Goal: Task Accomplishment & Management: Manage account settings

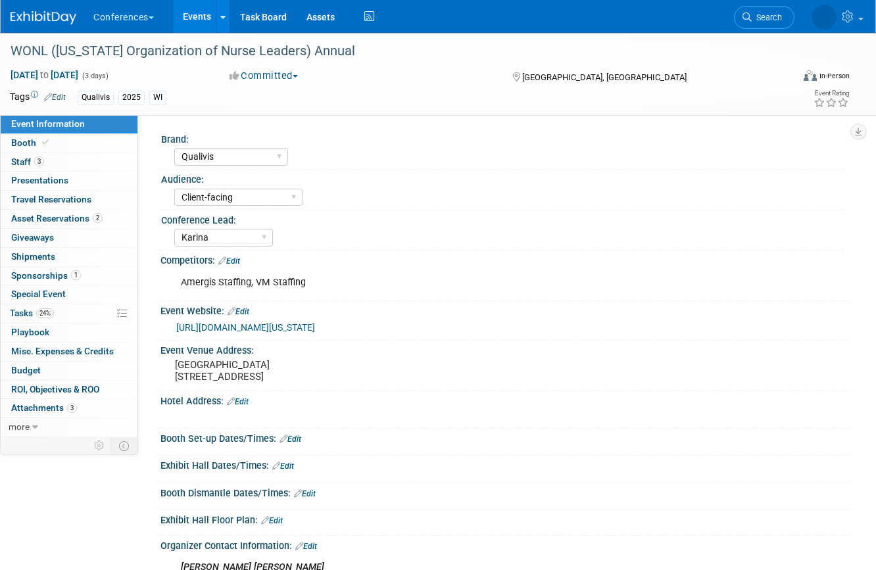
select select "Qualivis"
select select "Client-facing"
select select "Karina"
click at [84, 274] on link "1 Sponsorships 1" at bounding box center [69, 276] width 137 height 18
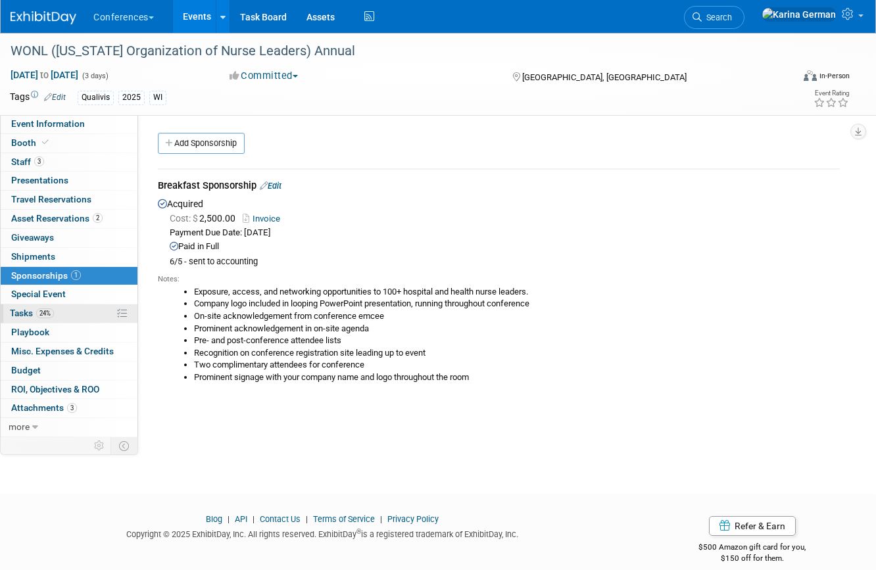
click at [50, 320] on link "24% Tasks 24%" at bounding box center [69, 313] width 137 height 18
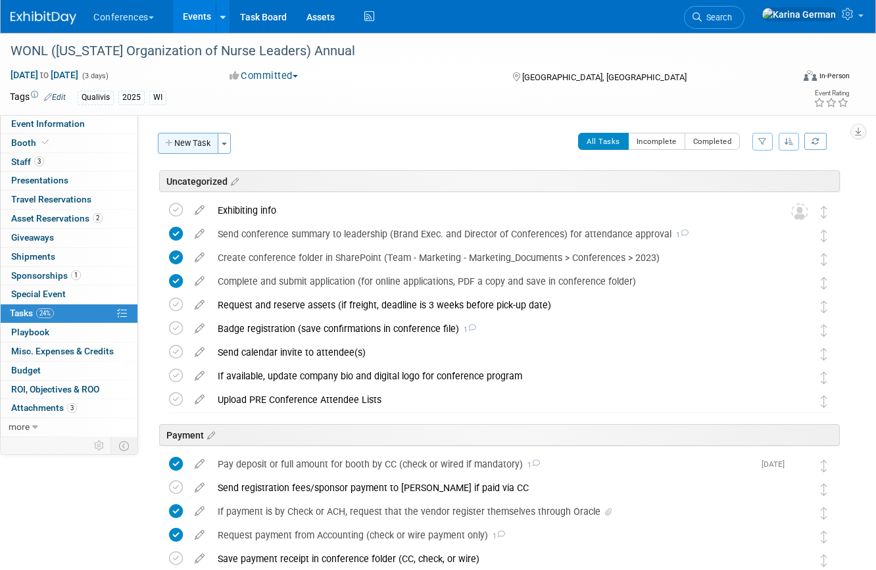
click at [193, 136] on button "New Task" at bounding box center [188, 143] width 61 height 21
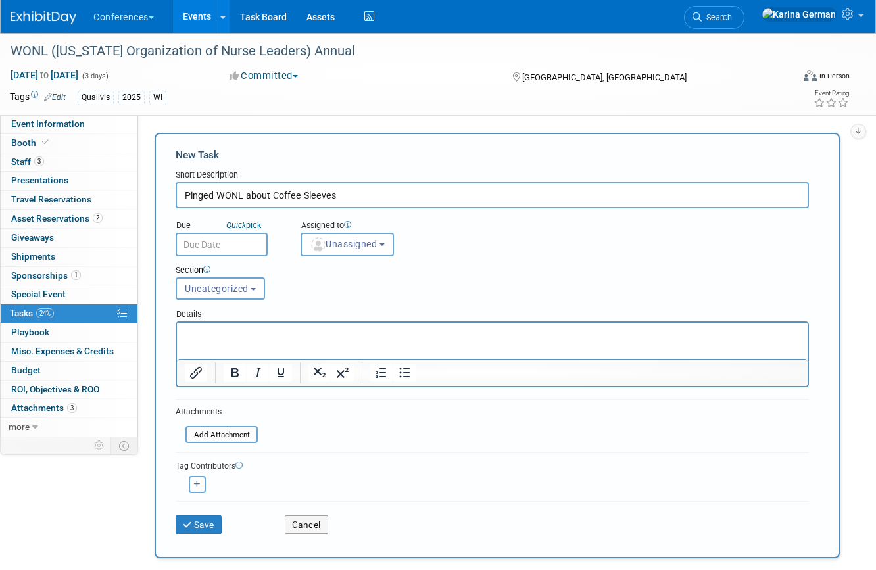
click at [215, 194] on input "Pinged WONL about Coffee Sleeves" at bounding box center [492, 195] width 633 height 26
type input "Ping WONL about Coffee Sleeves"
click at [335, 248] on span "Unassigned" at bounding box center [343, 244] width 67 height 11
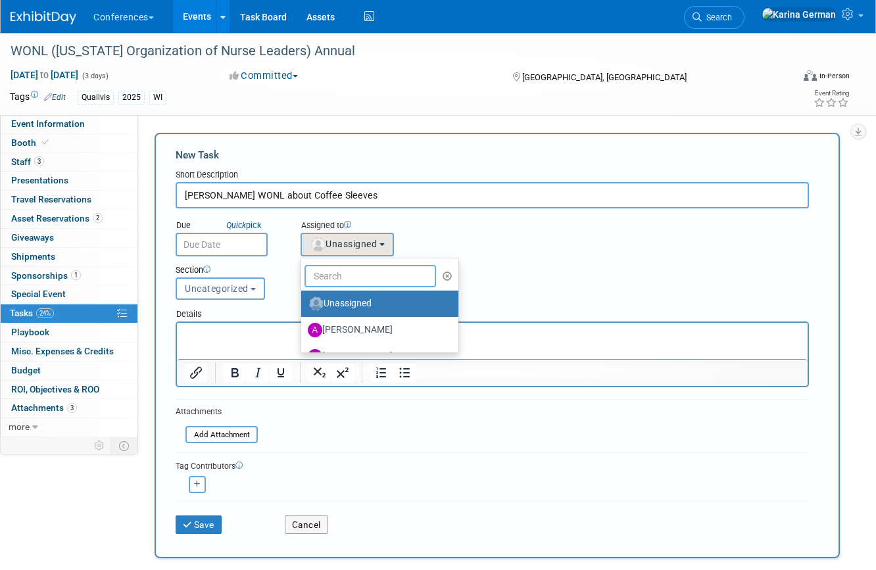
click at [343, 272] on input "text" at bounding box center [370, 276] width 132 height 22
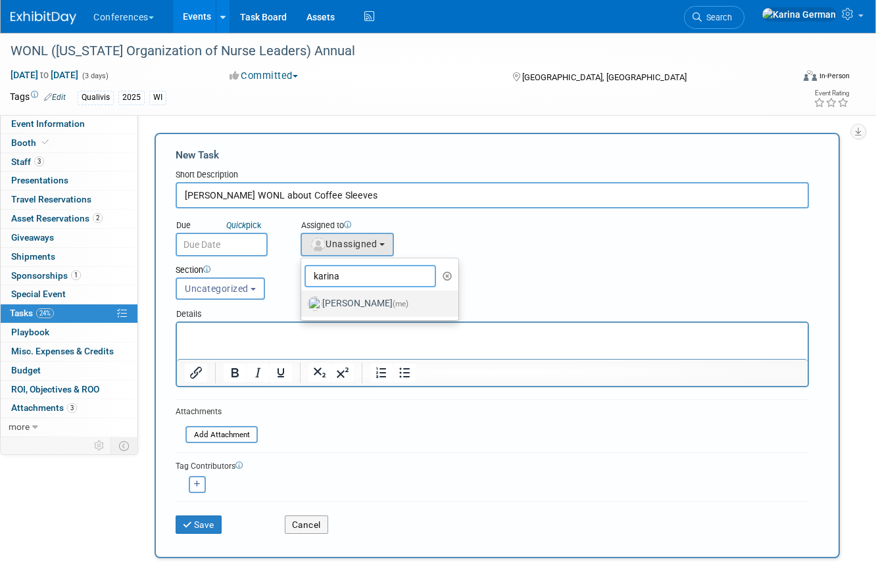
type input "karina"
click at [393, 305] on span "(me)" at bounding box center [401, 303] width 16 height 9
click at [303, 305] on input "Karina German (me)" at bounding box center [299, 302] width 9 height 9
select select "eb9a80ed-01df-455e-b7c9-ebccef2a47a7"
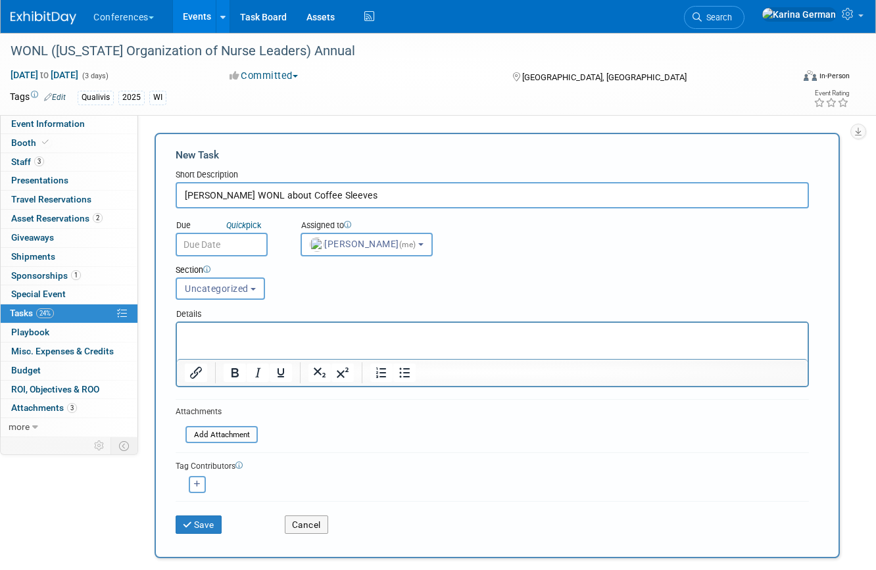
click at [225, 255] on body "Conferences Explore: My Workspaces 2 Go to Workspace: Conferences Marketing Req…" at bounding box center [438, 285] width 876 height 570
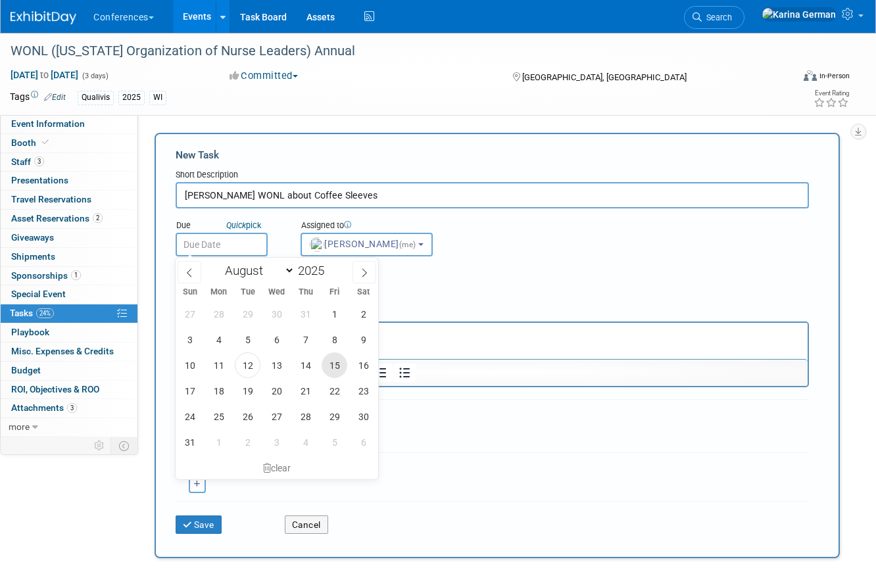
click at [339, 364] on span "15" at bounding box center [335, 366] width 26 height 26
type input "Aug 15, 2025"
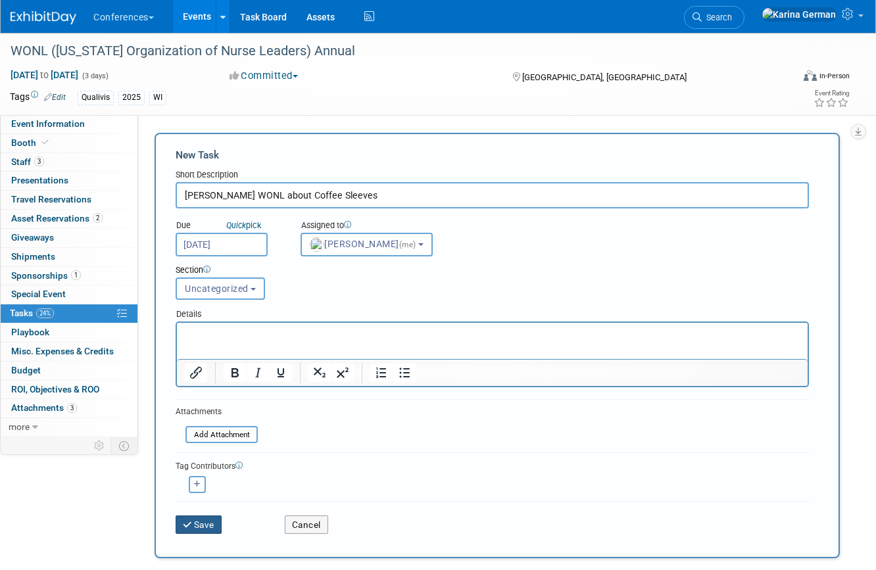
click at [177, 519] on button "Save" at bounding box center [199, 525] width 46 height 18
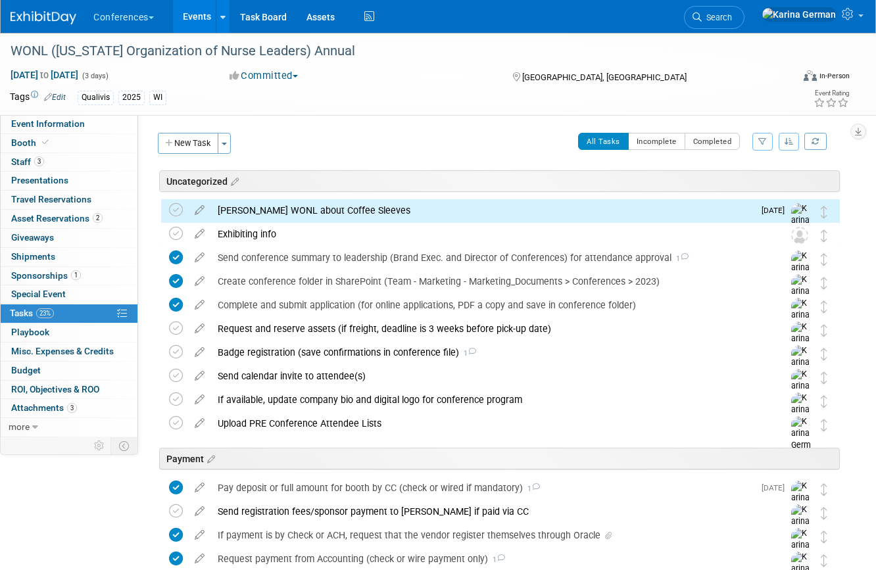
click at [258, 206] on div "Ping WONL about Coffee Sleeves" at bounding box center [482, 210] width 543 height 22
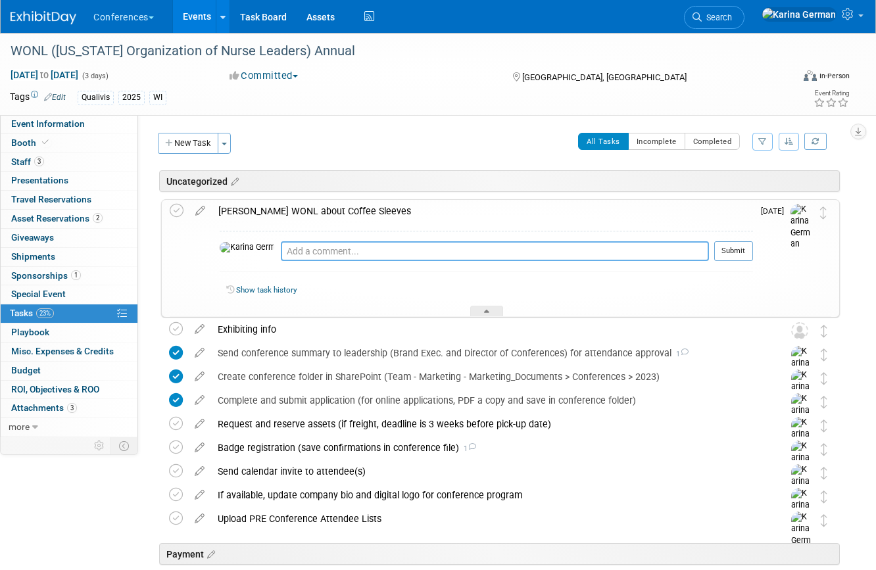
click at [289, 256] on textarea at bounding box center [495, 251] width 428 height 20
type textarea "8/12 - emailed Leigh Ann"
click at [729, 246] on button "Submit" at bounding box center [733, 251] width 39 height 20
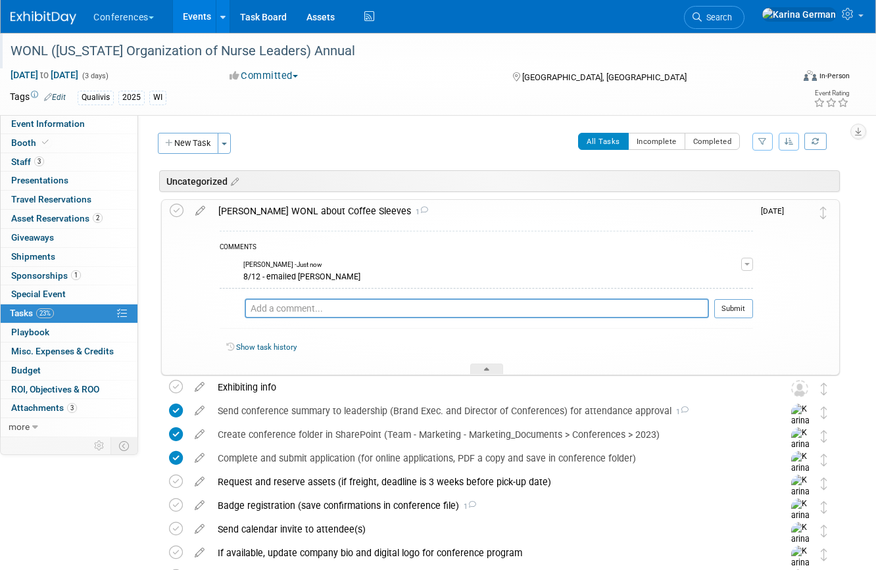
click at [254, 53] on div "WONL ([US_STATE] Organization of Nurse Leaders) Annual" at bounding box center [392, 51] width 772 height 24
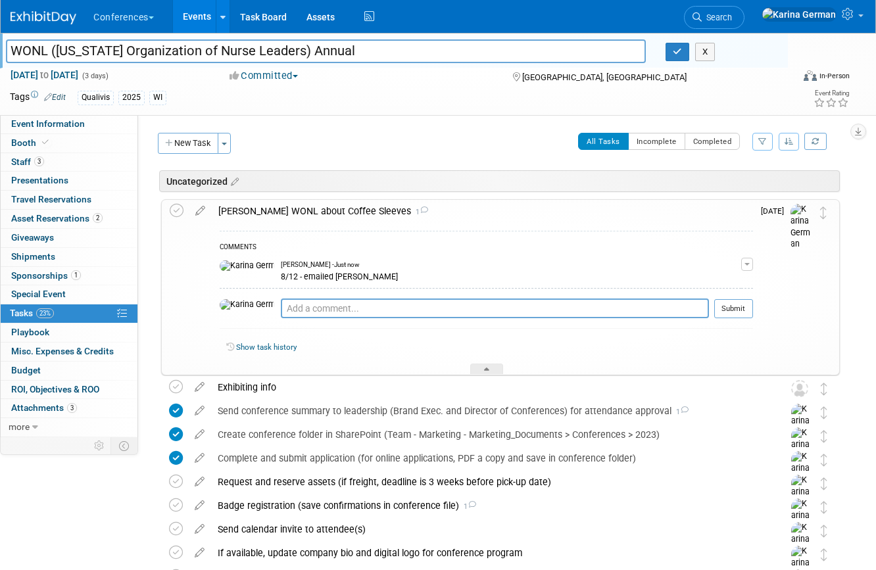
click at [254, 53] on input "WONL ([US_STATE] Organization of Nurse Leaders) Annual" at bounding box center [326, 50] width 640 height 23
click at [268, 224] on div "COMMENTS Karina German - Just now 8/12 - emailed Leigh Ann Edit Comment Remove …" at bounding box center [482, 299] width 541 height 153
click at [272, 205] on div "Ping WONL about Coffee Sleeves 1" at bounding box center [482, 211] width 541 height 22
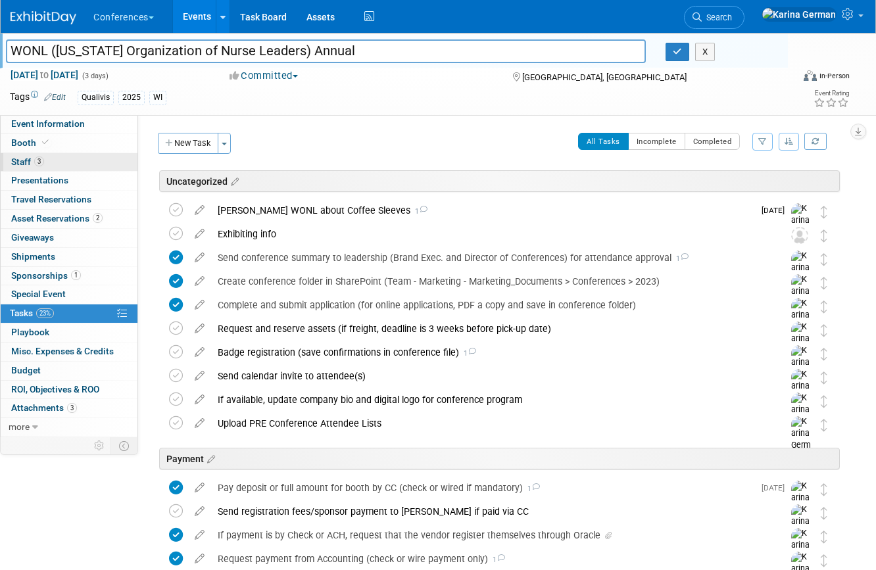
click at [83, 157] on link "3 Staff 3" at bounding box center [69, 162] width 137 height 18
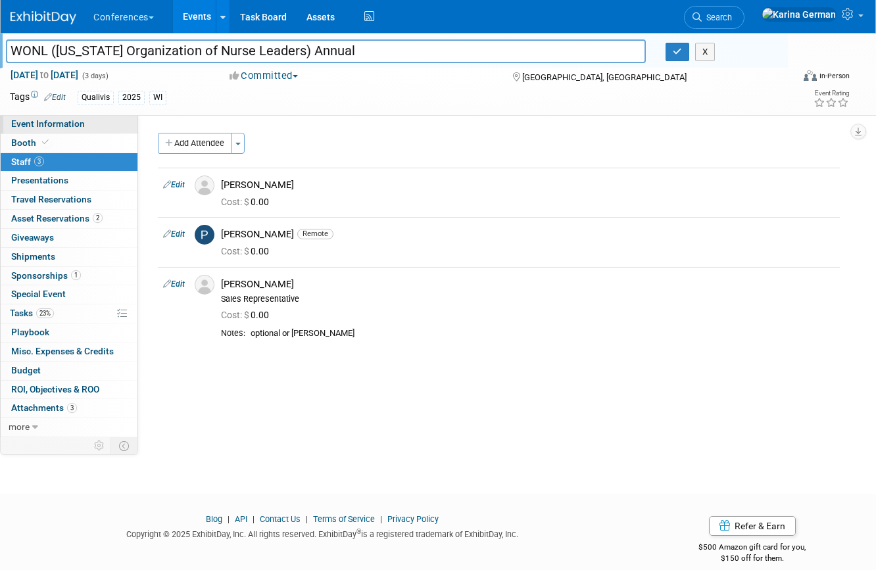
click at [101, 126] on link "Event Information" at bounding box center [69, 124] width 137 height 18
select select "Qualivis"
select select "Client-facing"
select select "Karina"
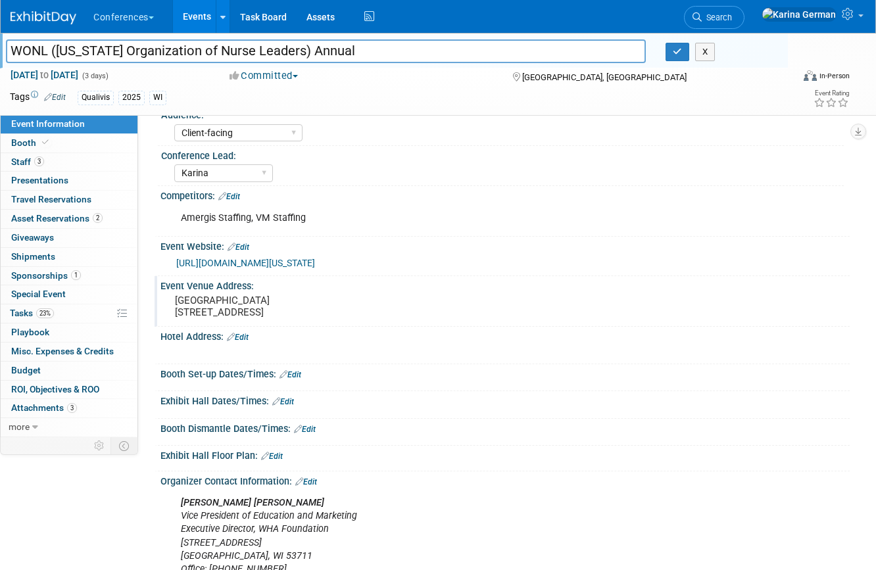
scroll to position [70, 0]
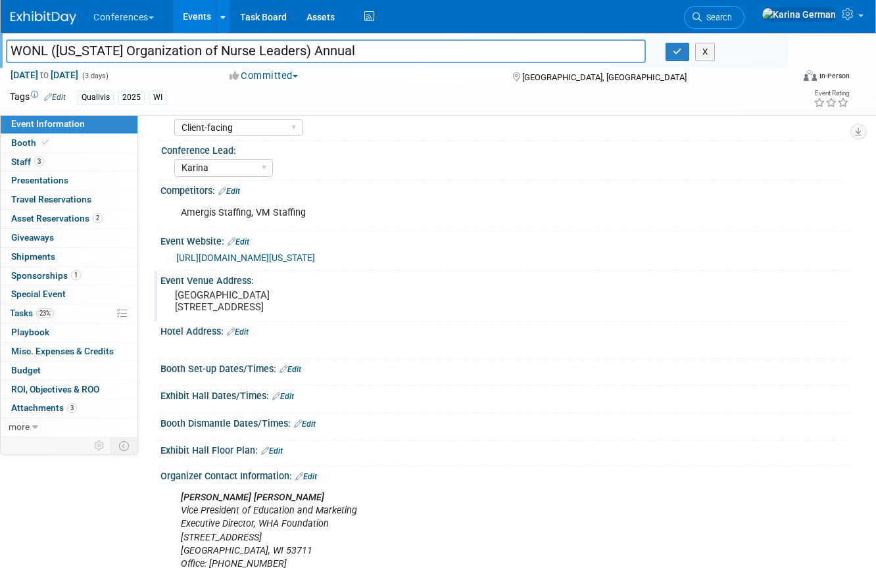
click at [237, 313] on pre "[GEOGRAPHIC_DATA] [STREET_ADDRESS]" at bounding box center [304, 301] width 258 height 24
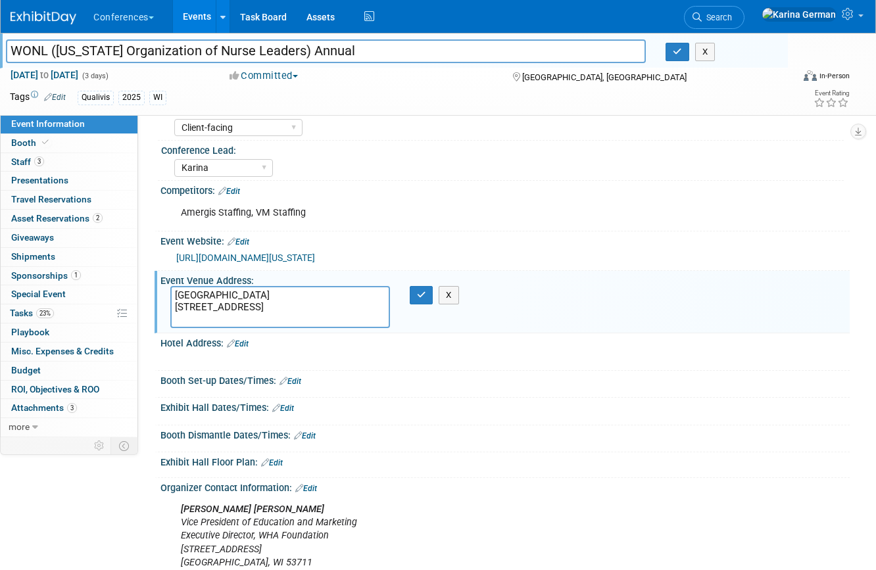
drag, startPoint x: 274, startPoint y: 320, endPoint x: 160, endPoint y: 293, distance: 117.4
click at [160, 293] on div "Event Venue Address: The Ingleside Hotel 2810 Golf Rd, Pewaukee, WI 53072 The I…" at bounding box center [502, 302] width 695 height 62
click at [425, 296] on icon "button" at bounding box center [421, 295] width 9 height 9
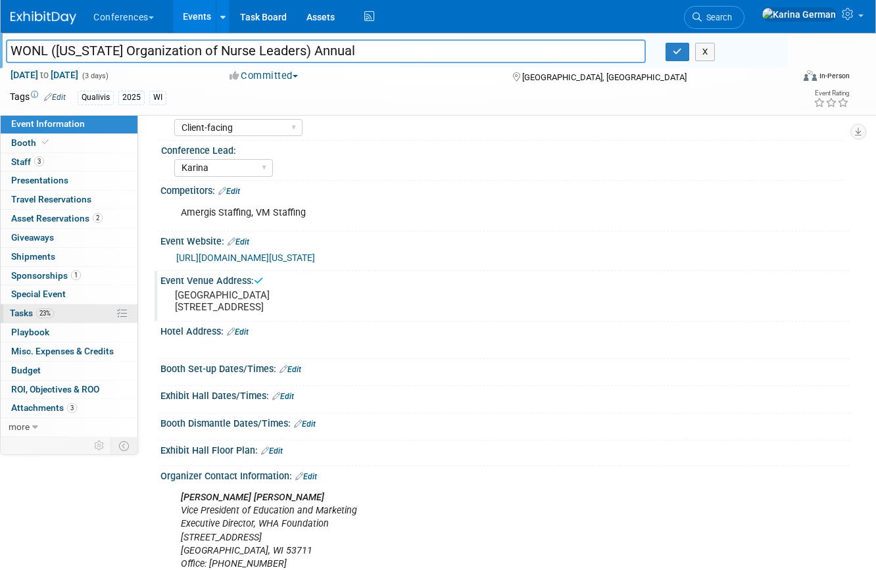
click at [71, 316] on link "23% Tasks 23%" at bounding box center [69, 313] width 137 height 18
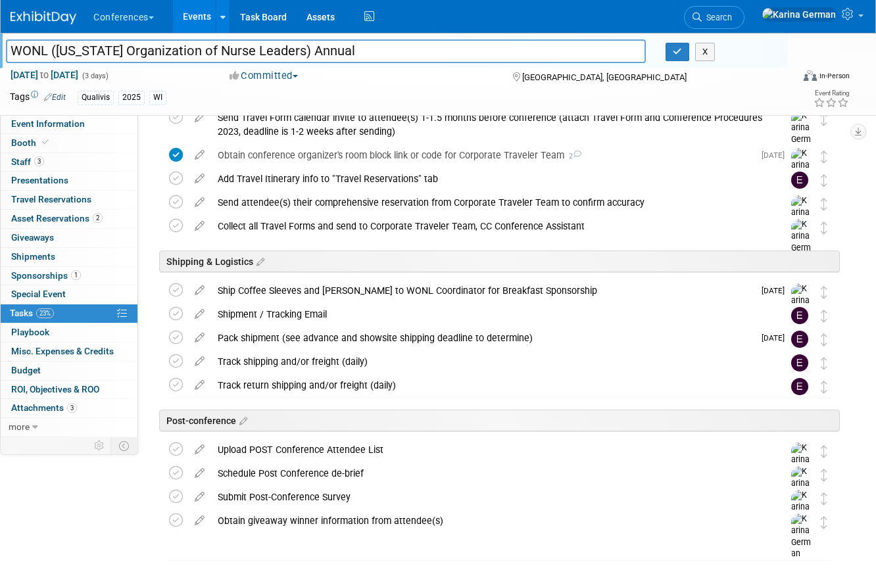
scroll to position [596, 0]
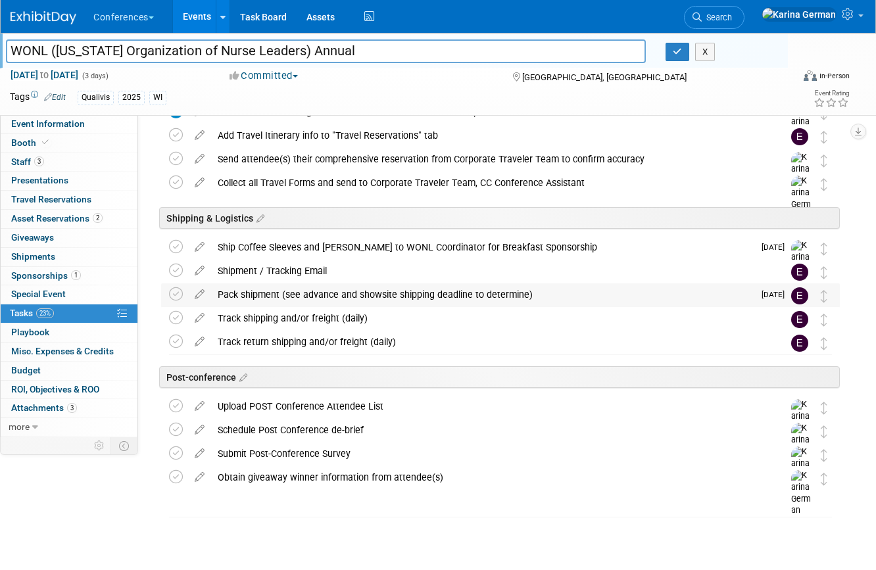
click at [308, 303] on div "Pack shipment (see advance and showsite shipping deadline to determine)" at bounding box center [482, 294] width 543 height 22
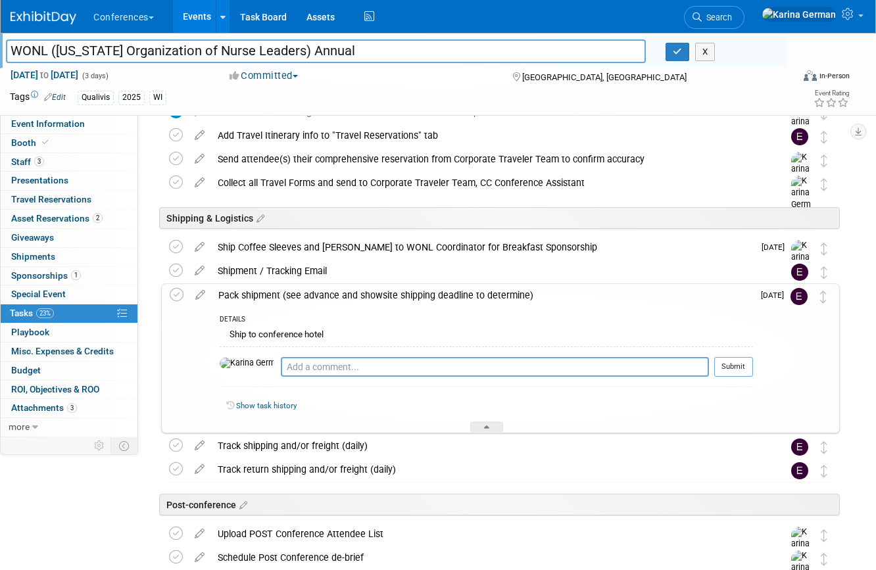
click at [308, 303] on div "Pack shipment (see advance and showsite shipping deadline to determine)" at bounding box center [482, 295] width 541 height 22
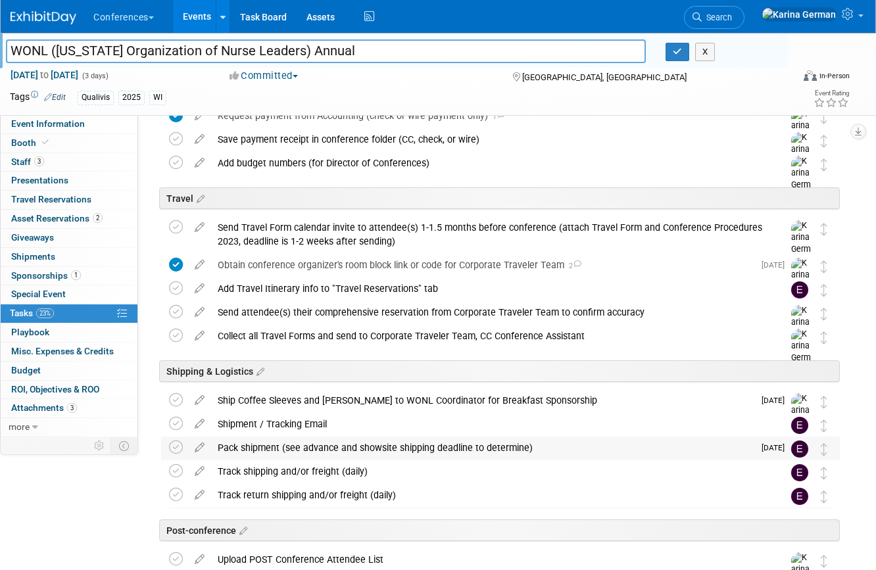
scroll to position [422, 0]
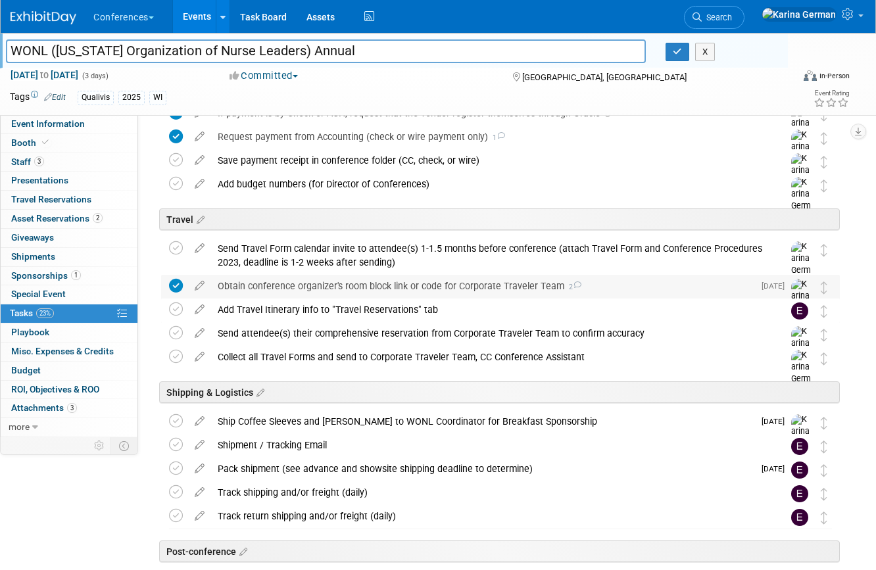
click at [305, 295] on div "Obtain conference organizer's room block link or code for Corporate Traveler Te…" at bounding box center [482, 286] width 543 height 22
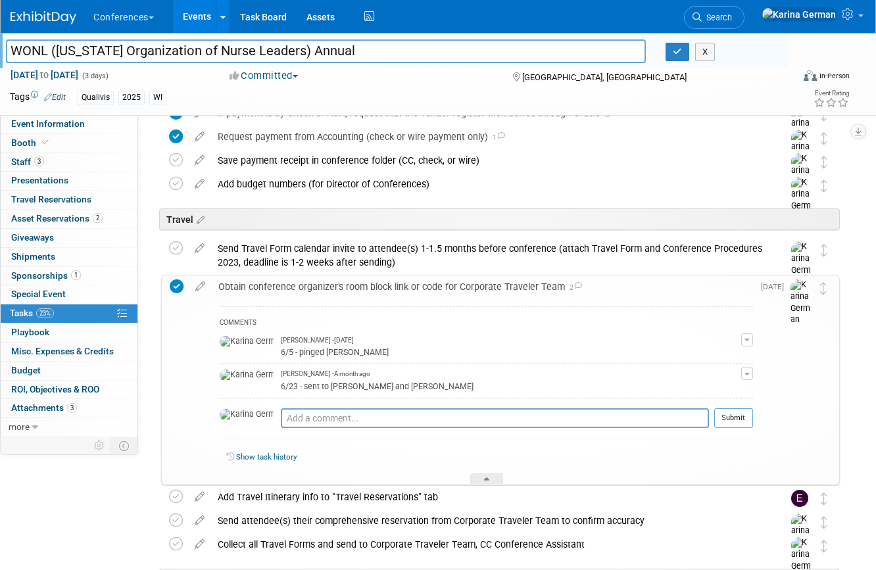
click at [305, 294] on div "Obtain conference organizer's room block link or code for Corporate Traveler Te…" at bounding box center [482, 287] width 541 height 22
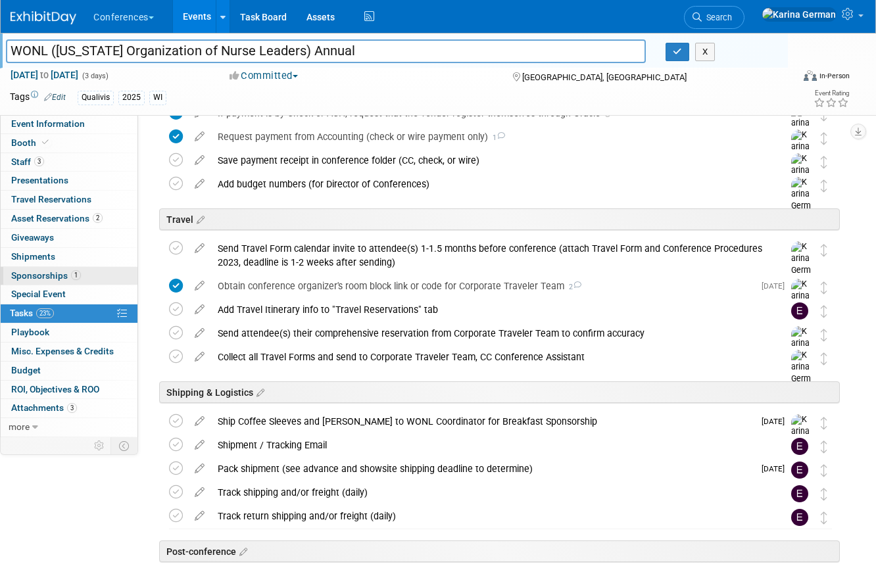
click at [73, 279] on span "1" at bounding box center [76, 275] width 10 height 10
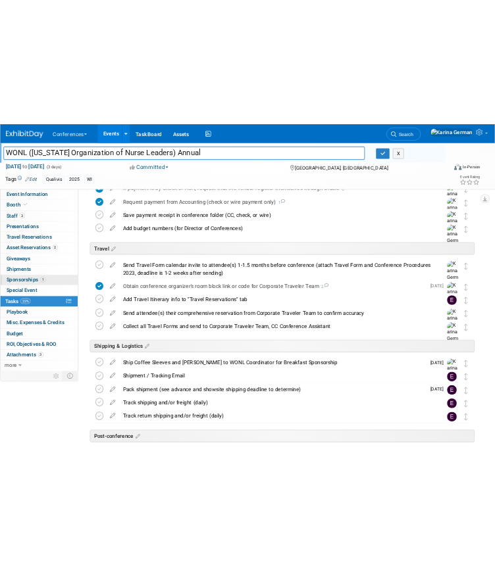
scroll to position [0, 0]
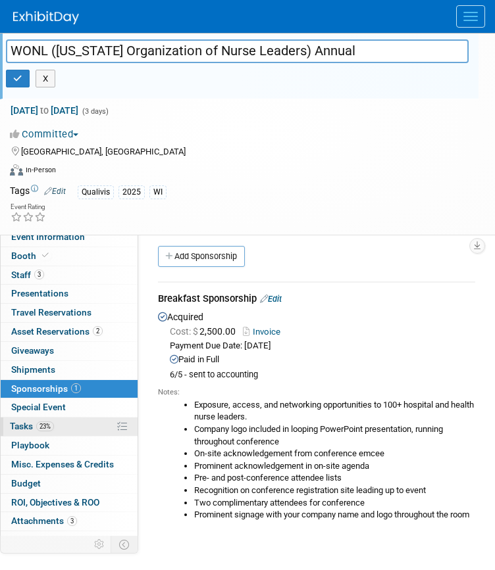
click at [99, 418] on link "23% Tasks 23%" at bounding box center [69, 427] width 137 height 18
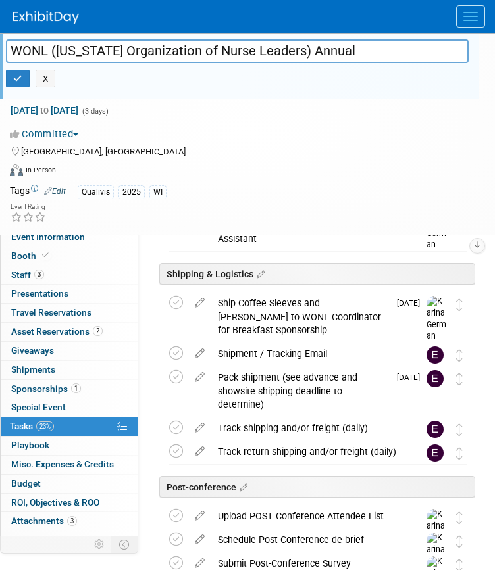
click at [249, 397] on div "Pack shipment (see advance and showsite shipping deadline to determine)" at bounding box center [300, 390] width 178 height 49
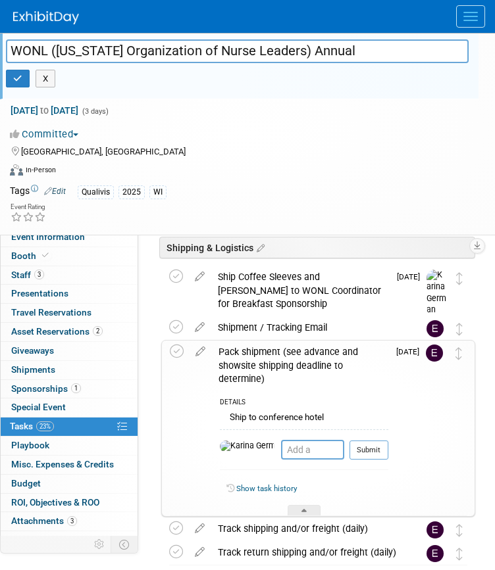
scroll to position [1039, 0]
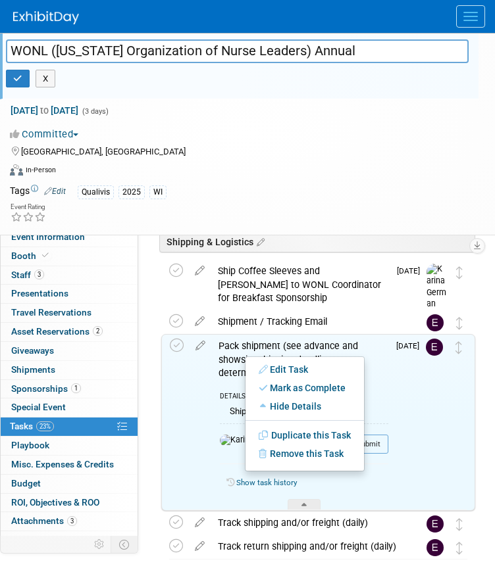
click at [233, 358] on div "Pack shipment (see advance and showsite shipping deadline to determine)" at bounding box center [300, 359] width 176 height 49
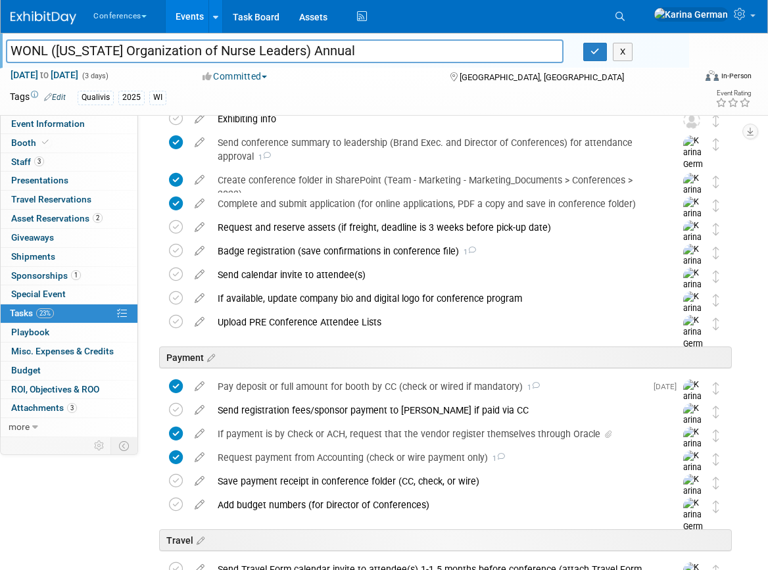
scroll to position [124, 0]
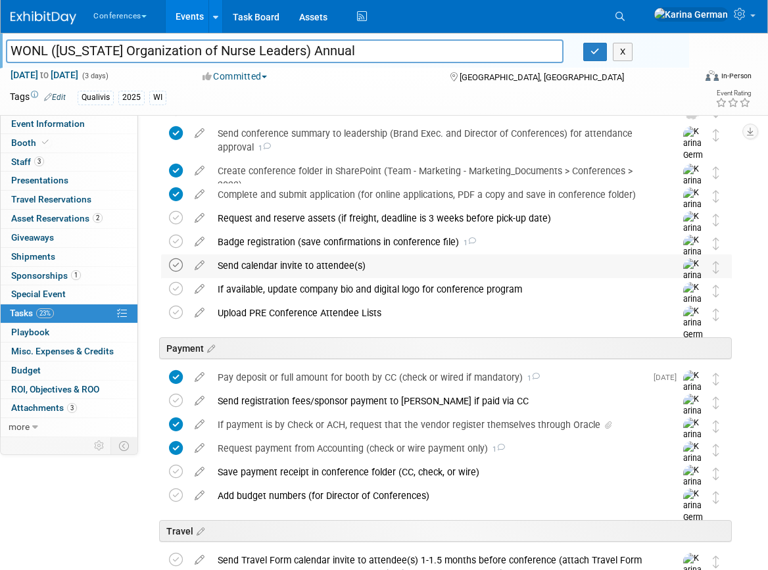
click at [176, 264] on icon at bounding box center [176, 265] width 14 height 14
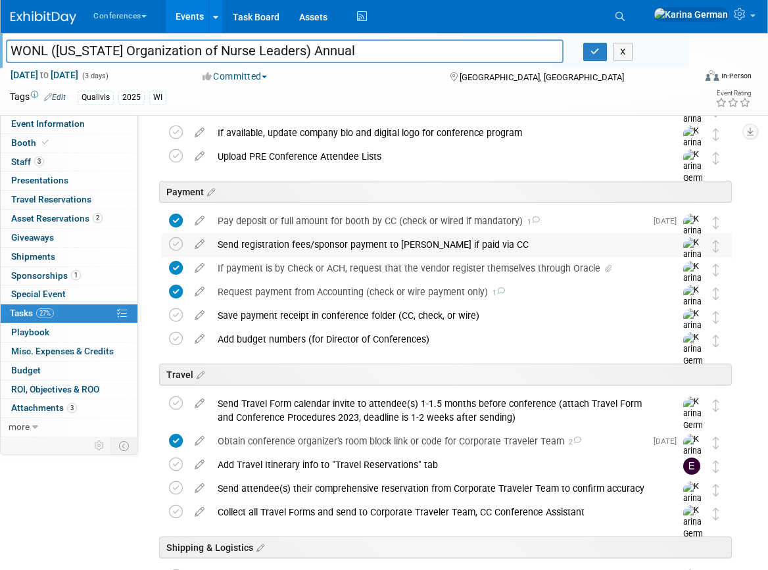
scroll to position [288, 0]
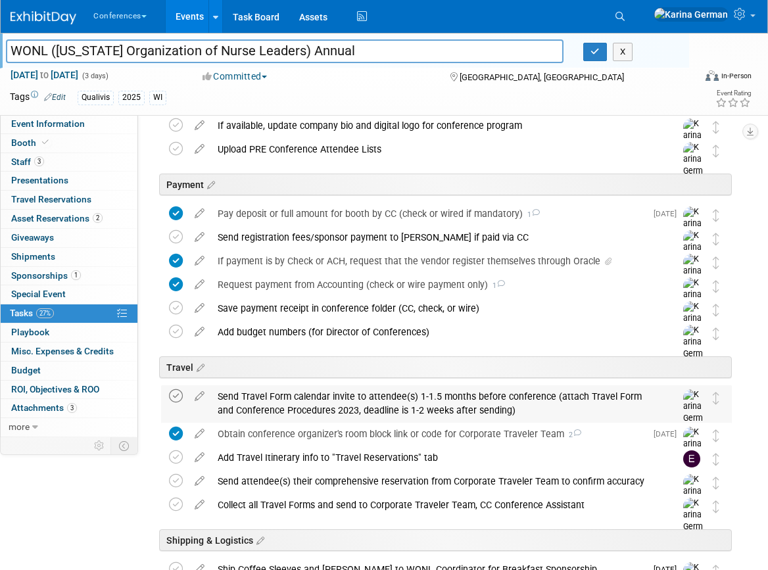
click at [179, 396] on icon at bounding box center [176, 396] width 14 height 14
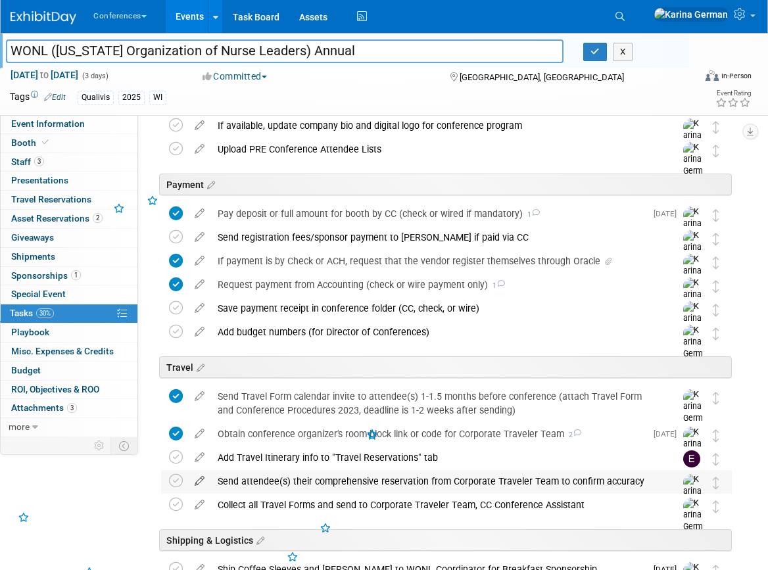
click at [197, 479] on icon at bounding box center [199, 478] width 23 height 16
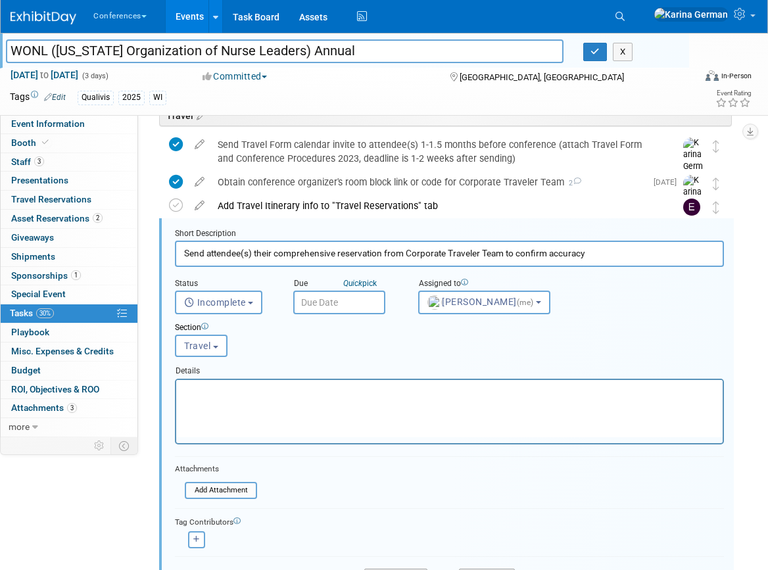
scroll to position [566, 0]
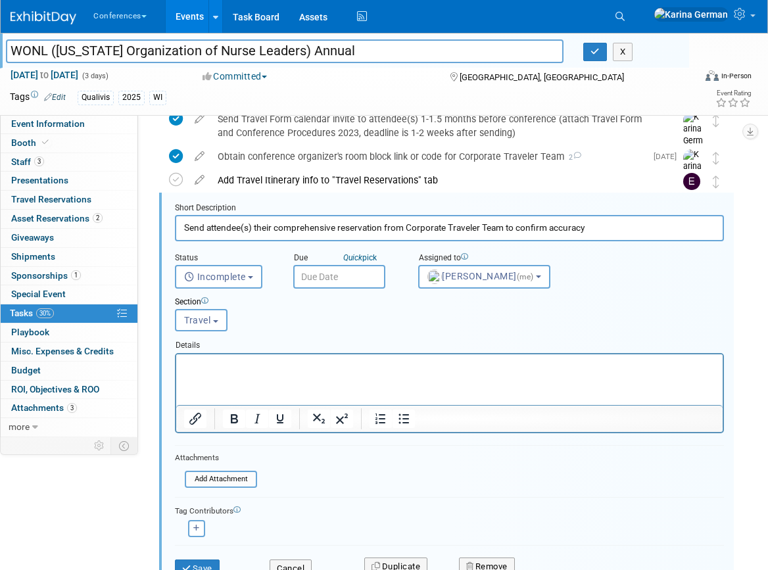
click at [322, 271] on input "text" at bounding box center [339, 277] width 92 height 24
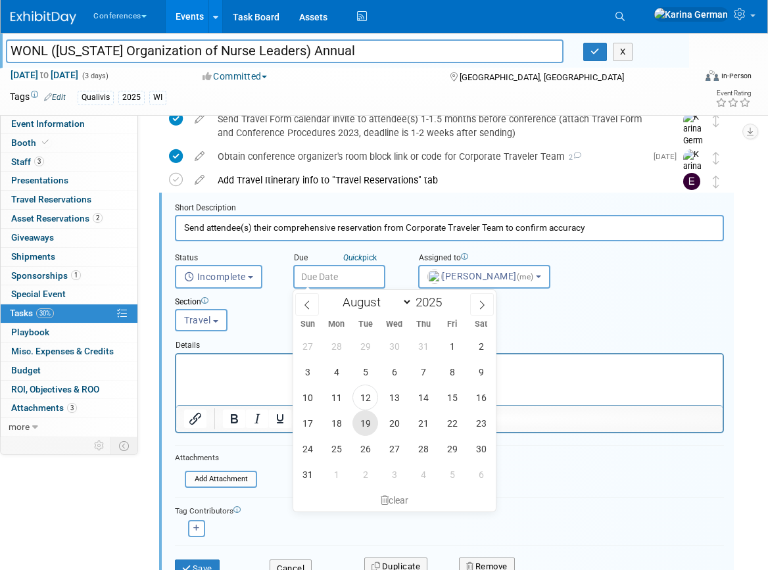
click at [366, 415] on span "19" at bounding box center [366, 423] width 26 height 26
type input "Aug 19, 2025"
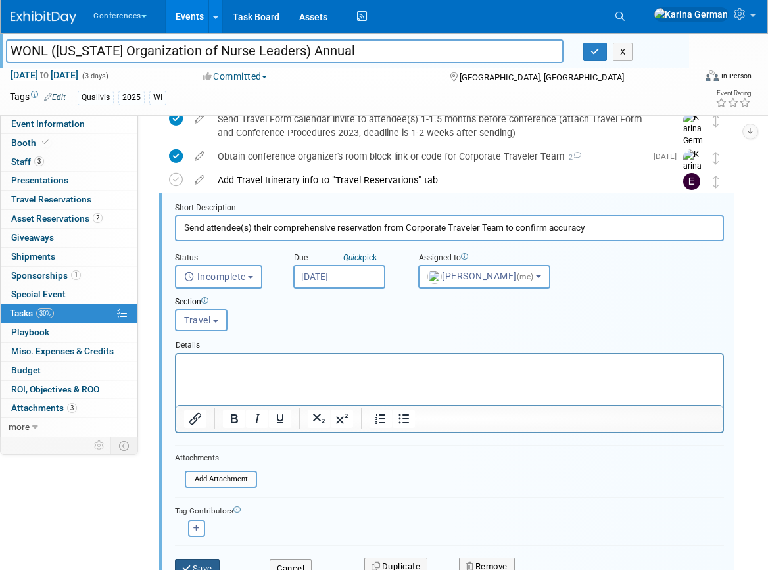
click at [212, 562] on button "Save" at bounding box center [197, 569] width 45 height 18
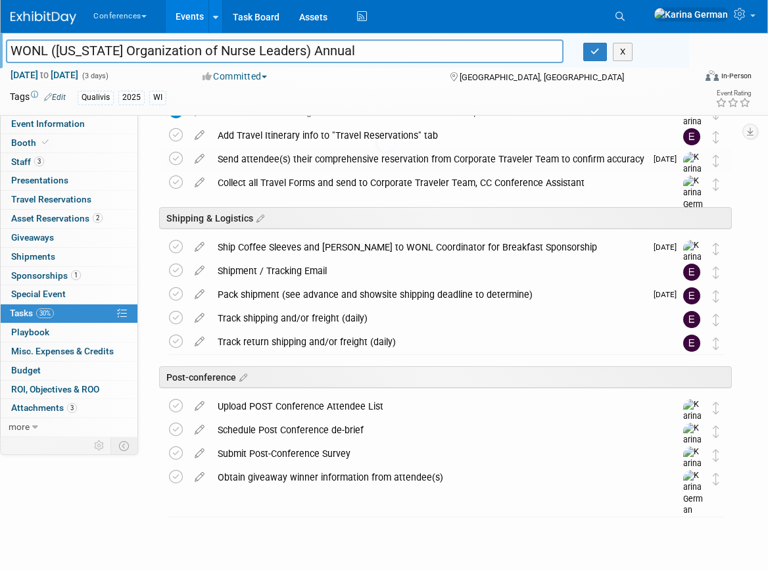
scroll to position [610, 0]
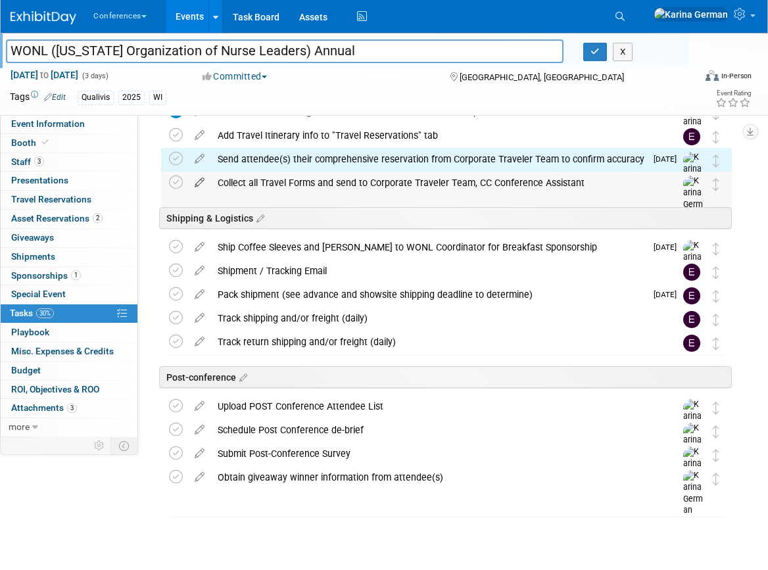
click at [200, 182] on icon at bounding box center [199, 180] width 23 height 16
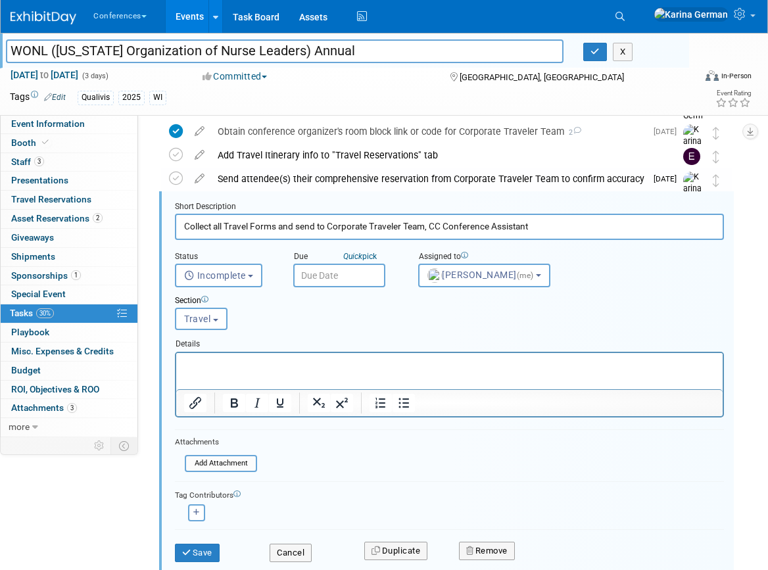
scroll to position [589, 0]
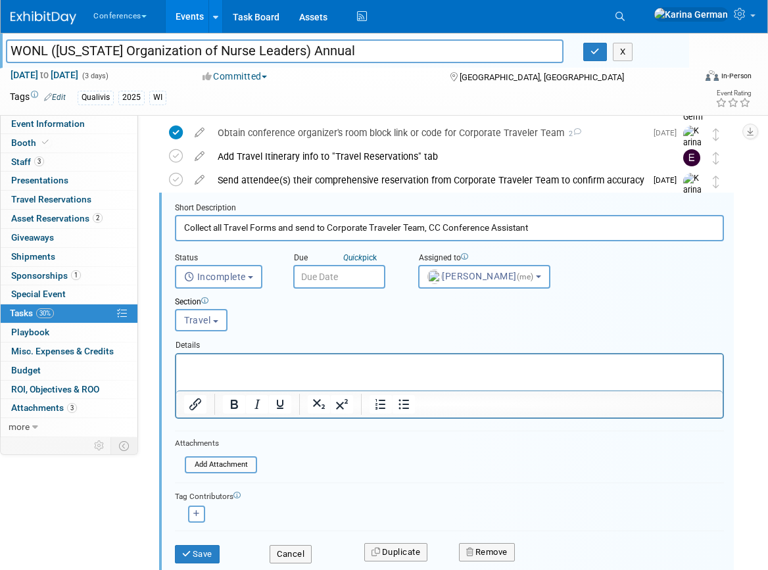
click at [350, 278] on input "text" at bounding box center [339, 277] width 92 height 24
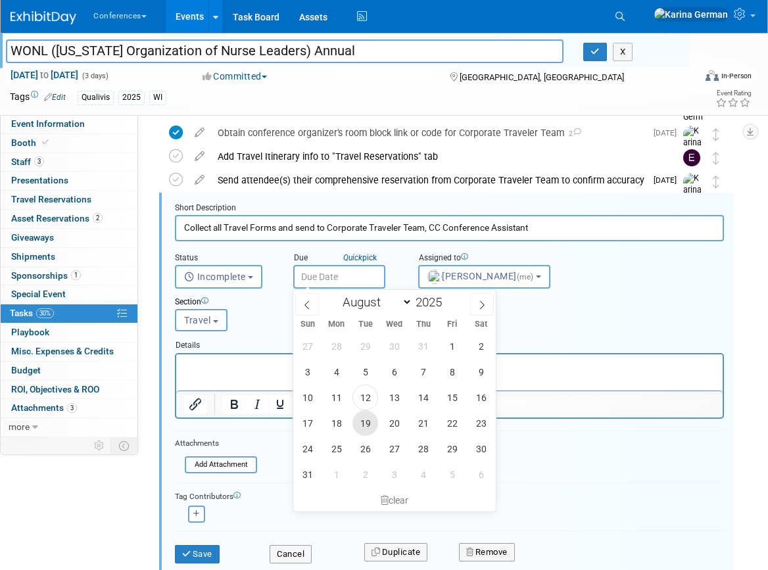
click at [369, 419] on span "19" at bounding box center [366, 423] width 26 height 26
type input "Aug 19, 2025"
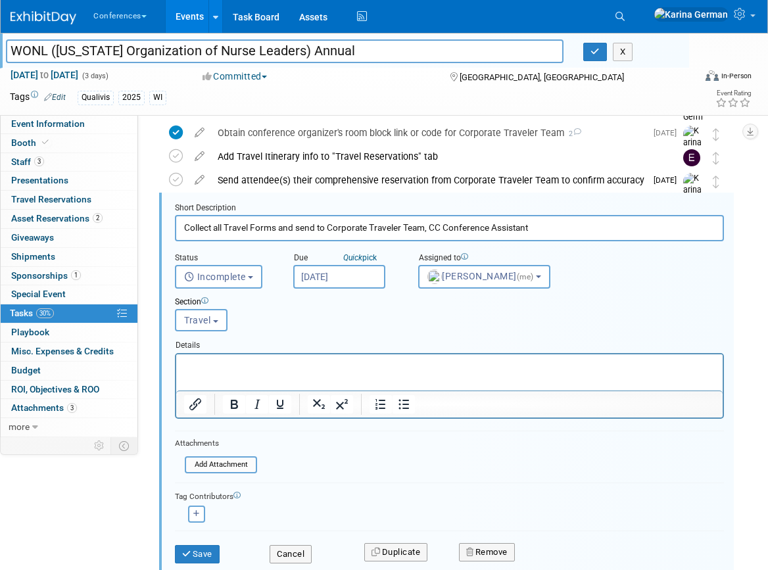
scroll to position [616, 0]
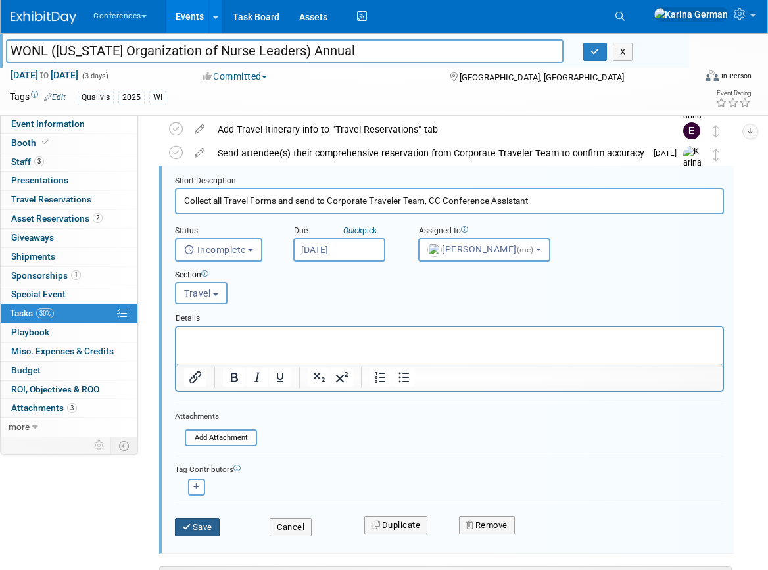
click at [208, 527] on button "Save" at bounding box center [197, 527] width 45 height 18
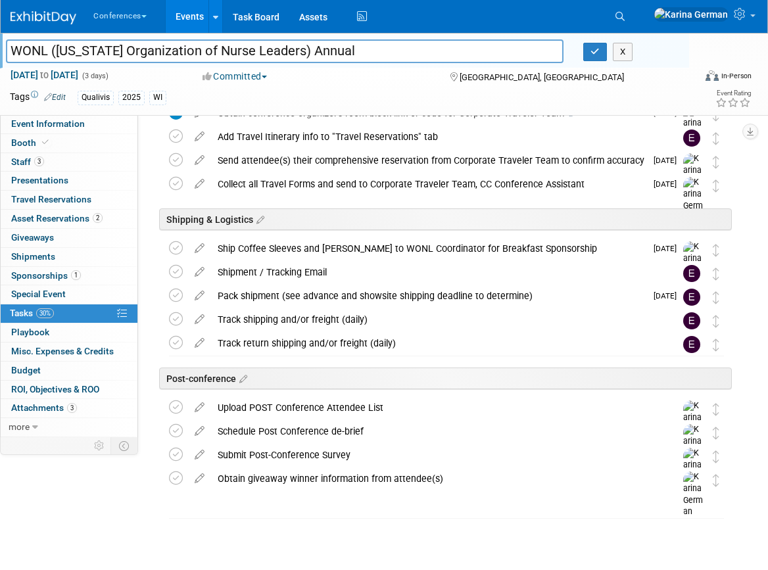
scroll to position [610, 0]
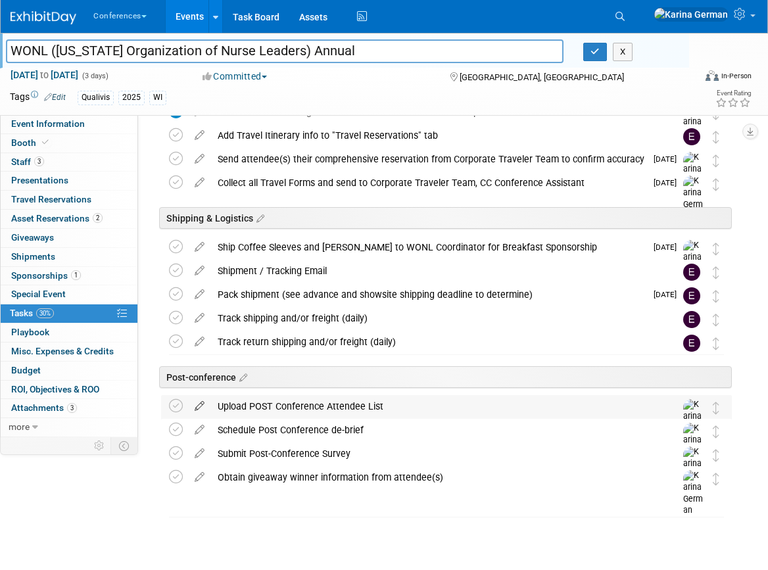
click at [197, 404] on icon at bounding box center [199, 403] width 23 height 16
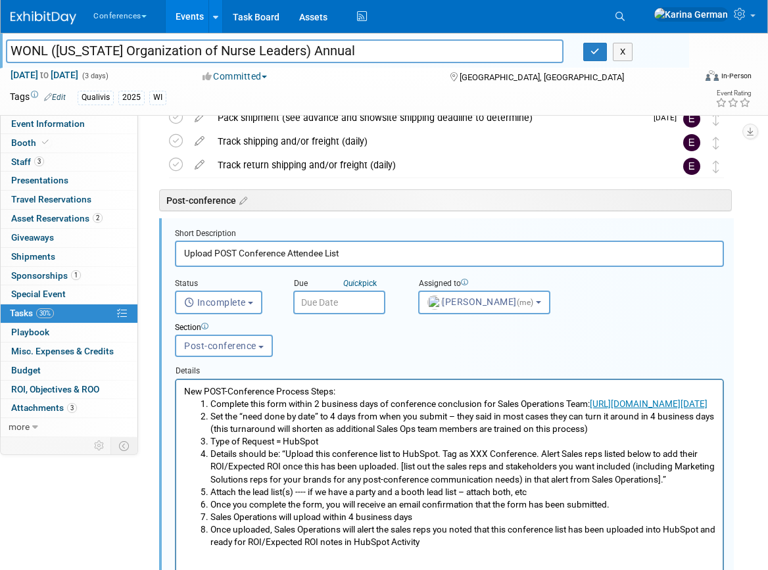
scroll to position [813, 0]
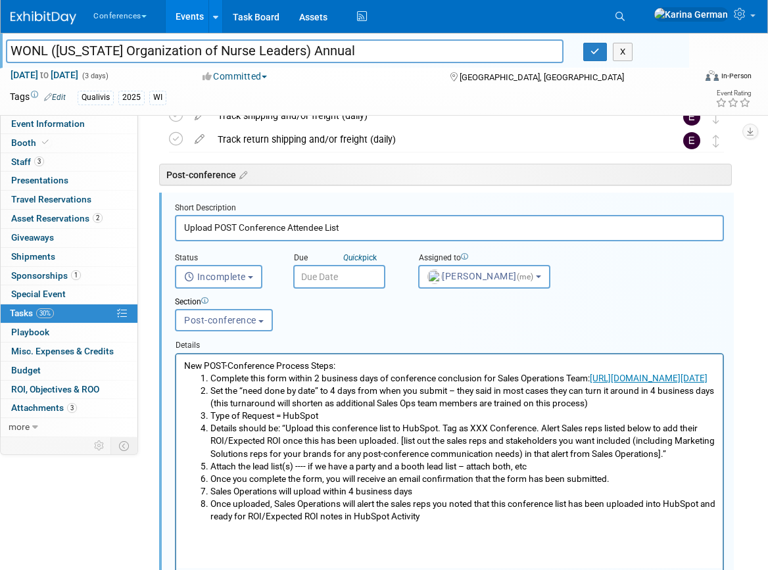
click at [329, 283] on input "text" at bounding box center [339, 277] width 92 height 24
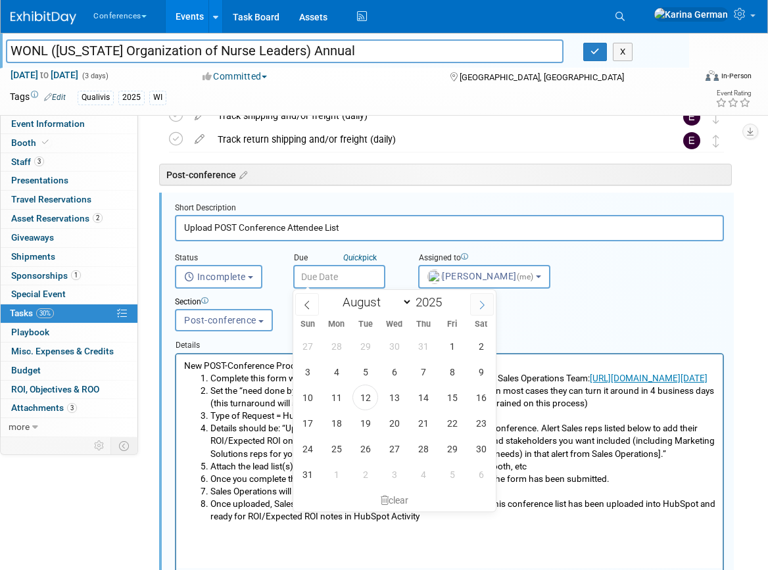
click at [475, 302] on span at bounding box center [482, 304] width 24 height 22
select select "8"
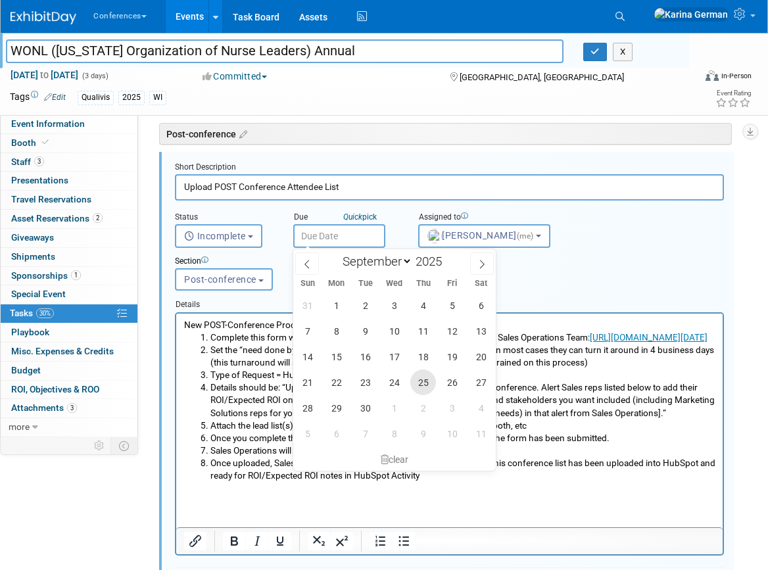
scroll to position [850, 0]
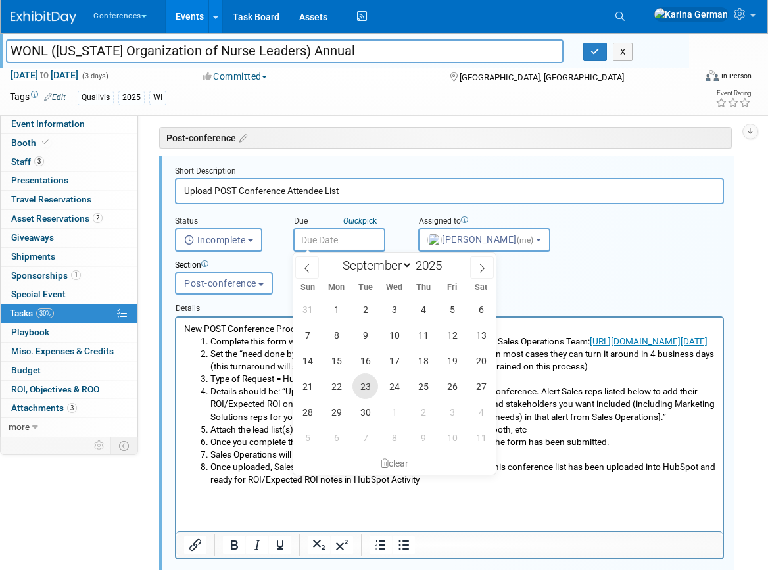
click at [357, 385] on span "23" at bounding box center [366, 387] width 26 height 26
type input "Sep 23, 2025"
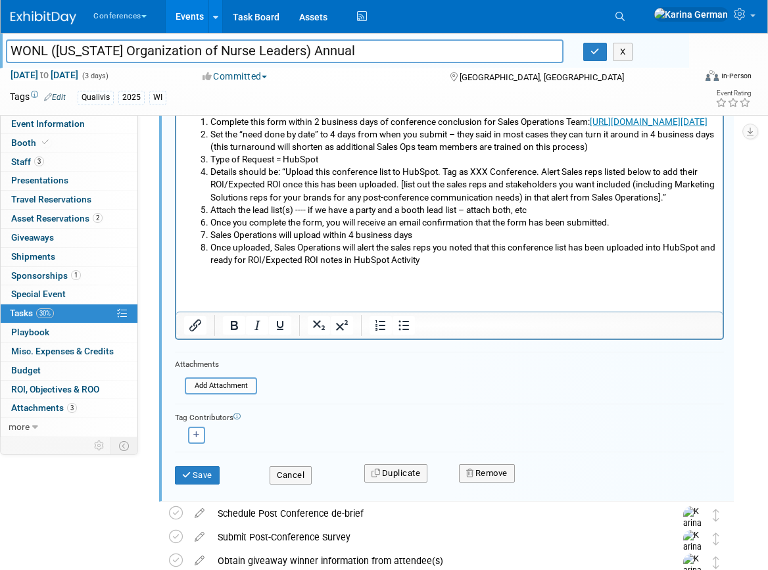
scroll to position [1082, 0]
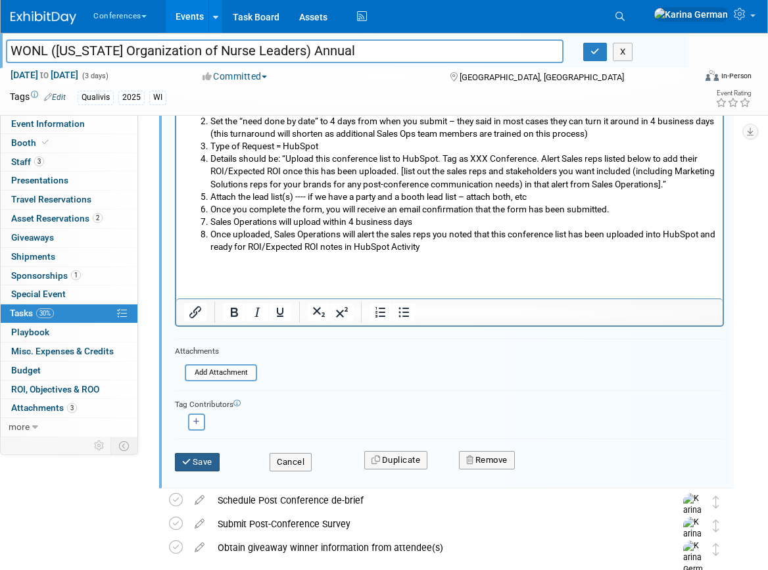
click at [207, 466] on button "Save" at bounding box center [197, 462] width 45 height 18
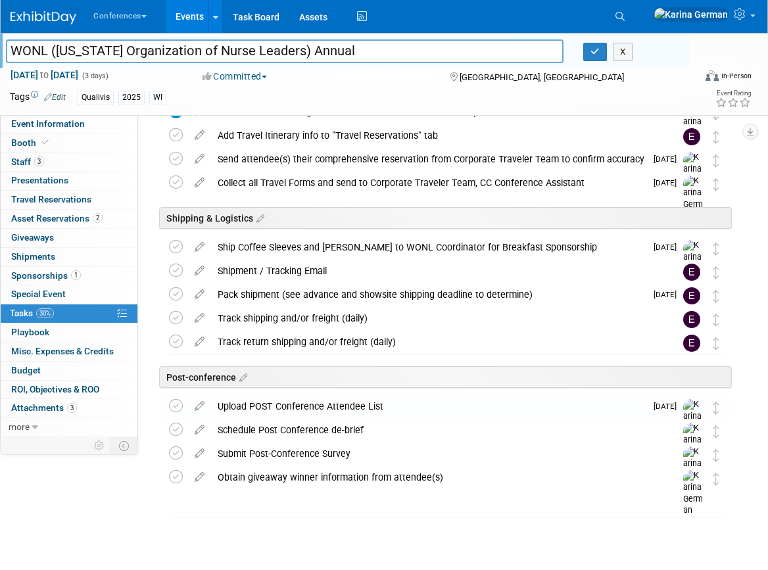
scroll to position [610, 0]
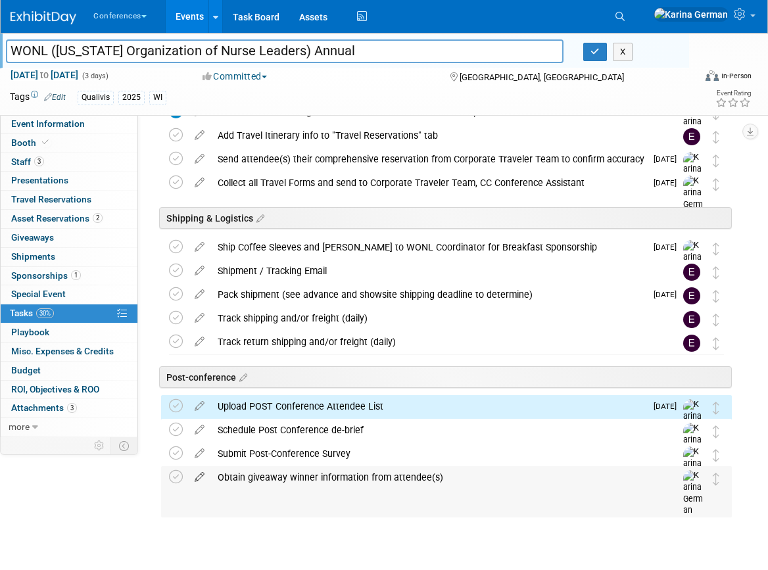
click at [198, 480] on icon at bounding box center [199, 474] width 23 height 16
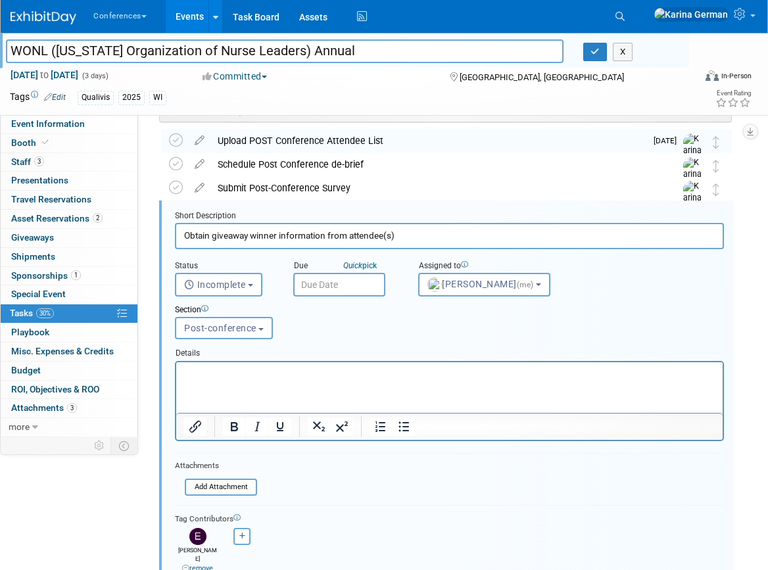
scroll to position [884, 0]
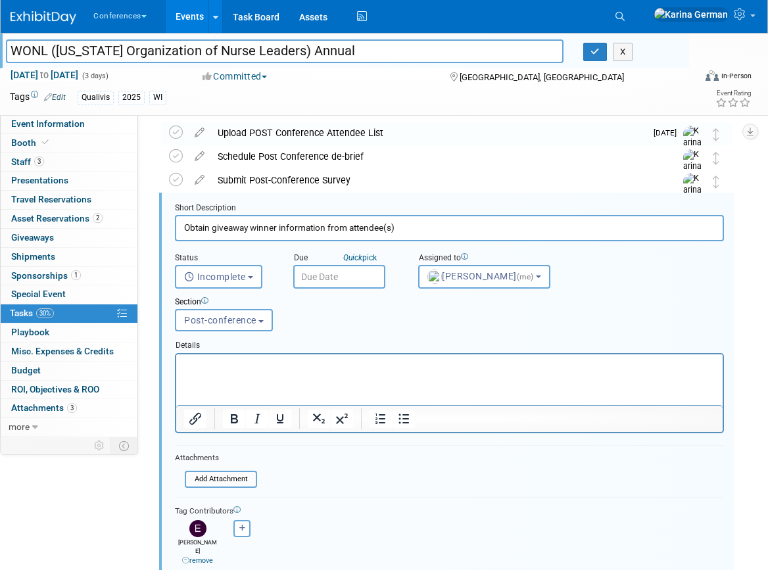
click at [337, 275] on input "text" at bounding box center [339, 277] width 92 height 24
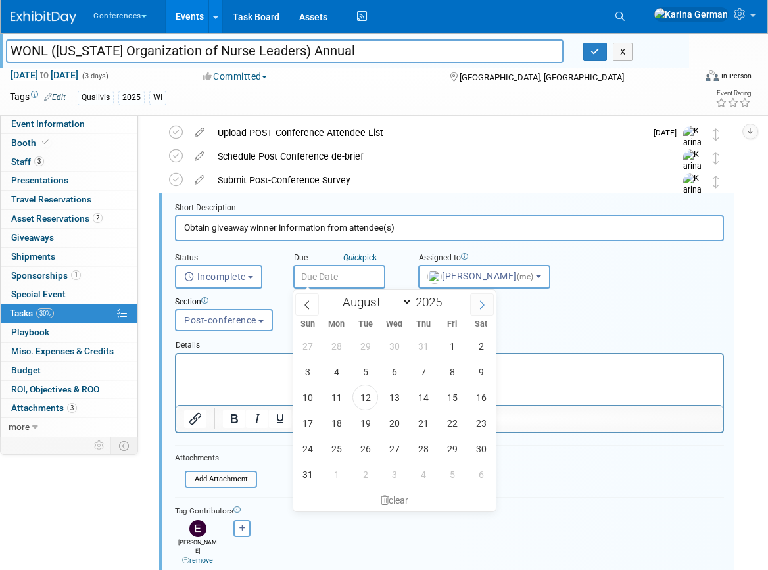
click at [474, 302] on span at bounding box center [482, 304] width 24 height 22
select select "8"
click at [357, 425] on span "23" at bounding box center [366, 423] width 26 height 26
type input "Sep 23, 2025"
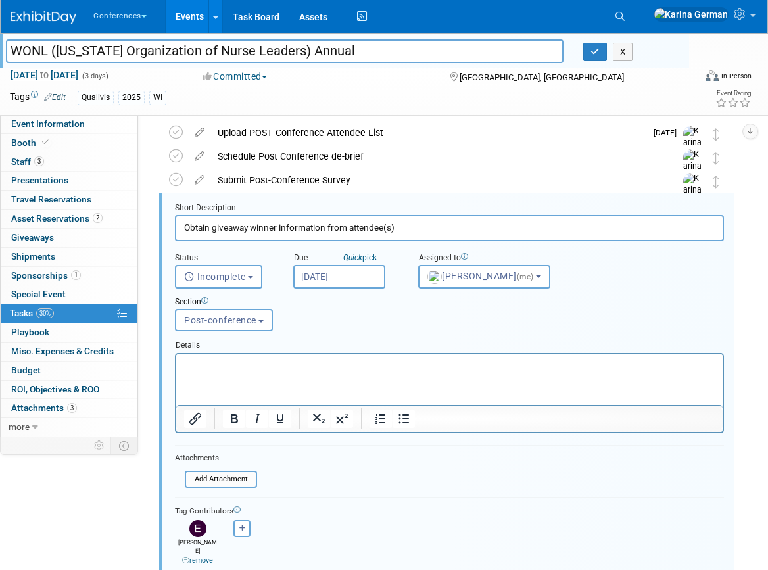
scroll to position [1009, 0]
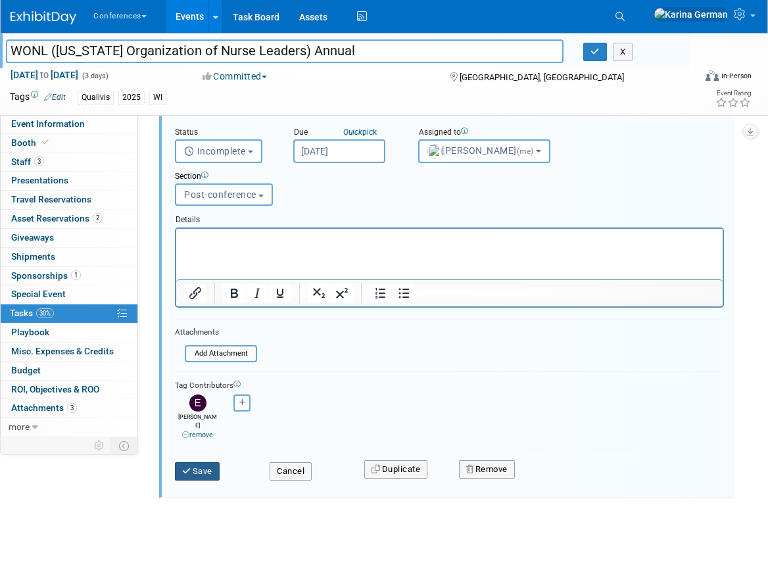
click at [211, 462] on button "Save" at bounding box center [197, 471] width 45 height 18
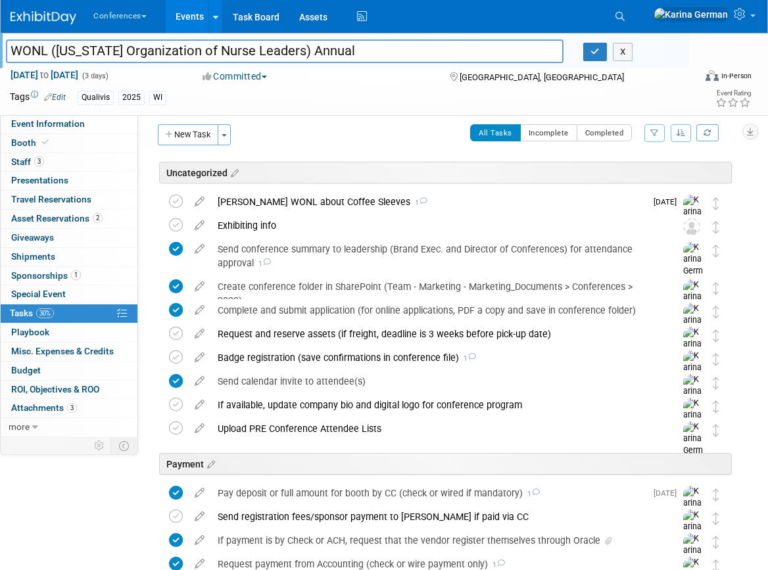
scroll to position [8, 0]
click at [201, 431] on icon at bounding box center [199, 426] width 23 height 16
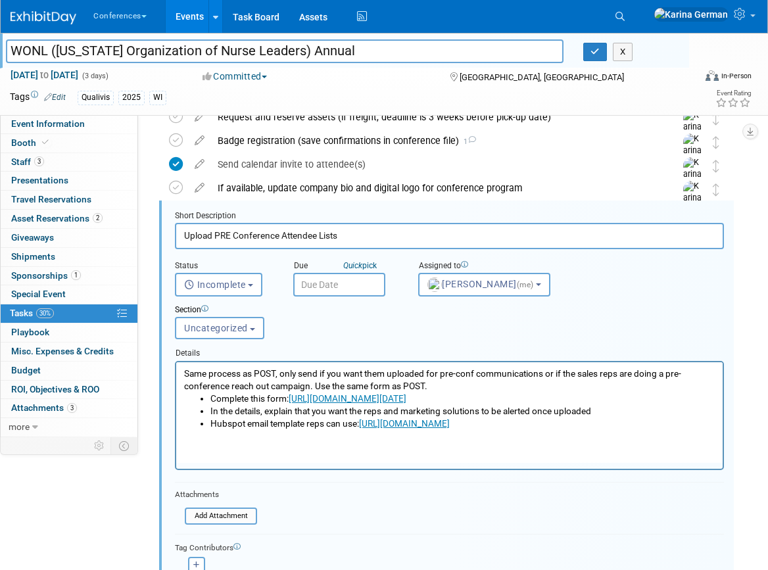
scroll to position [233, 0]
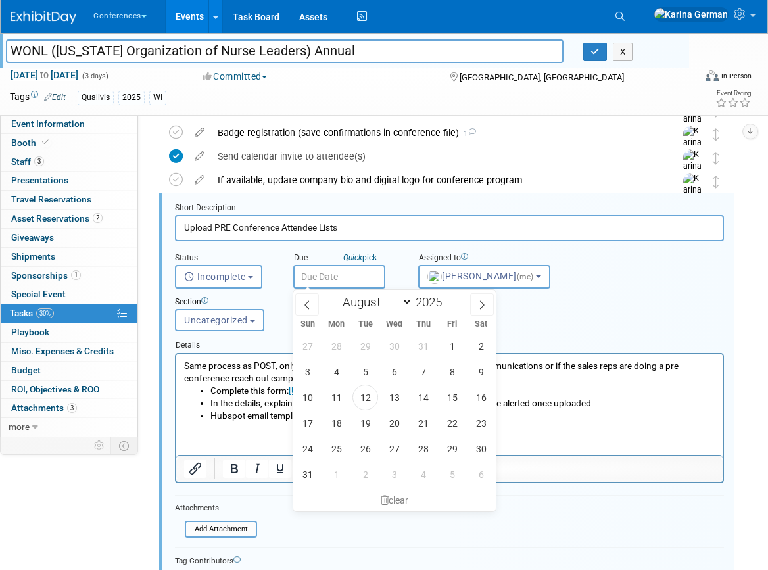
click at [316, 278] on input "text" at bounding box center [339, 277] width 92 height 24
click at [483, 302] on icon at bounding box center [481, 305] width 9 height 9
select select "8"
click at [399, 340] on span "3" at bounding box center [394, 346] width 26 height 26
type input "Sep 3, 2025"
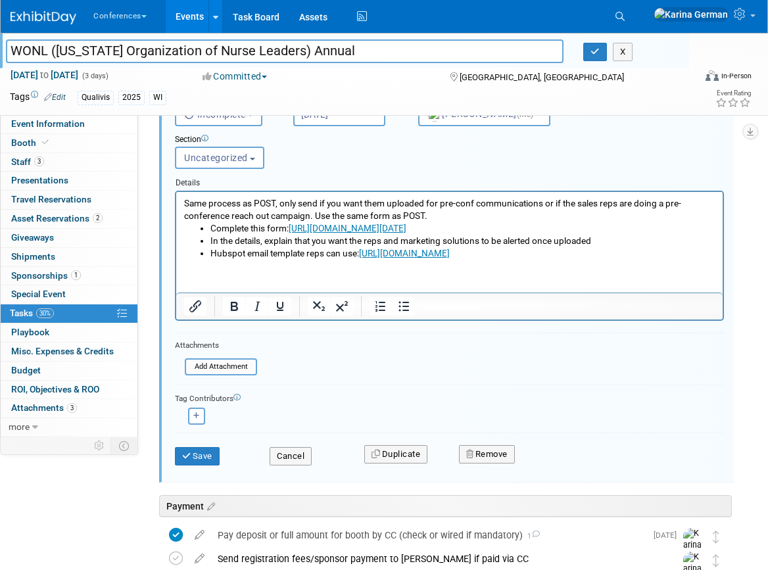
scroll to position [400, 0]
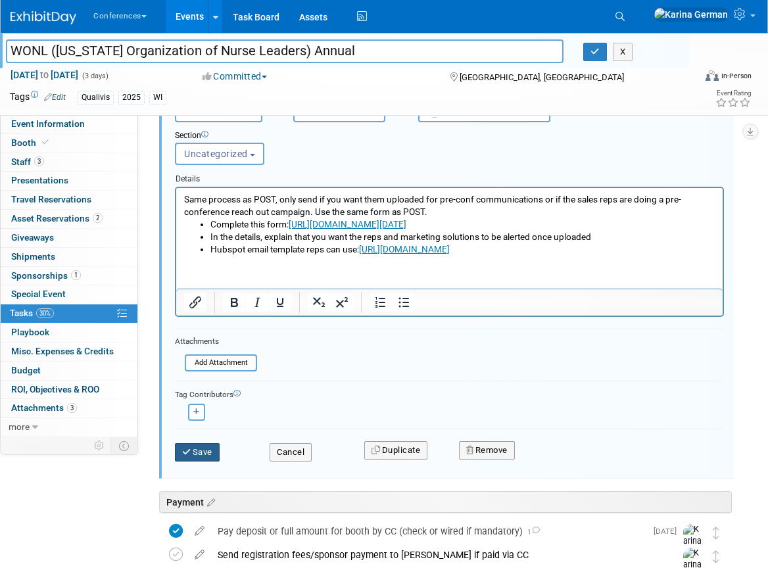
click at [211, 455] on button "Save" at bounding box center [197, 452] width 45 height 18
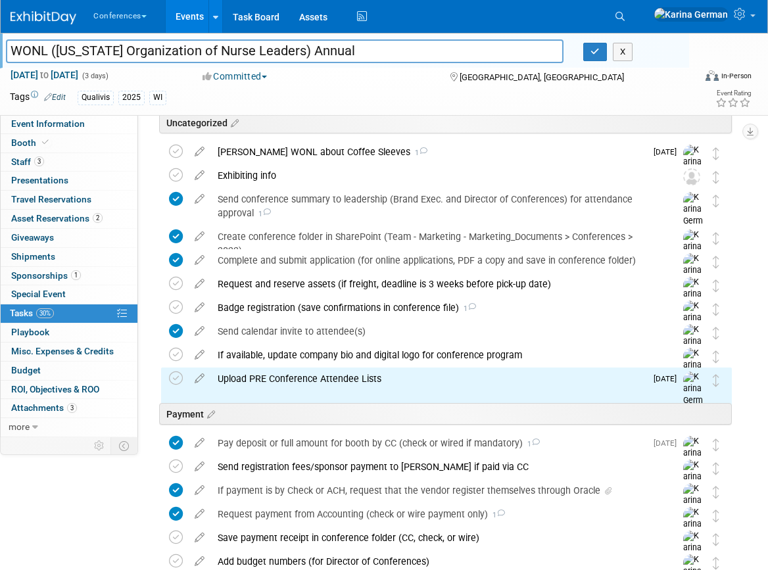
scroll to position [89, 0]
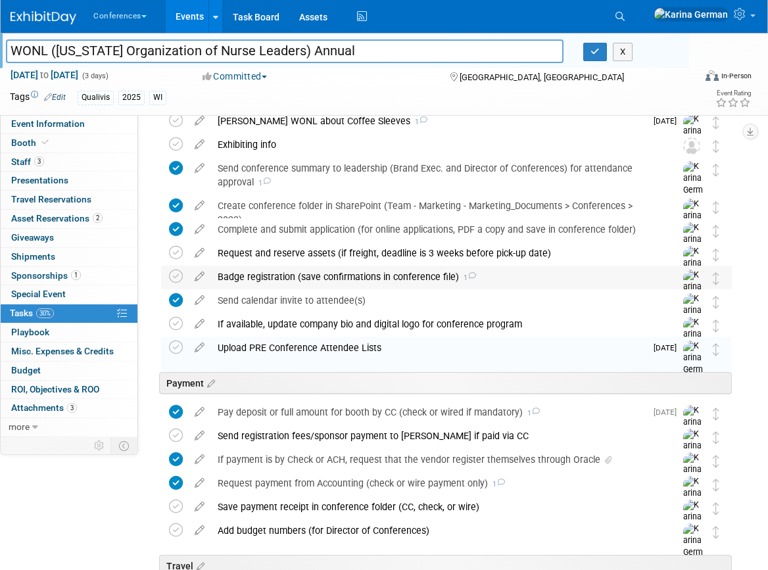
click at [335, 267] on div "Badge registration (save confirmations in conference file) 1" at bounding box center [434, 277] width 446 height 22
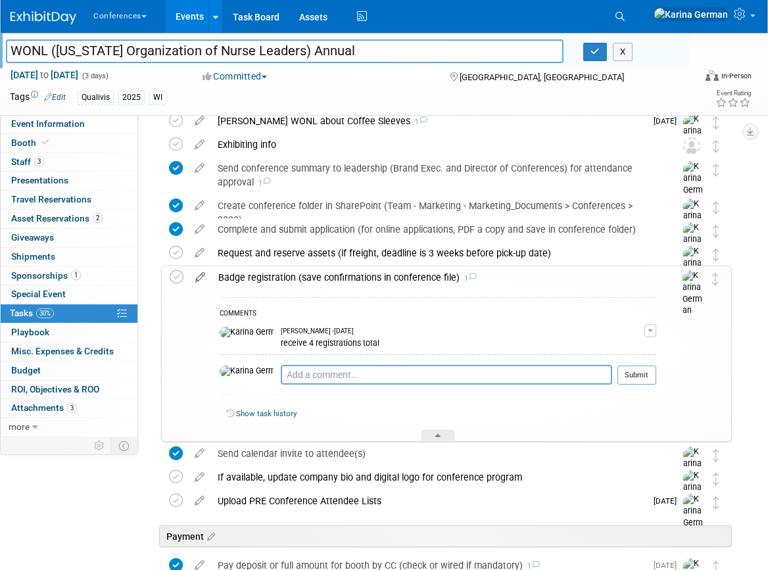
click at [199, 277] on icon at bounding box center [200, 274] width 23 height 16
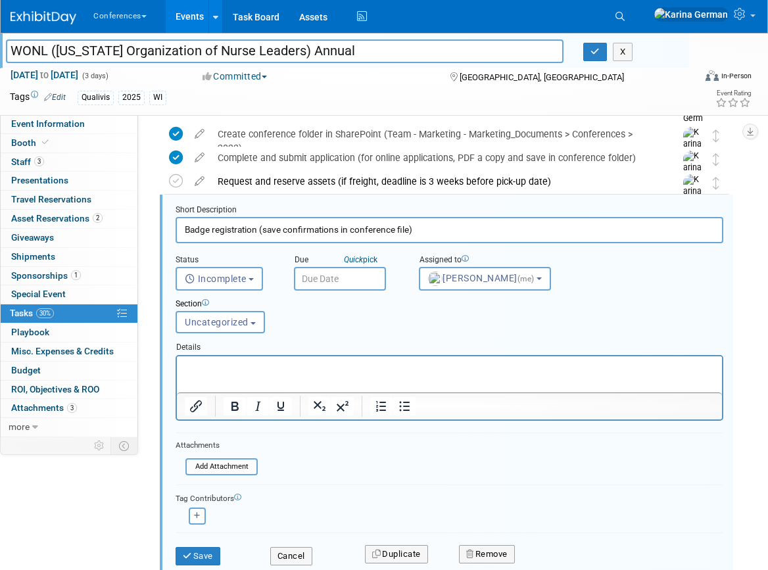
scroll to position [163, 0]
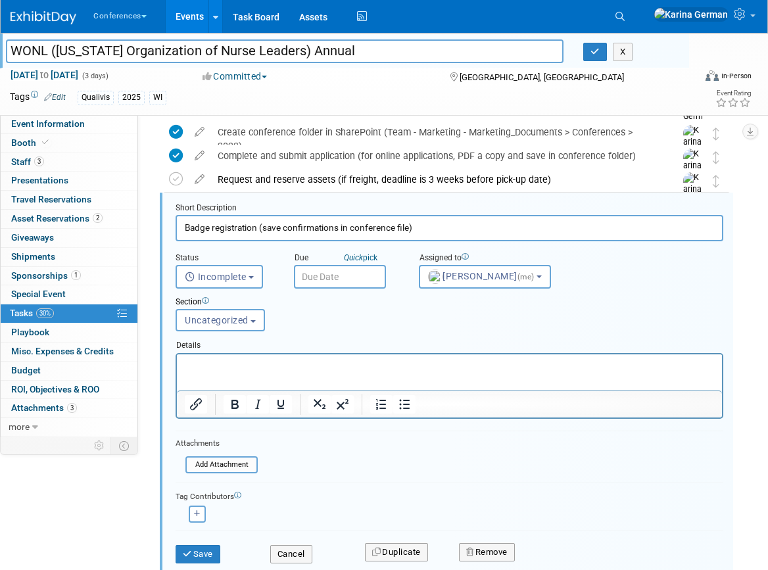
click at [303, 370] on p "Rich Text Area. Press ALT-0 for help." at bounding box center [450, 365] width 530 height 12
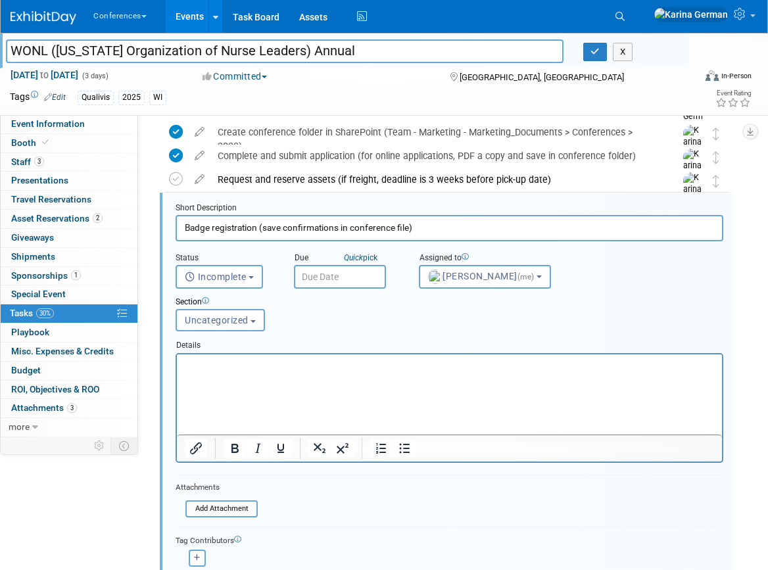
scroll to position [0, 0]
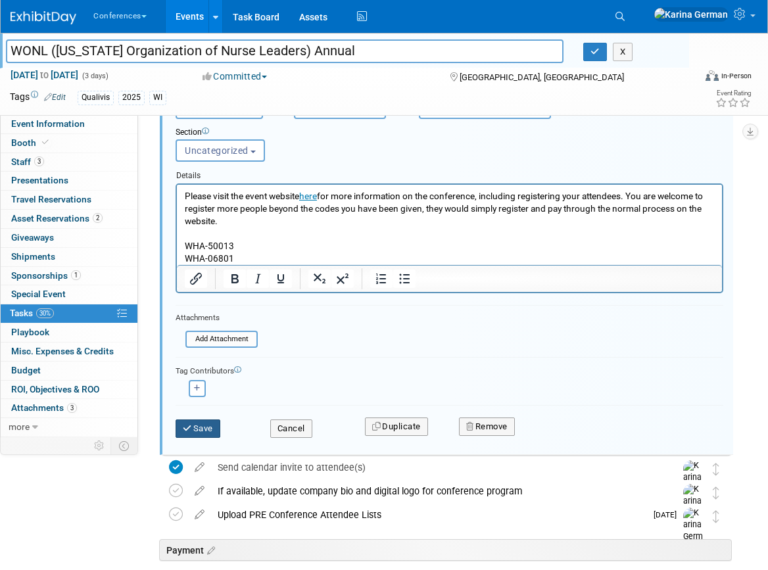
click at [210, 425] on button "Save" at bounding box center [198, 429] width 45 height 18
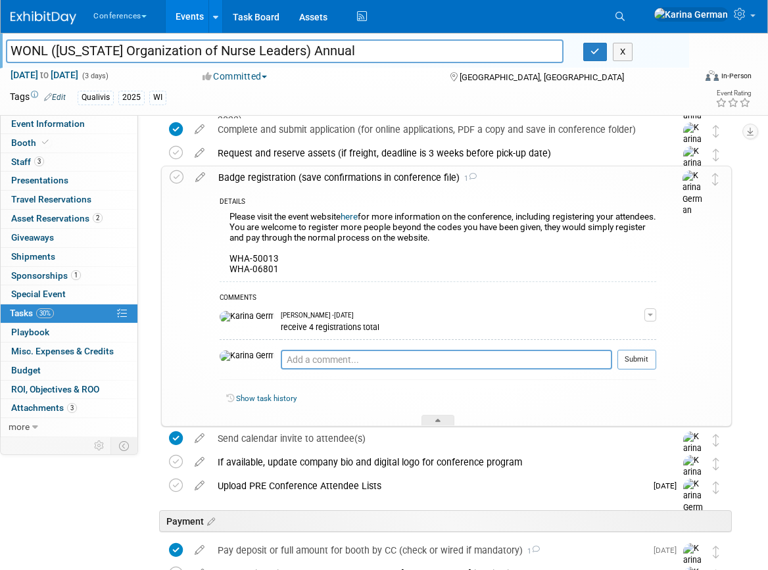
scroll to position [179, 0]
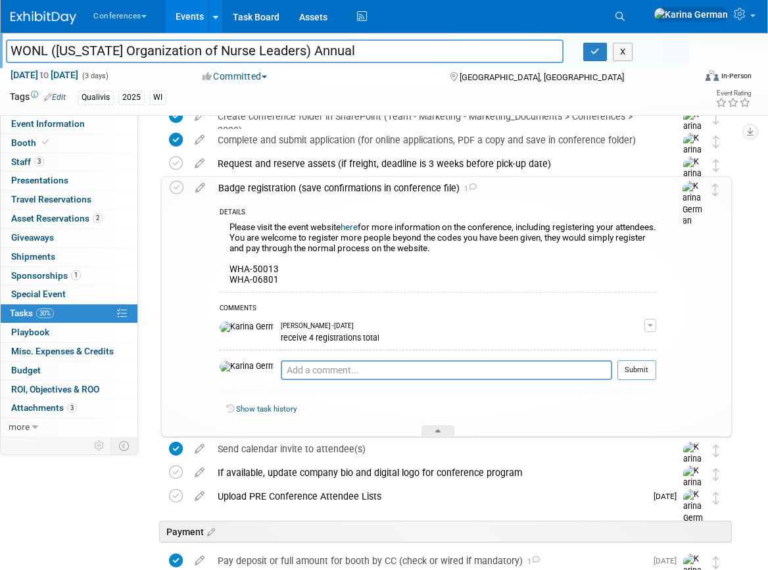
click at [354, 222] on link "here" at bounding box center [349, 227] width 17 height 10
click at [74, 273] on span "1" at bounding box center [76, 275] width 10 height 10
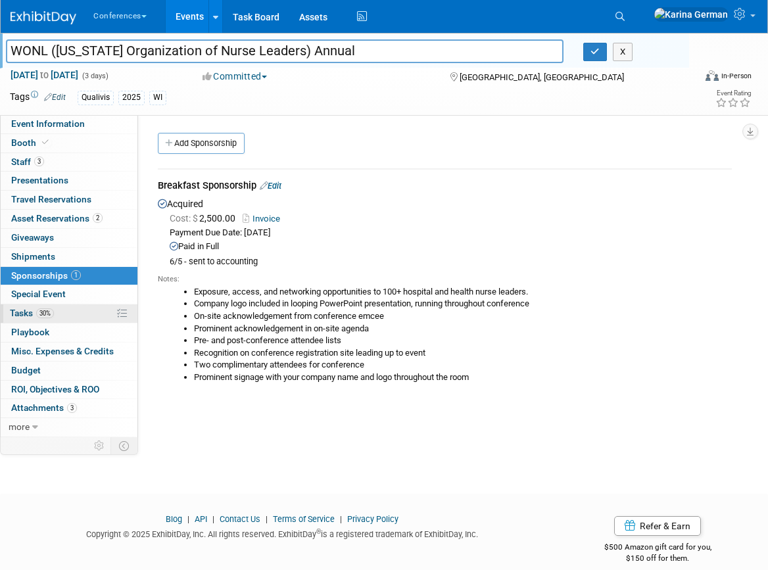
click at [64, 310] on link "30% Tasks 30%" at bounding box center [69, 313] width 137 height 18
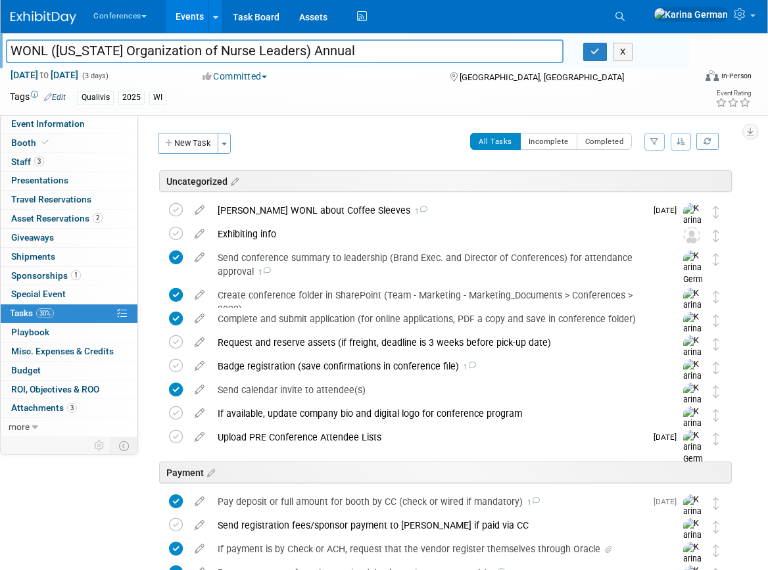
scroll to position [35, 0]
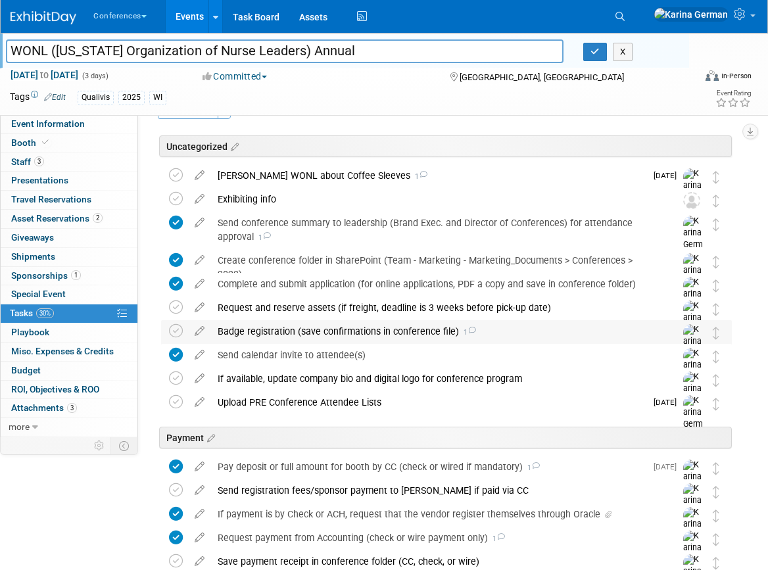
click at [279, 331] on div "Badge registration (save confirmations in conference file) 1" at bounding box center [434, 331] width 446 height 22
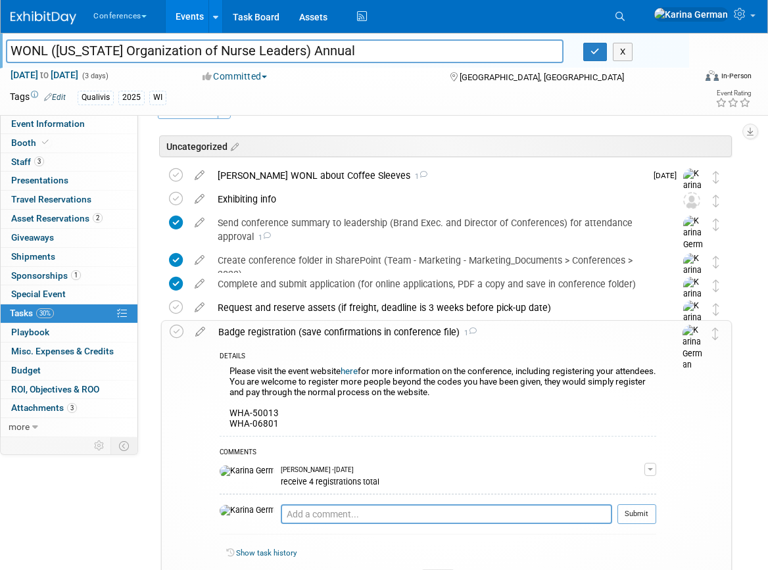
click at [649, 468] on span "button" at bounding box center [650, 469] width 5 height 3
click at [614, 488] on link "Edit Comment" at bounding box center [604, 488] width 104 height 18
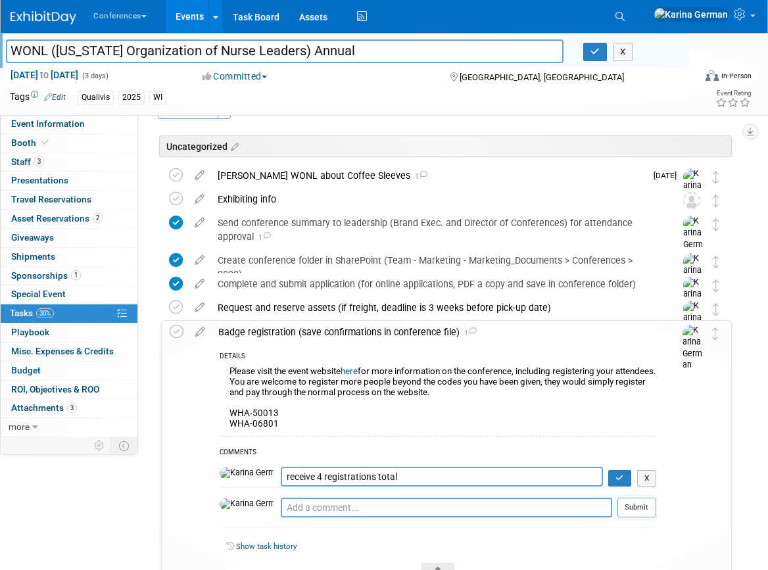
click at [286, 470] on textarea "receive 4 registrations total" at bounding box center [442, 477] width 322 height 20
type textarea "receive 2 registrations total"
click at [621, 477] on icon "button" at bounding box center [620, 478] width 9 height 8
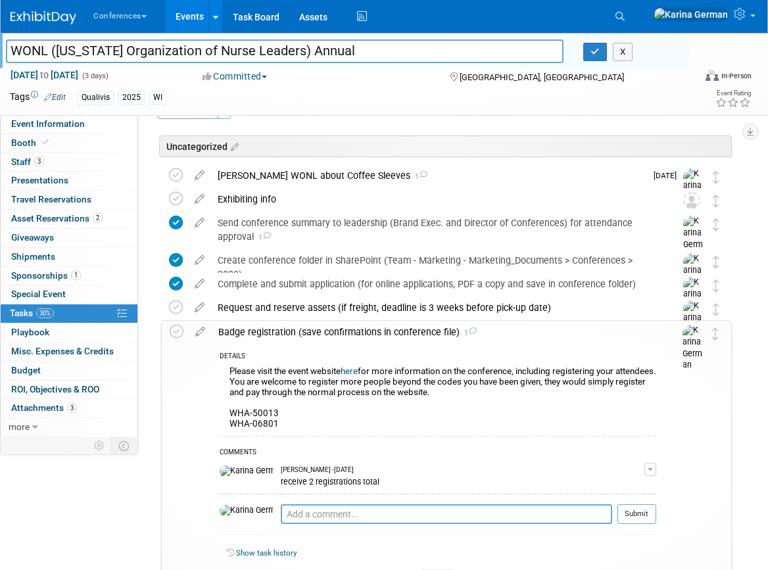
click at [357, 368] on link "here" at bounding box center [349, 371] width 17 height 10
click at [75, 135] on link "Booth" at bounding box center [69, 143] width 137 height 18
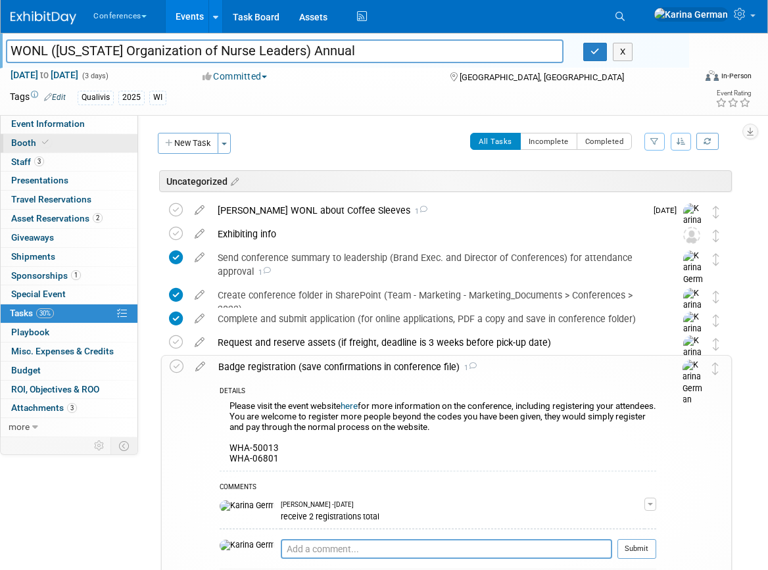
select select "8' tabletop"
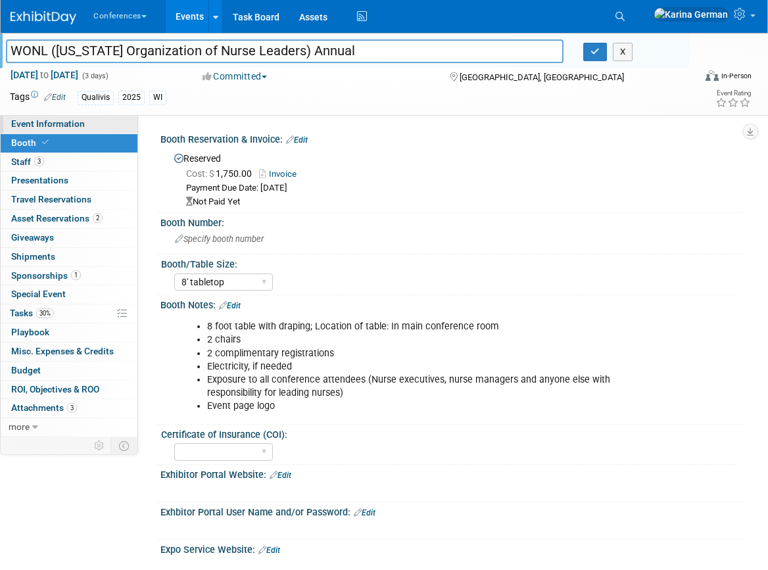
click at [77, 126] on span "Event Information" at bounding box center [48, 123] width 74 height 11
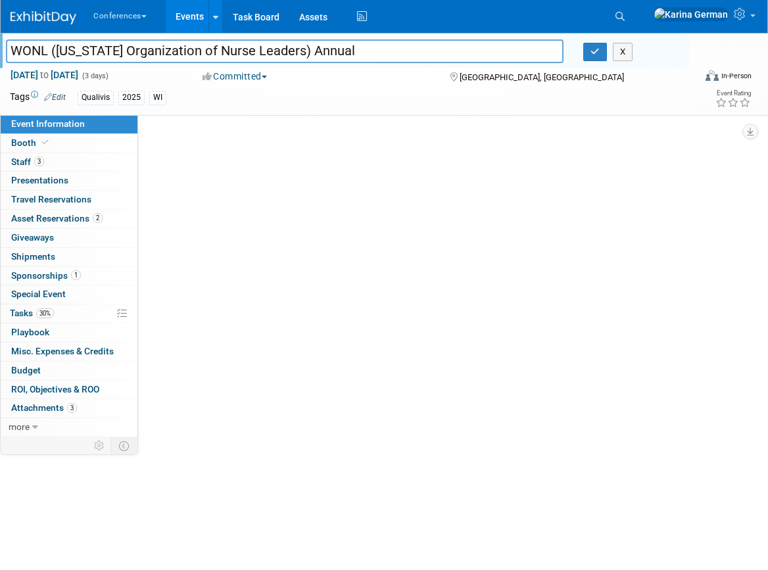
select select "Qualivis"
select select "Client-facing"
select select "Karina"
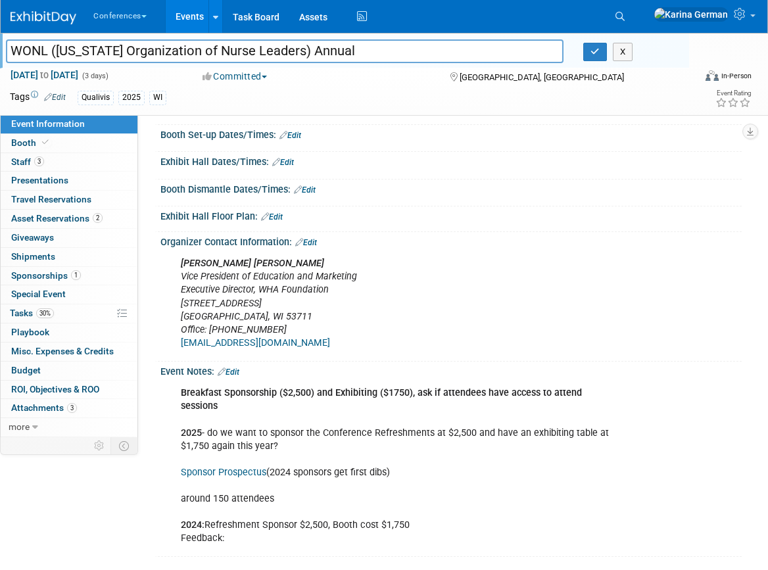
scroll to position [329, 0]
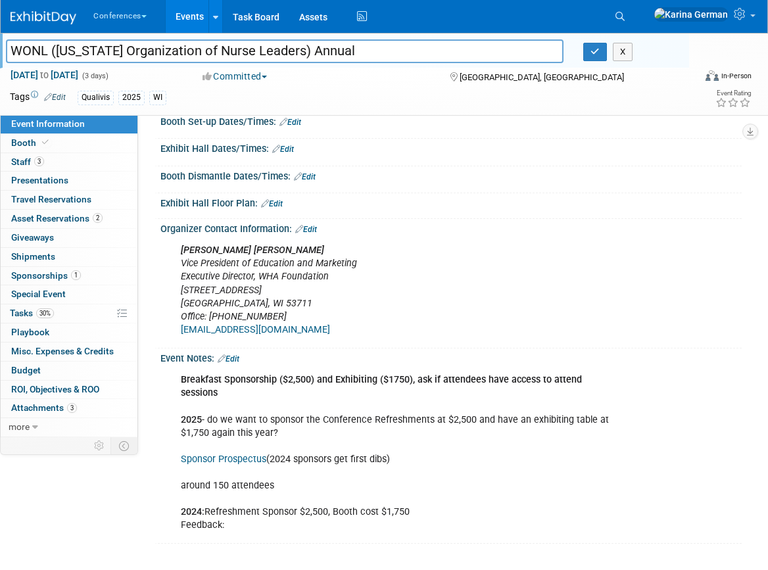
click at [239, 354] on link "Edit" at bounding box center [229, 358] width 22 height 9
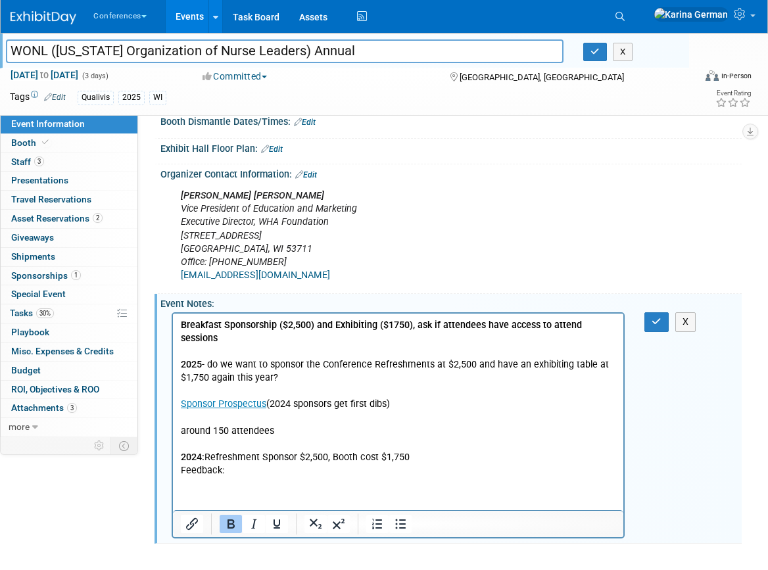
scroll to position [376, 0]
click at [264, 337] on p "Breakfast Sponsorship ($2,500) and Exhibiting ($1750), ask if attendees have ac…" at bounding box center [398, 398] width 435 height 158
click at [251, 345] on p "Breakfast Sponsorship ($2,500) and Exhibiting ($1750), ask if attendees have ac…" at bounding box center [398, 398] width 435 height 158
click at [303, 377] on p "Breakfast Sponsorship ($2,500) and Exhibiting ($1750), ask if attendees have ac…" at bounding box center [398, 398] width 435 height 158
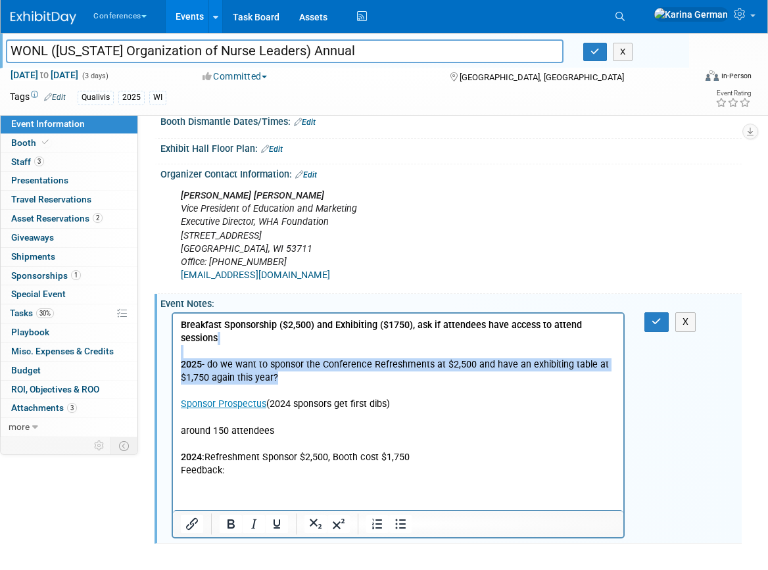
drag, startPoint x: 291, startPoint y: 377, endPoint x: 170, endPoint y: 357, distance: 122.7
click at [173, 357] on html "Breakfast Sponsorship ($2,500) and Exhibiting ($1750), ask if attendees have ac…" at bounding box center [398, 396] width 450 height 164
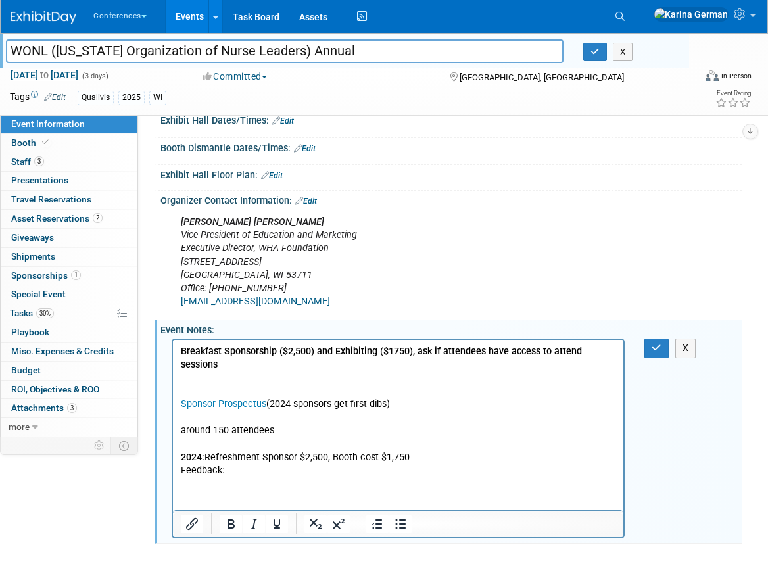
scroll to position [344, 0]
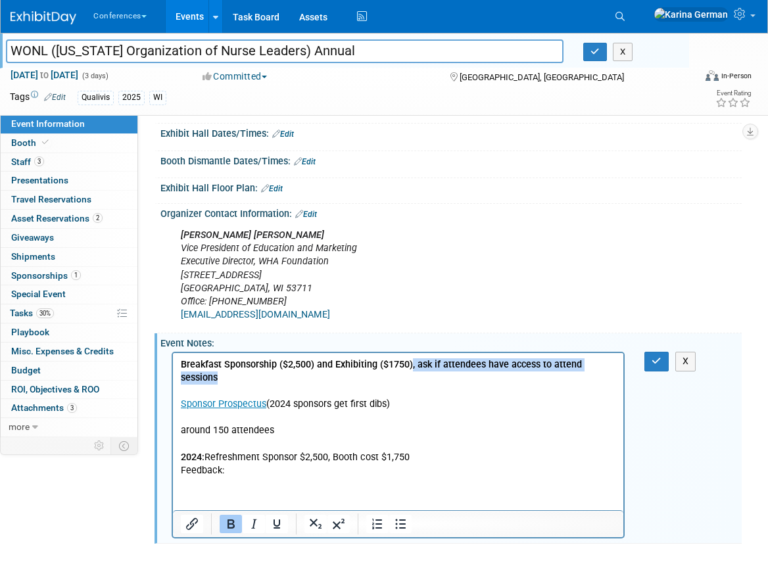
drag, startPoint x: 241, startPoint y: 377, endPoint x: 412, endPoint y: 363, distance: 171.5
click at [412, 363] on p "Breakfast Sponsorship ($2,500) and Exhibiting ($1750), ask if attendees have ac…" at bounding box center [398, 417] width 435 height 119
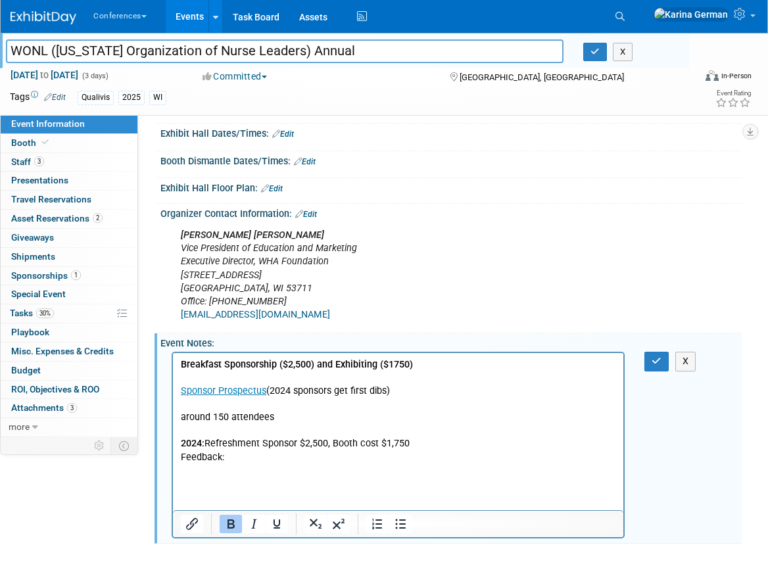
scroll to position [331, 0]
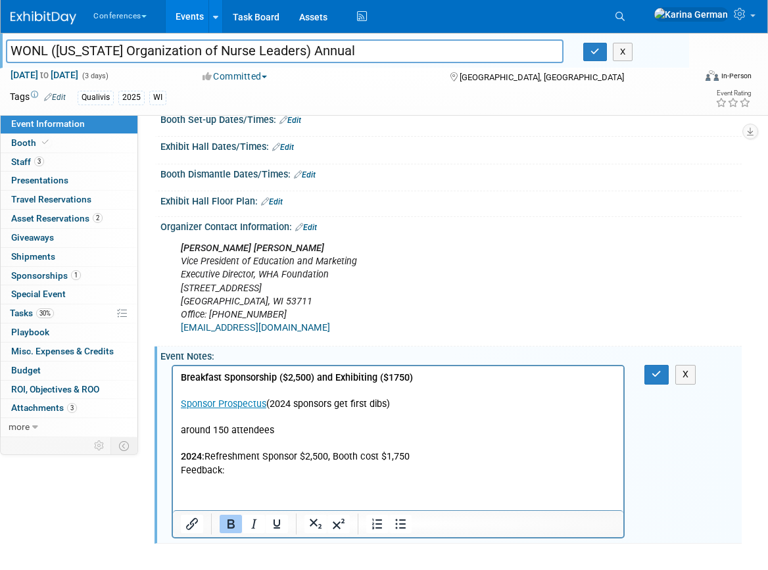
click at [414, 376] on p "Breakfast Sponsorship ($2,500) and Exhibiting ($1750) Sponsor Prospectus (2024 …" at bounding box center [398, 425] width 435 height 106
click at [280, 370] on html "Breakfast Sponsorship ($2,500) and Exhibiting ($1750) Sponsor Prospectus (2024 …" at bounding box center [398, 421] width 450 height 111
click at [280, 379] on b "Breakfast Sponsorship ($2,500) and Exhibiting ($1750)" at bounding box center [297, 377] width 232 height 11
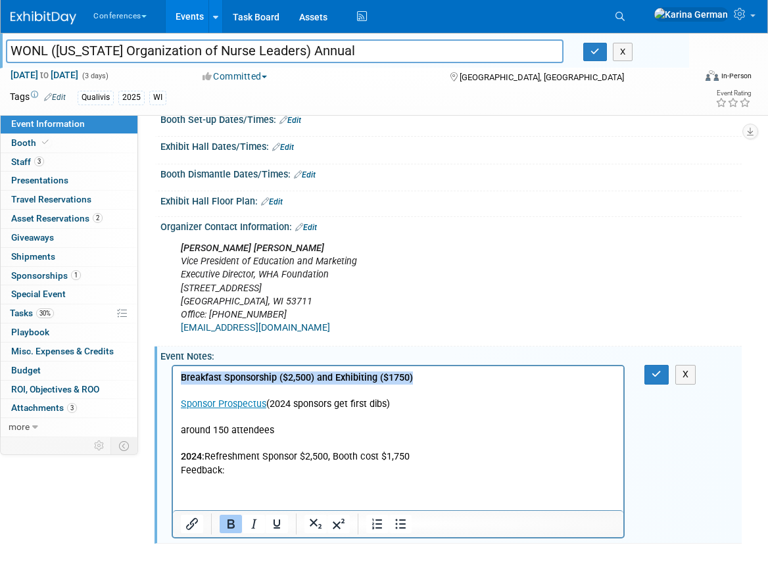
copy b "Breakfast Sponsorship ($2,500) and Exhibiting ($1750)"
click at [656, 380] on button "button" at bounding box center [656, 374] width 24 height 19
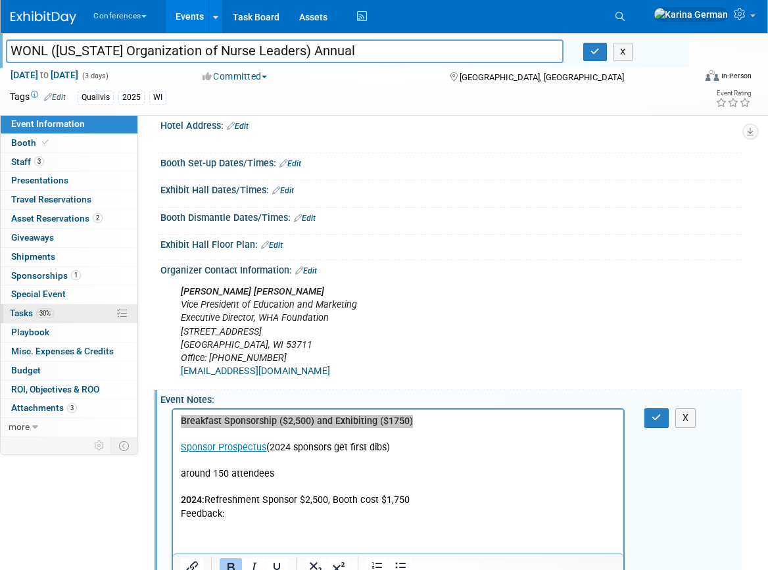
click at [59, 319] on link "30% Tasks 30%" at bounding box center [69, 313] width 137 height 18
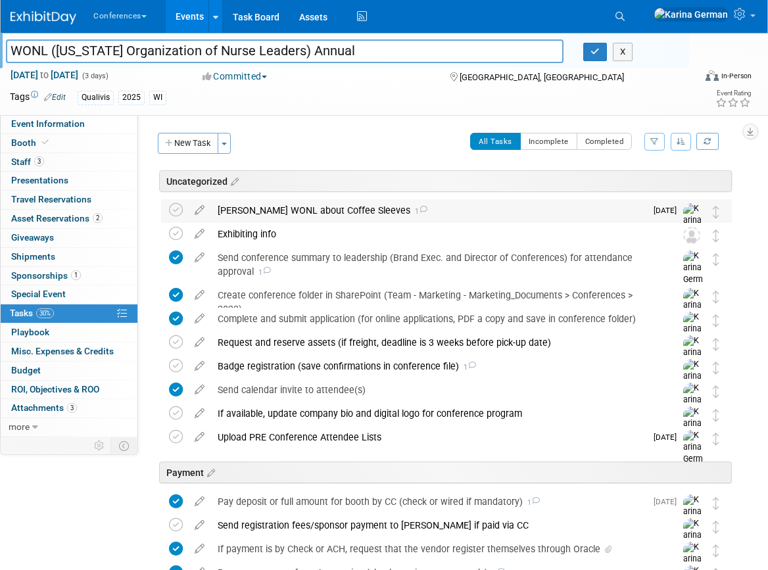
click at [297, 211] on div "Ping WONL about Coffee Sleeves 1" at bounding box center [428, 210] width 435 height 22
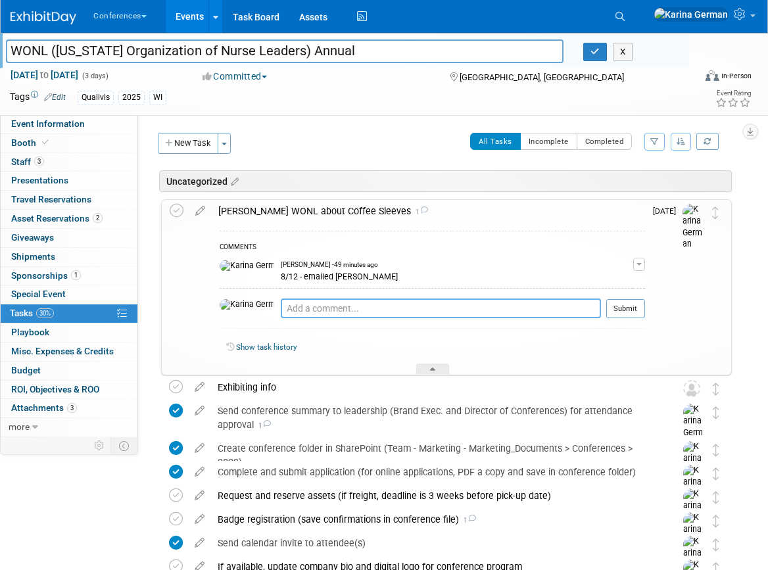
click at [299, 305] on textarea at bounding box center [441, 309] width 320 height 20
click at [288, 208] on div "Ping WONL about Coffee Sleeves 1" at bounding box center [428, 211] width 433 height 22
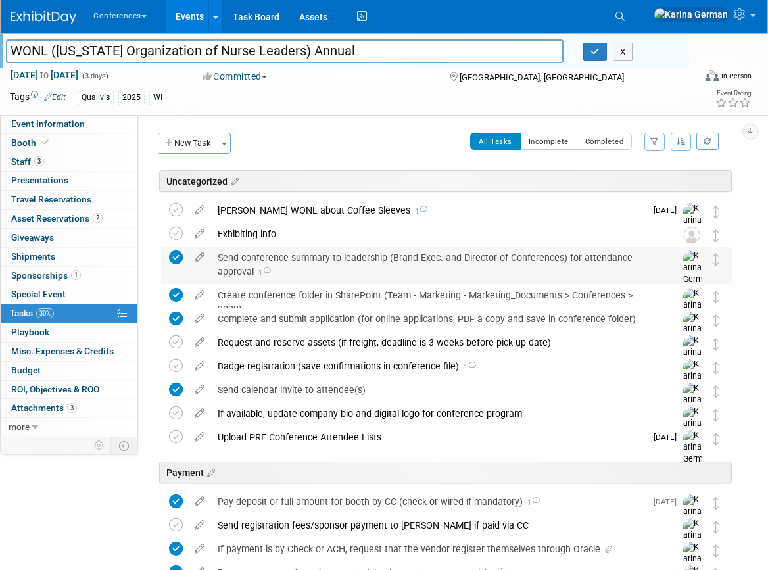
click at [299, 258] on div "Send conference summary to leadership (Brand Exec. and Director of Conferences)…" at bounding box center [434, 265] width 446 height 36
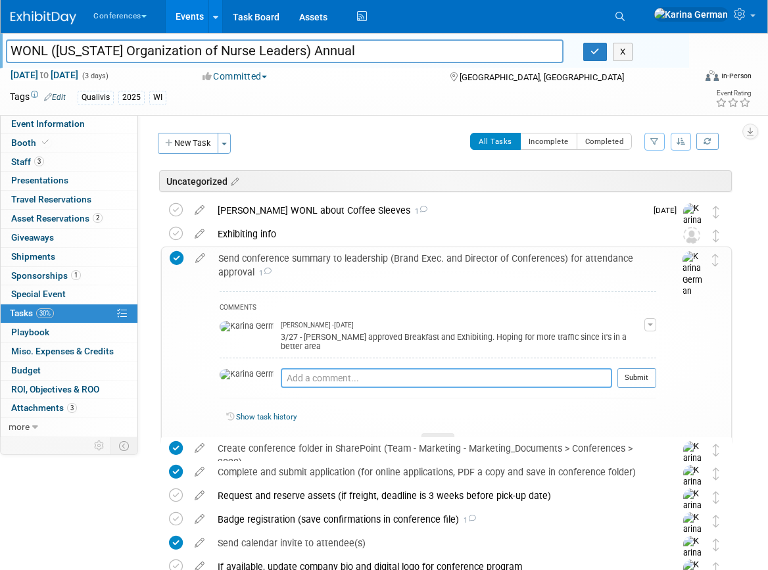
click at [306, 368] on textarea at bounding box center [446, 378] width 331 height 20
click at [280, 259] on div "Send conference summary to leadership (Brand Exec. and Director of Conferences)…" at bounding box center [434, 265] width 445 height 36
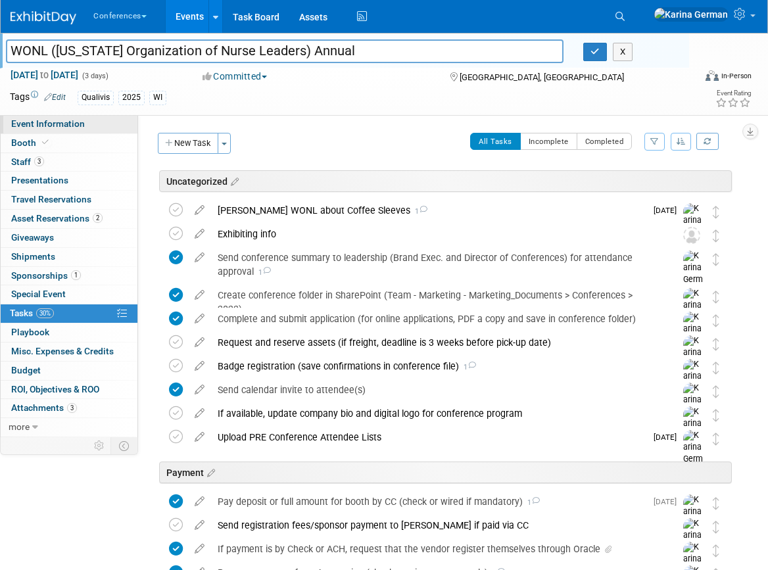
click at [106, 128] on link "Event Information" at bounding box center [69, 124] width 137 height 18
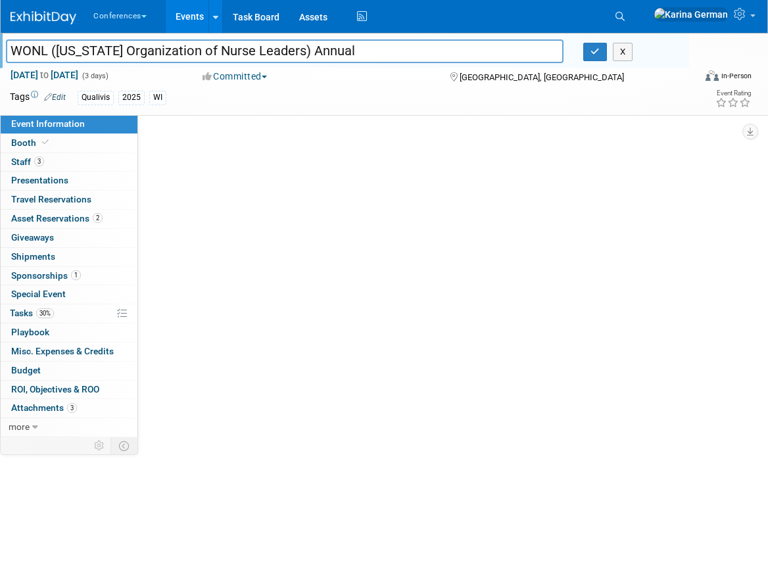
select select "Qualivis"
select select "Client-facing"
select select "Karina"
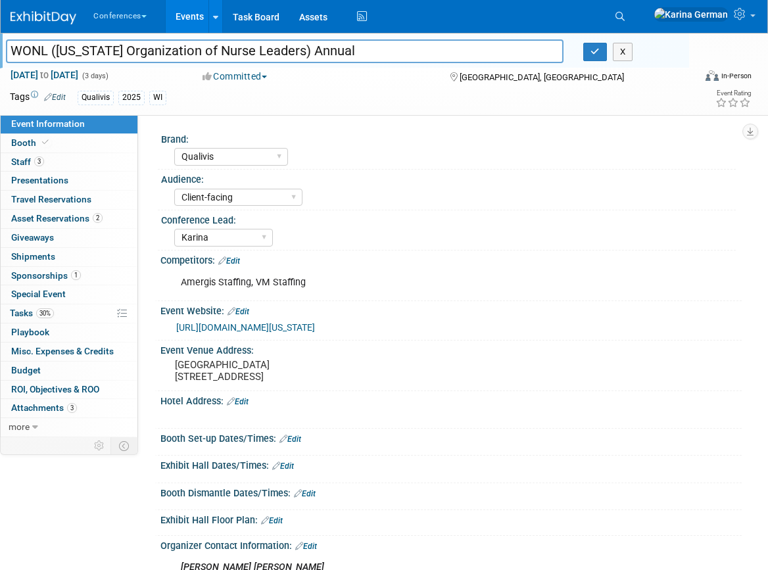
scroll to position [276, 0]
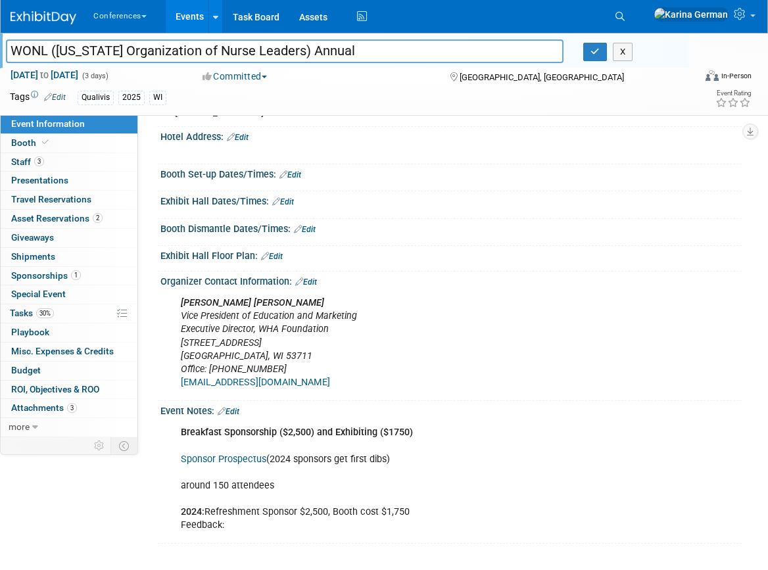
click at [233, 412] on link "Edit" at bounding box center [229, 411] width 22 height 9
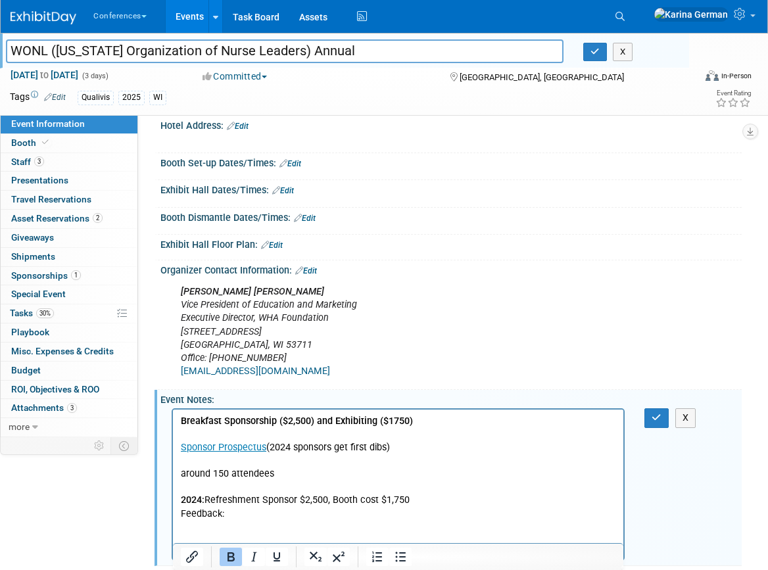
scroll to position [0, 0]
click at [384, 420] on b "Breakfast Sponsorship ($2,500) and Exhibiting ($1750)" at bounding box center [297, 421] width 232 height 11
drag, startPoint x: 490, startPoint y: 424, endPoint x: 226, endPoint y: 417, distance: 264.5
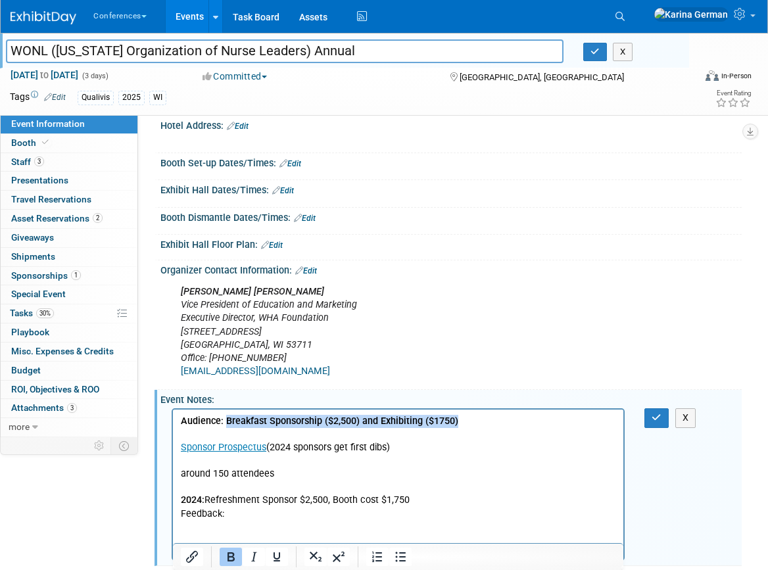
click at [226, 417] on p "Audience: Breakfast Sponsorship ($2,500) and Exhibiting ($1750) Sponsor Prospec…" at bounding box center [398, 468] width 435 height 106
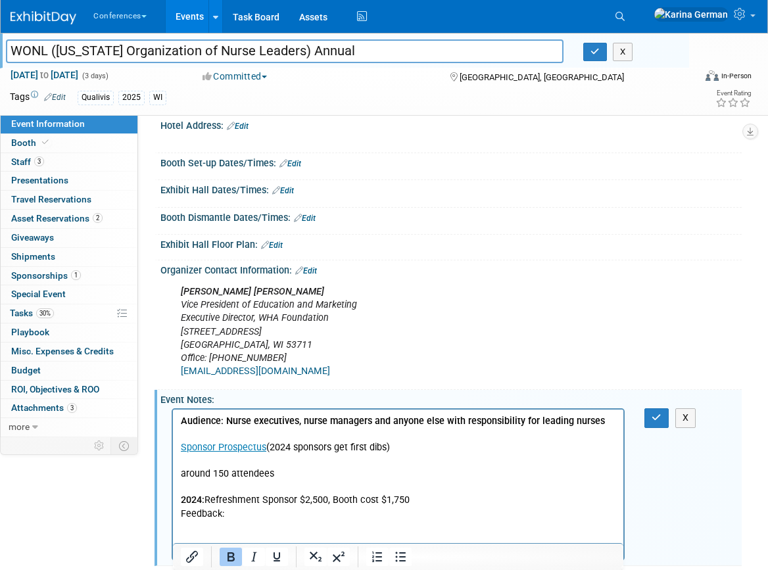
click at [575, 421] on b "Audience: Nurse executives, nurse managers and anyone else with responsibility …" at bounding box center [393, 421] width 424 height 11
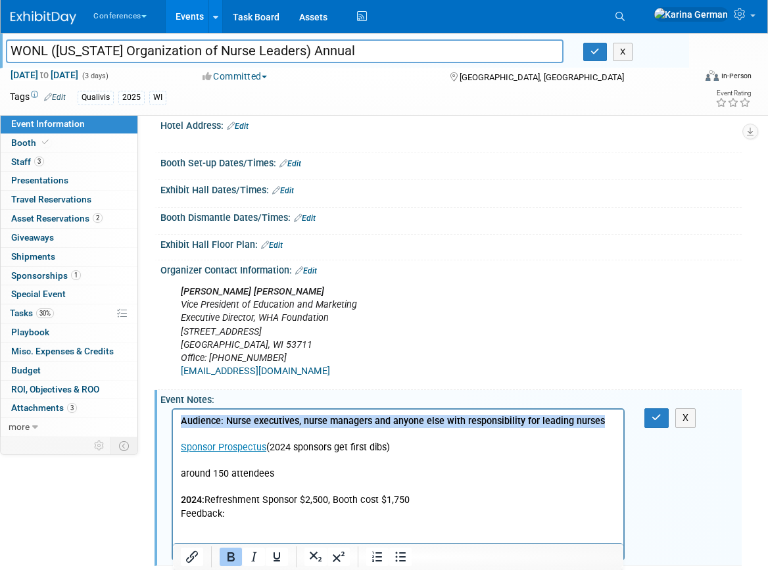
click at [575, 421] on b "Audience: Nurse executives, nurse managers and anyone else with responsibility …" at bounding box center [393, 421] width 424 height 11
click at [235, 556] on icon "Bold" at bounding box center [231, 557] width 16 height 16
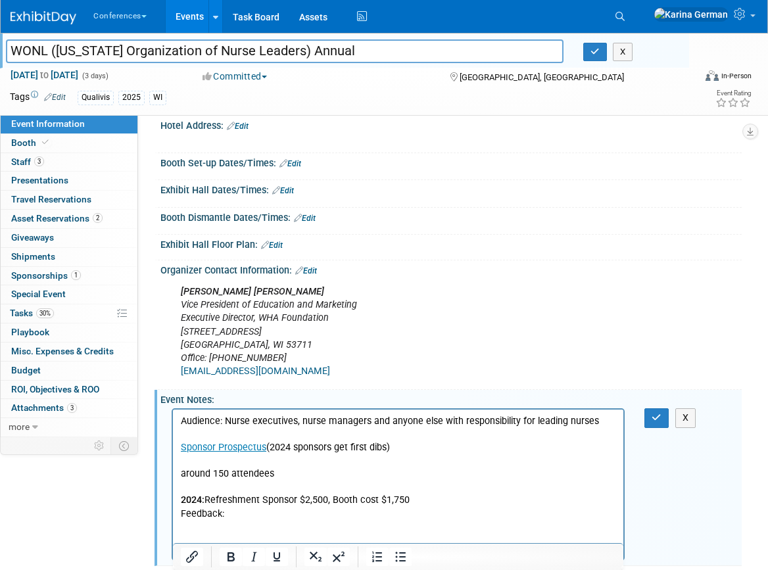
scroll to position [331, 0]
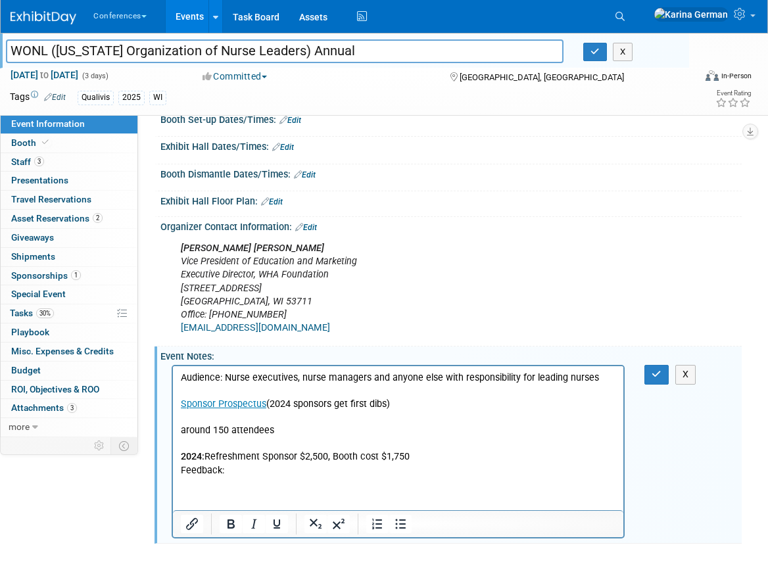
click at [215, 379] on p "Audience: Nurse executives, nurse managers and anyone else with responsibility …" at bounding box center [398, 425] width 435 height 106
drag, startPoint x: 223, startPoint y: 379, endPoint x: 143, endPoint y: 376, distance: 80.3
click at [173, 376] on html "Audience: Nurse executives, nurse managers and anyone else with responsibility …" at bounding box center [398, 421] width 450 height 111
click at [227, 527] on icon "Bold" at bounding box center [231, 524] width 16 height 16
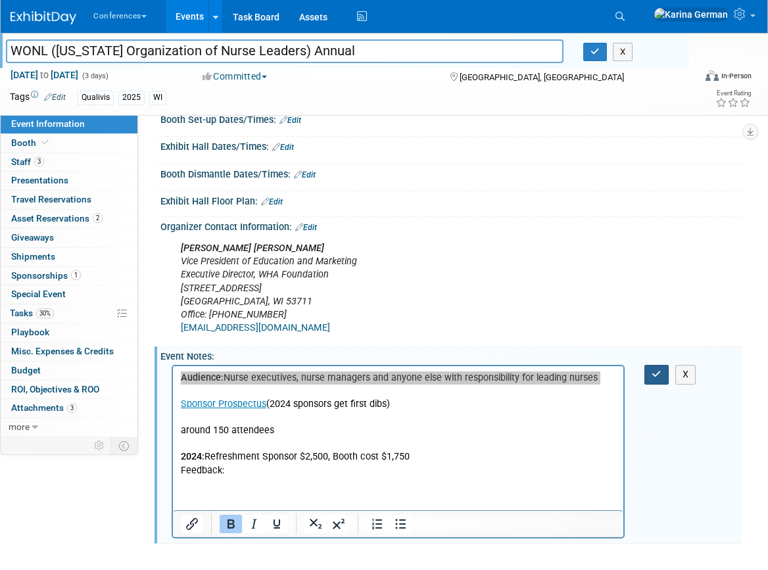
click at [648, 376] on button "button" at bounding box center [656, 374] width 24 height 19
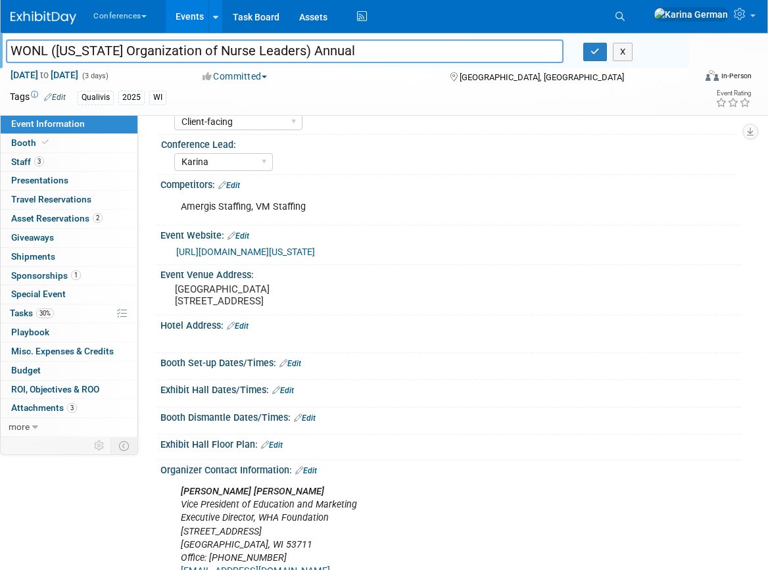
scroll to position [74, 0]
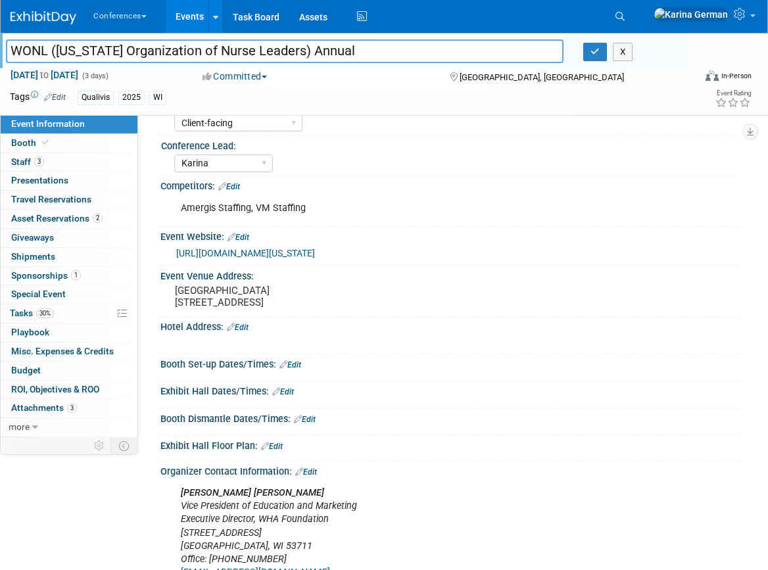
click at [272, 207] on div "Amergis Staffing, VM Staffing" at bounding box center [398, 208] width 453 height 26
click at [236, 187] on link "Edit" at bounding box center [229, 186] width 22 height 9
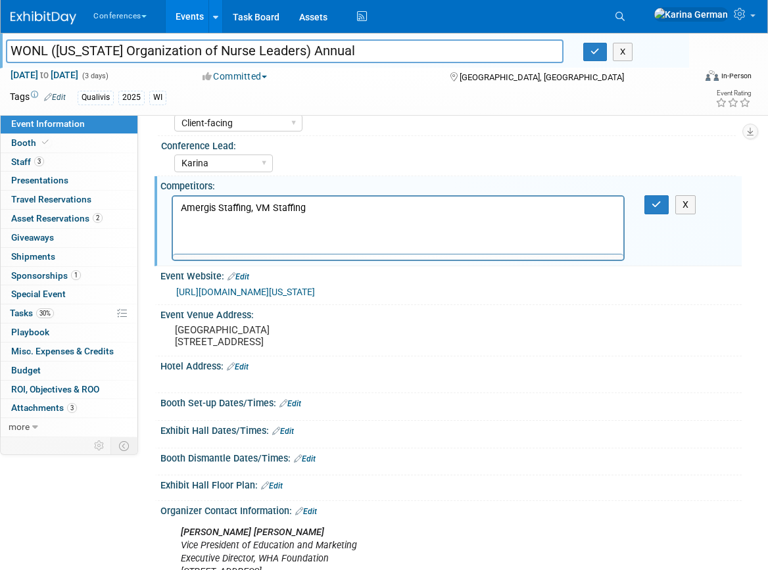
scroll to position [0, 0]
click at [343, 206] on p "Amergis Staffing, VM Staffing" at bounding box center [398, 207] width 435 height 13
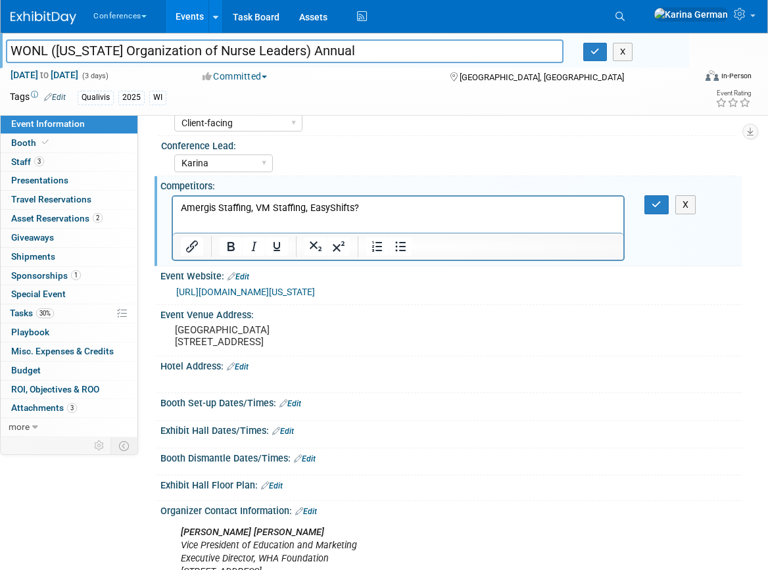
drag, startPoint x: 253, startPoint y: 207, endPoint x: 286, endPoint y: 208, distance: 32.9
click at [286, 208] on p "Amergis Staffing, VM Staffing, EasyShifts?" at bounding box center [398, 207] width 435 height 13
drag, startPoint x: 303, startPoint y: 209, endPoint x: 256, endPoint y: 205, distance: 46.9
click at [256, 205] on p "Amergis Staffing, VM Staffing, EasyShifts?" at bounding box center [398, 207] width 435 height 13
click at [181, 224] on p "Amergis Staffing, Valley Medical Staffing , EasyShifts?" at bounding box center [398, 214] width 435 height 26
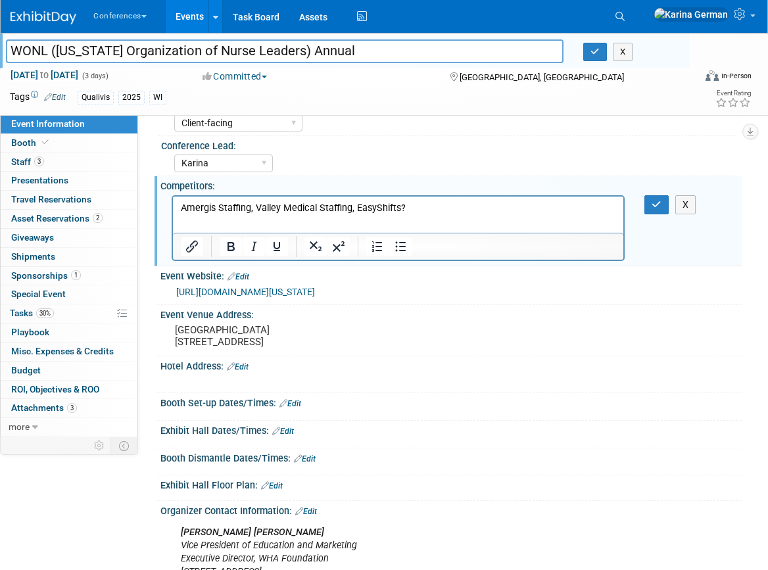
click at [427, 207] on p "Amergis Staffing, Valley Medical Staffing , EasyShifts?" at bounding box center [398, 207] width 435 height 13
click at [658, 205] on icon "button" at bounding box center [657, 204] width 10 height 9
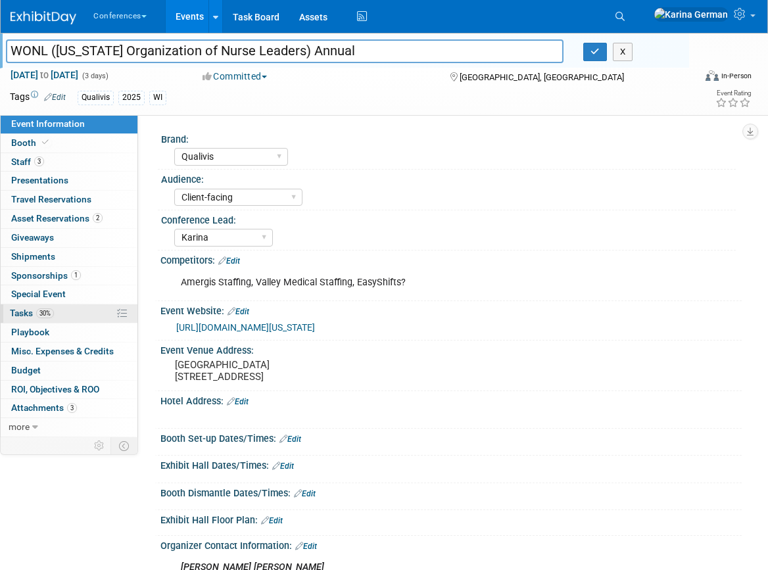
click at [68, 310] on link "30% Tasks 30%" at bounding box center [69, 313] width 137 height 18
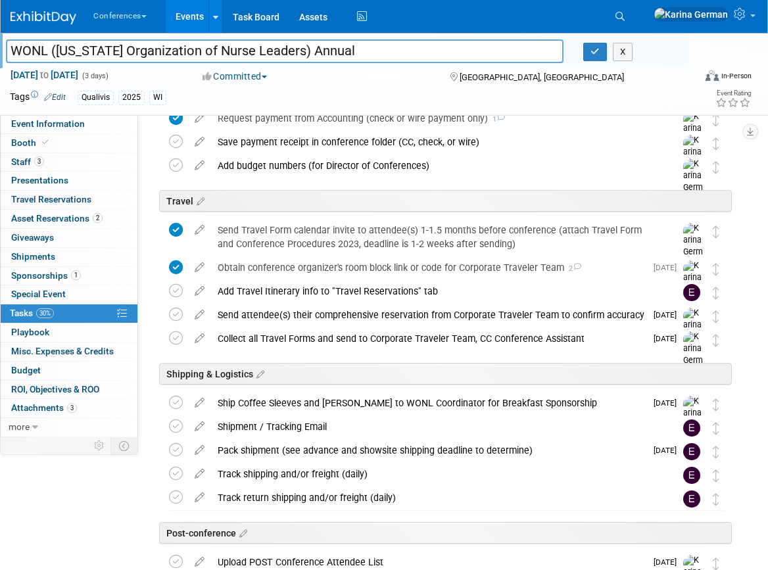
scroll to position [493, 0]
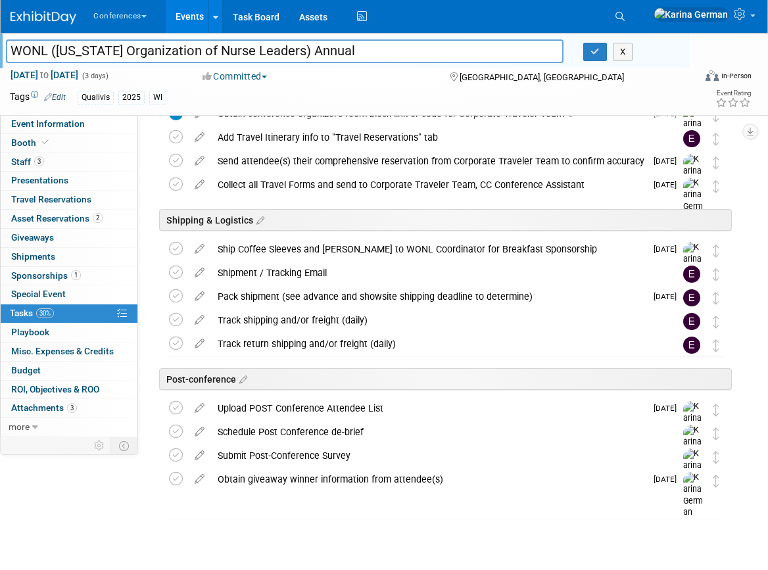
click at [267, 310] on div "WONL (Wisconsin Organization of Nurse Leaders) Annual Pewaukee, WI Sep 17, 2025…" at bounding box center [443, 41] width 577 height 902
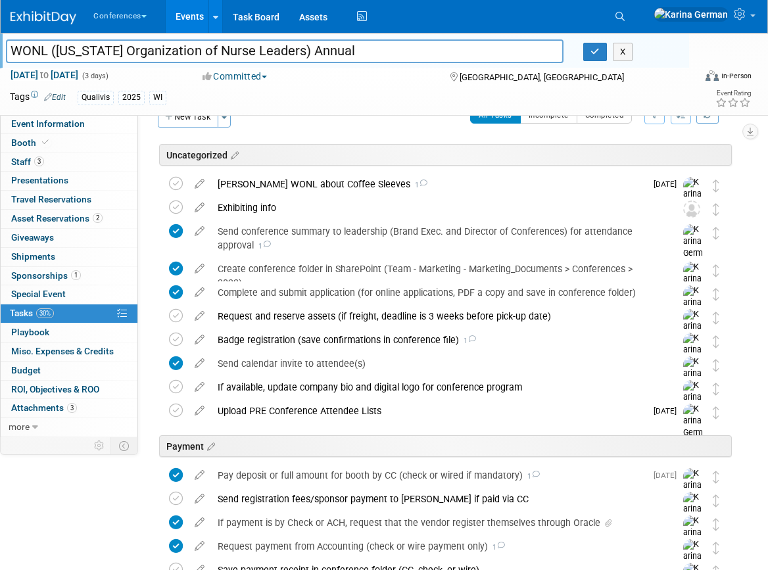
scroll to position [0, 0]
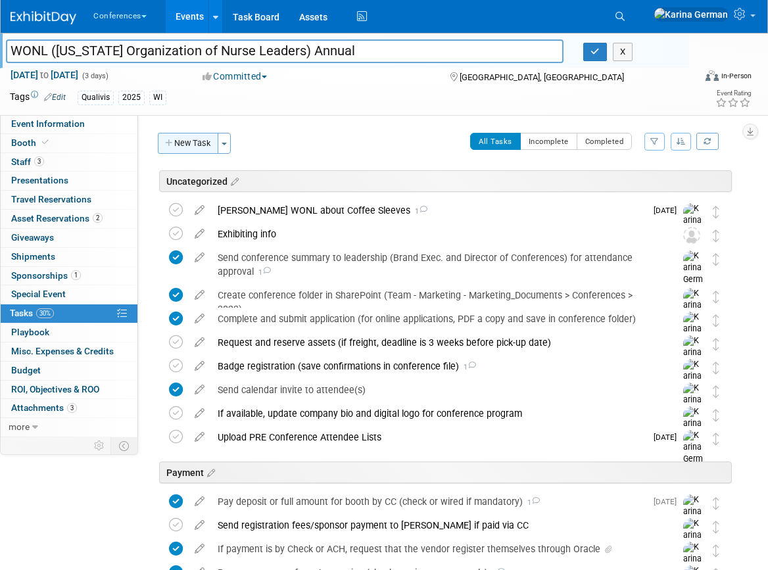
click at [174, 145] on icon "button" at bounding box center [169, 143] width 9 height 9
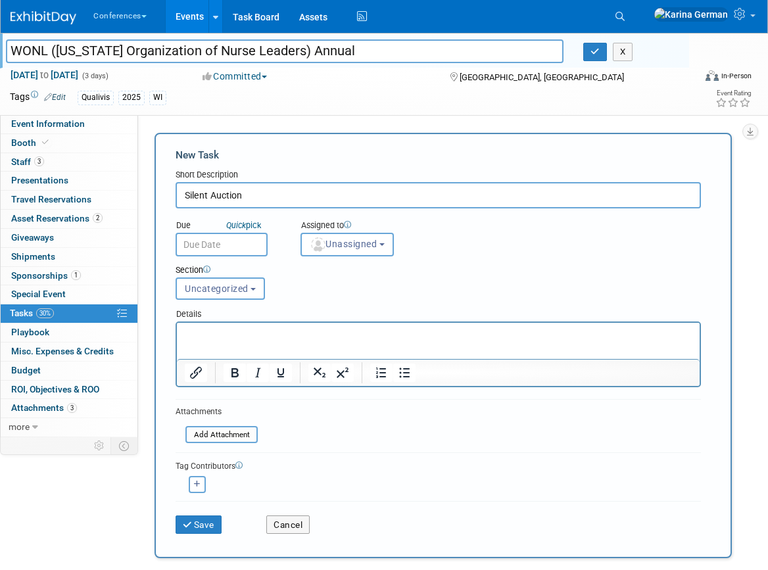
type input "Silent Auction"
click at [337, 334] on p "Rich Text Area. Press ALT-0 for help." at bounding box center [439, 334] width 508 height 13
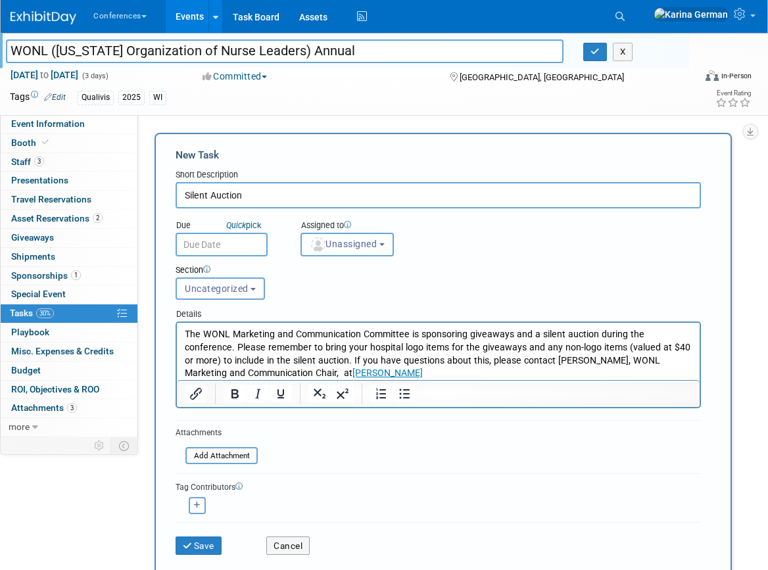
click at [368, 249] on span "Unassigned" at bounding box center [343, 244] width 67 height 11
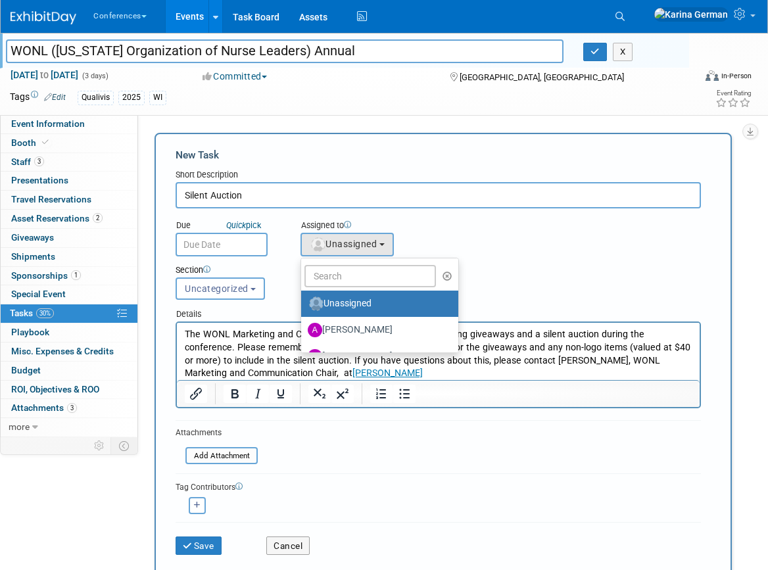
click at [470, 237] on div "Due Quick pick Assigned to <img src="https://www.exhibitday.com/Images/Unassign…" at bounding box center [438, 232] width 545 height 48
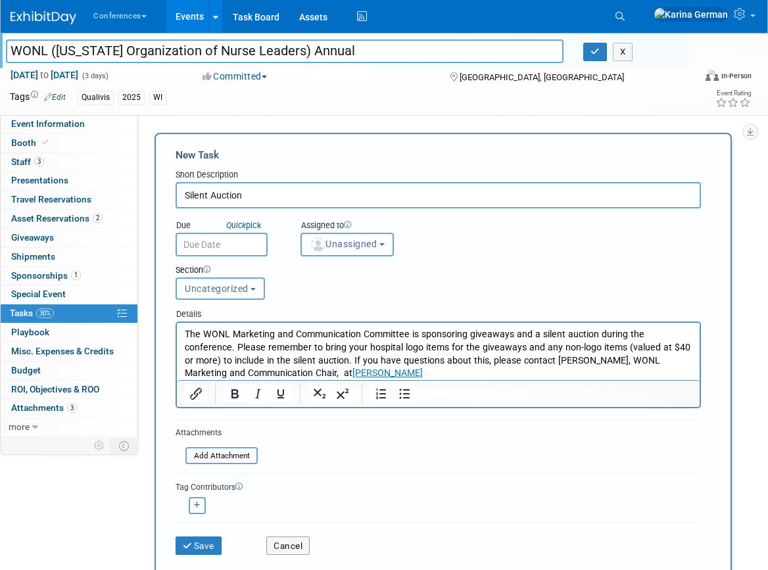
click at [354, 251] on button "Unassigned" at bounding box center [347, 245] width 93 height 24
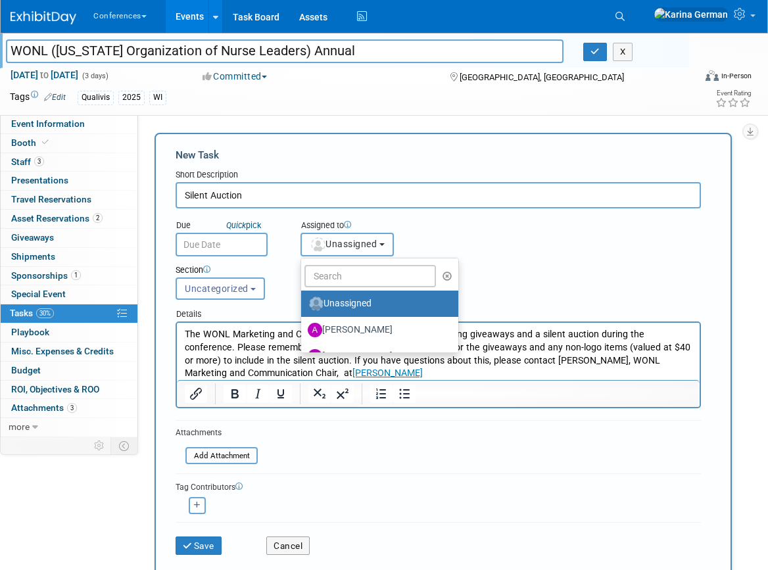
click at [355, 251] on button "Unassigned" at bounding box center [347, 245] width 93 height 24
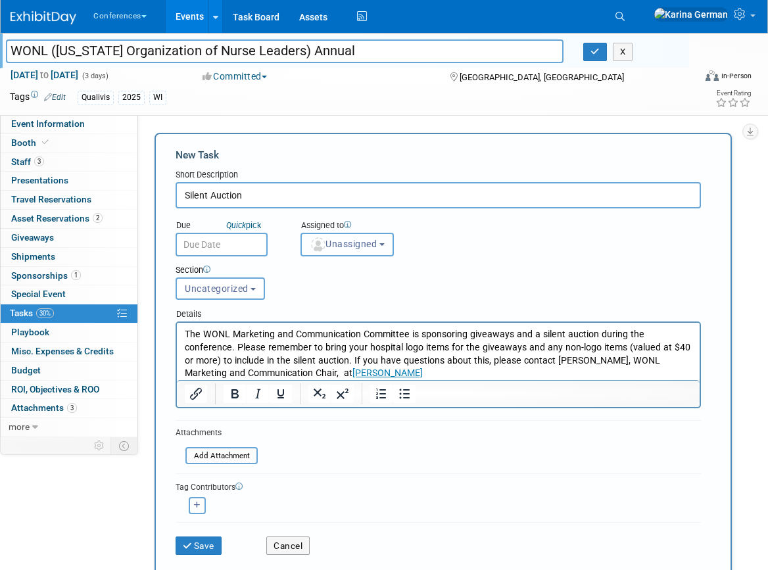
click at [341, 241] on span "Unassigned" at bounding box center [343, 244] width 67 height 11
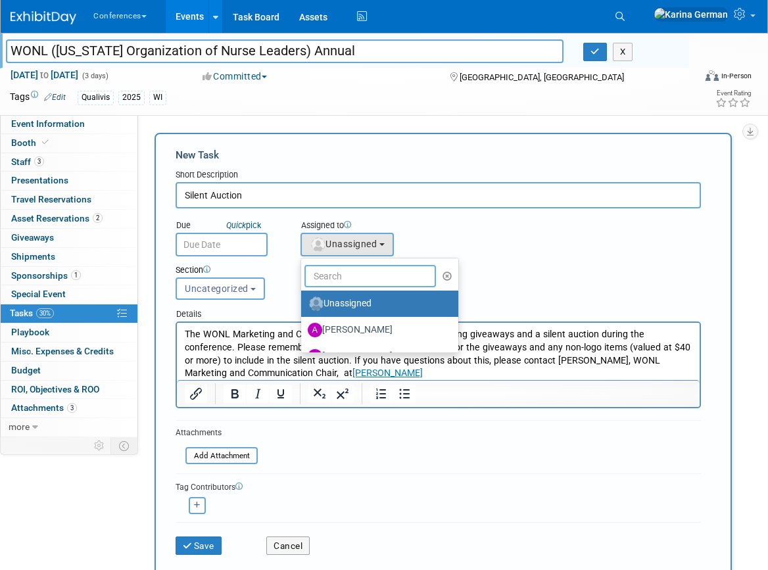
click at [342, 280] on input "text" at bounding box center [370, 276] width 132 height 22
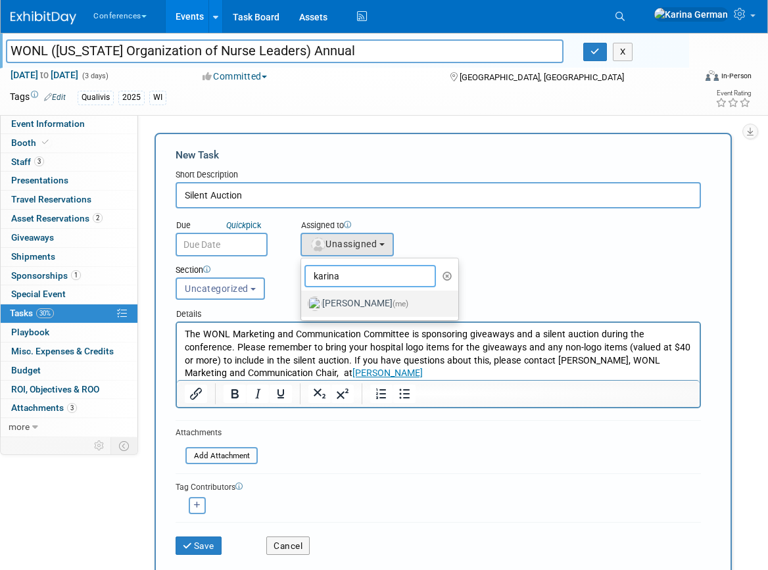
type input "karina"
click at [375, 296] on label "Karina German (me)" at bounding box center [376, 303] width 137 height 21
click at [303, 298] on input "Karina German (me)" at bounding box center [299, 302] width 9 height 9
select select "eb9a80ed-01df-455e-b7c9-ebccef2a47a7"
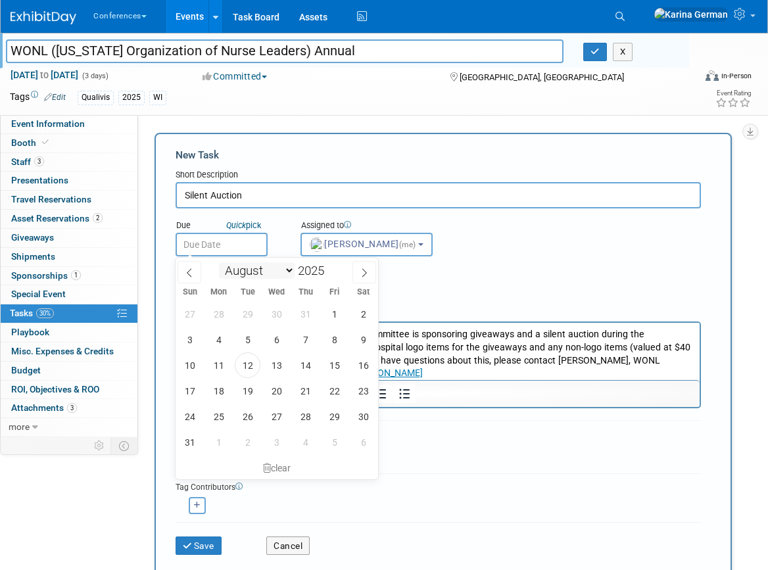
click at [228, 254] on input "text" at bounding box center [222, 245] width 92 height 24
click at [338, 389] on span "22" at bounding box center [335, 391] width 26 height 26
type input "Aug 22, 2025"
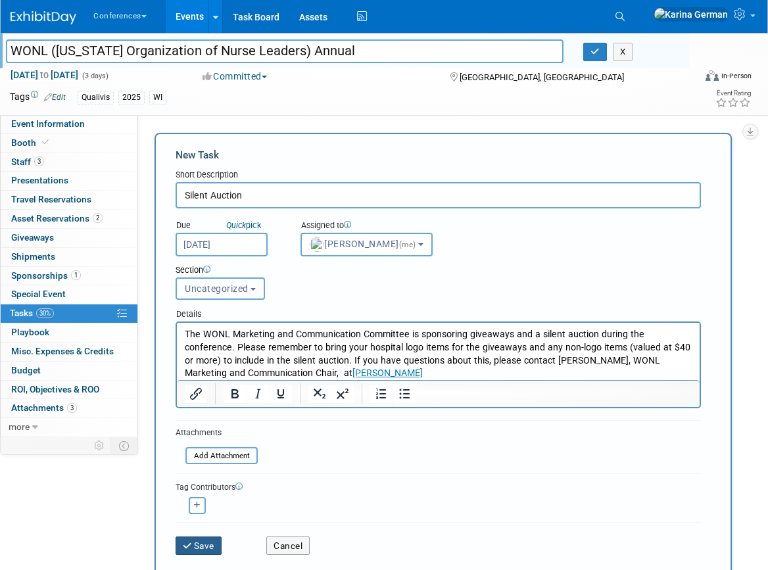
click at [203, 540] on button "Save" at bounding box center [199, 546] width 46 height 18
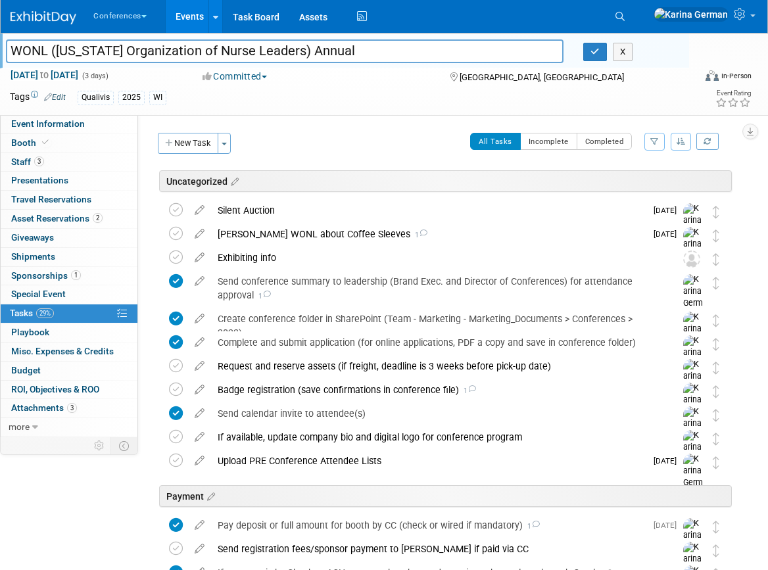
click at [192, 15] on link "Events" at bounding box center [190, 16] width 48 height 33
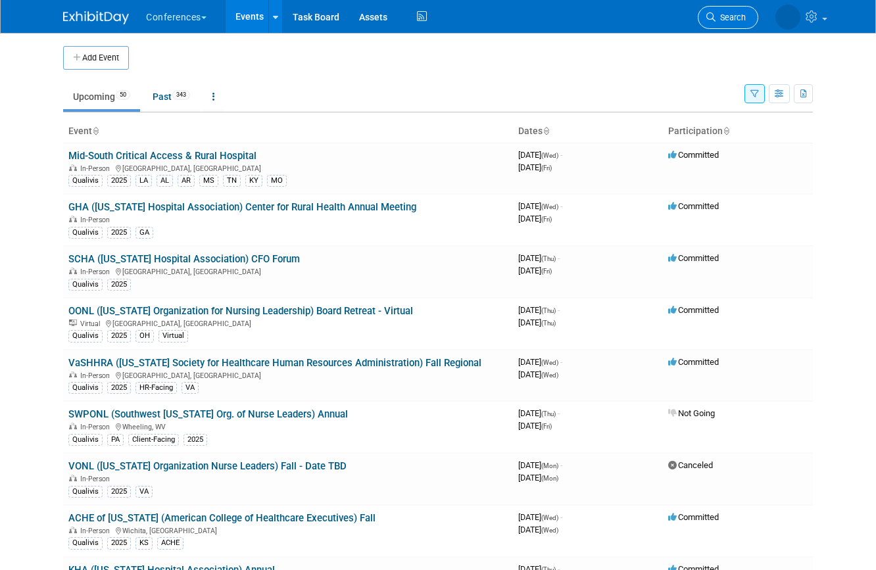
click at [719, 16] on span "Search" at bounding box center [731, 17] width 30 height 10
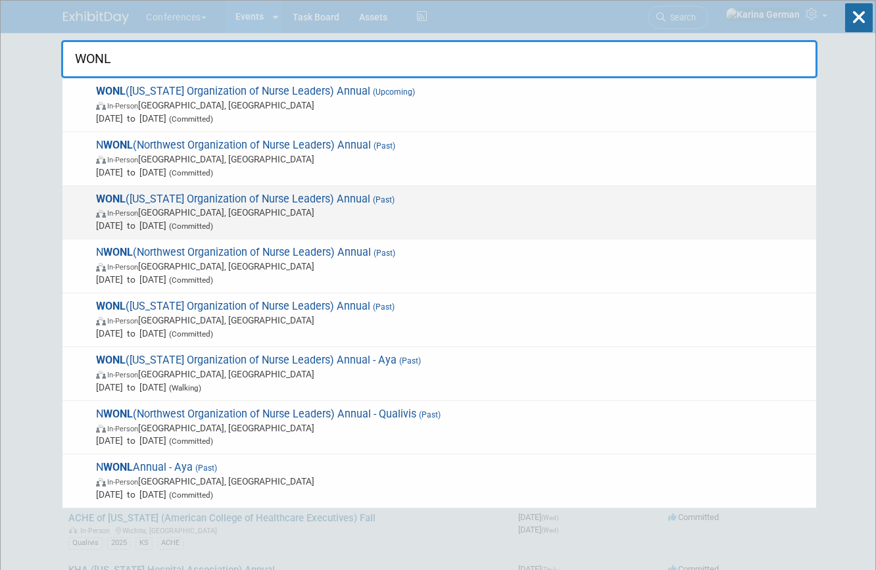
type input "WONL"
click at [275, 218] on span "In-Person Elkhart Lake, WI" at bounding box center [453, 212] width 714 height 13
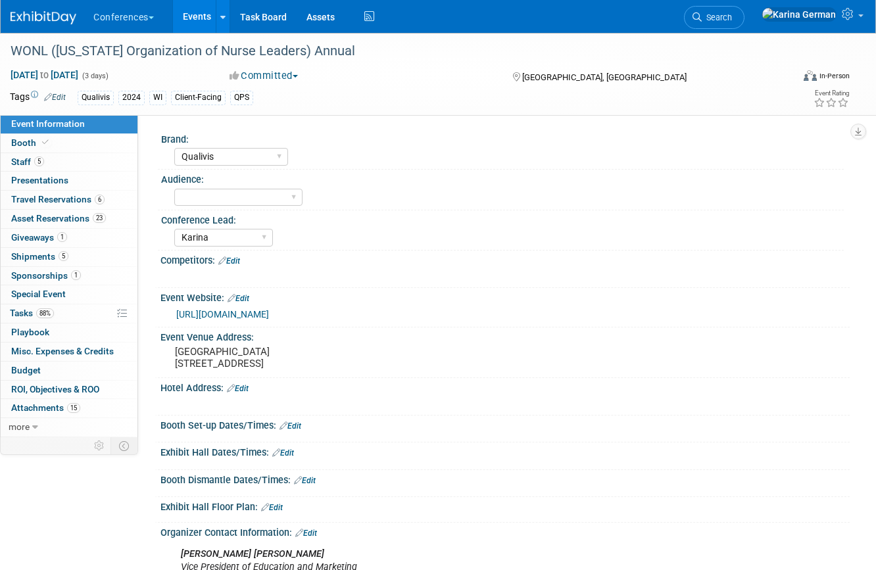
select select "Qualivis"
select select "Karina"
click at [87, 307] on link "88% Tasks 88%" at bounding box center [69, 313] width 137 height 18
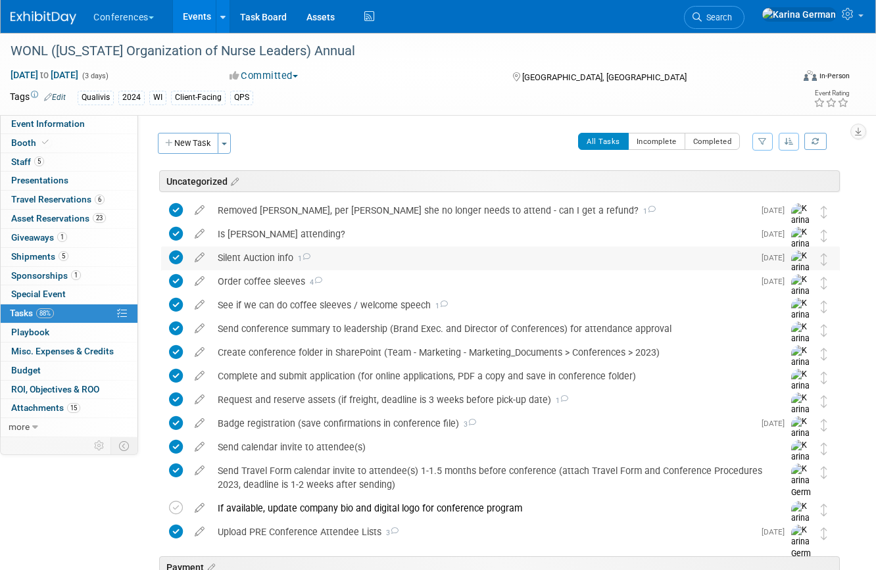
click at [303, 255] on span "1" at bounding box center [301, 259] width 17 height 9
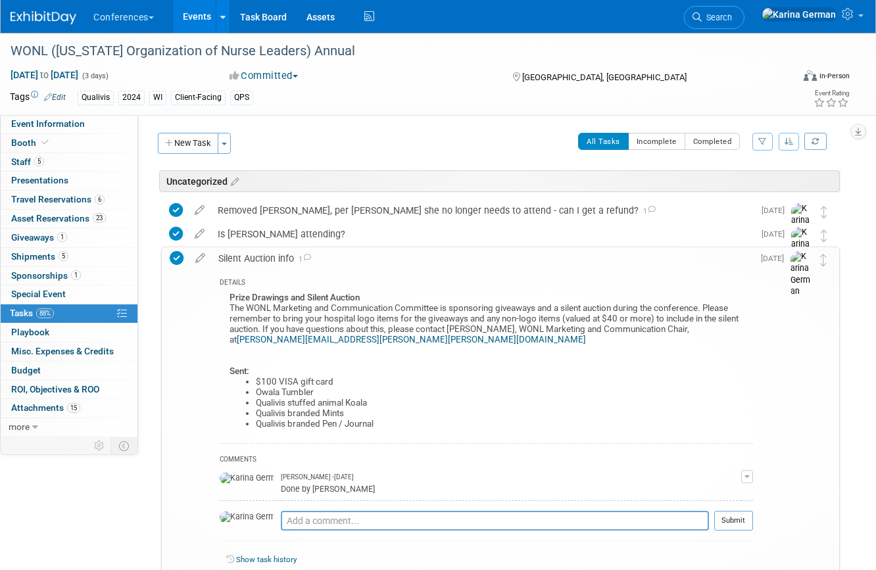
click at [274, 262] on div "Silent Auction info 1" at bounding box center [482, 258] width 541 height 22
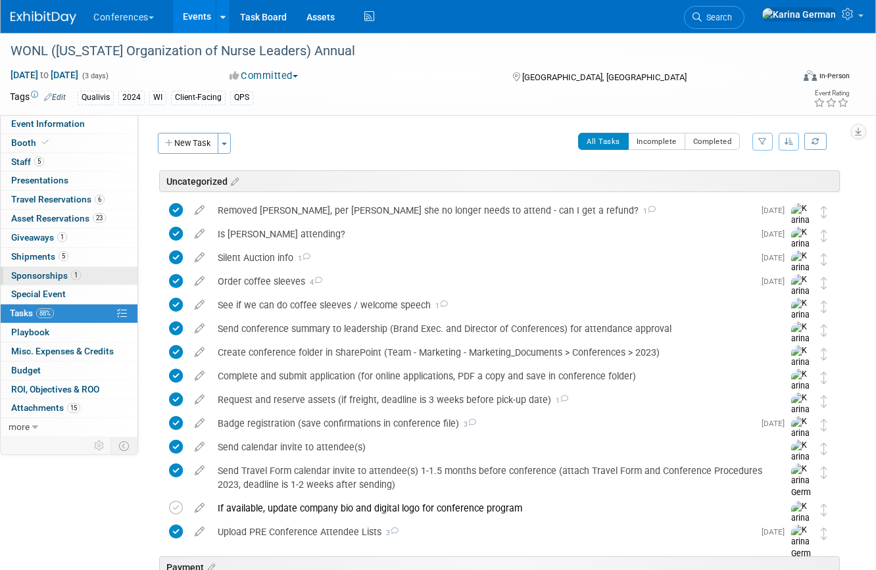
click at [81, 271] on link "1 Sponsorships 1" at bounding box center [69, 276] width 137 height 18
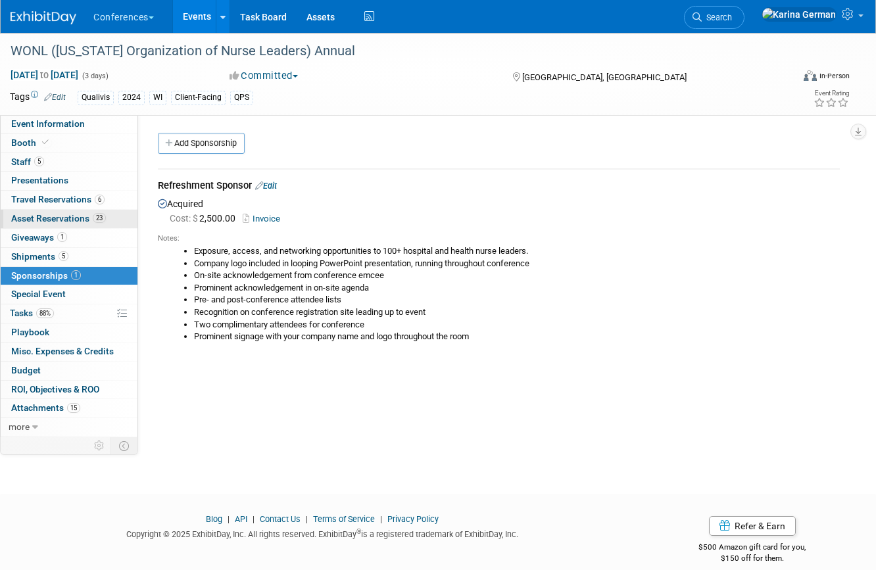
click at [89, 218] on span "Asset Reservations 23" at bounding box center [58, 218] width 95 height 11
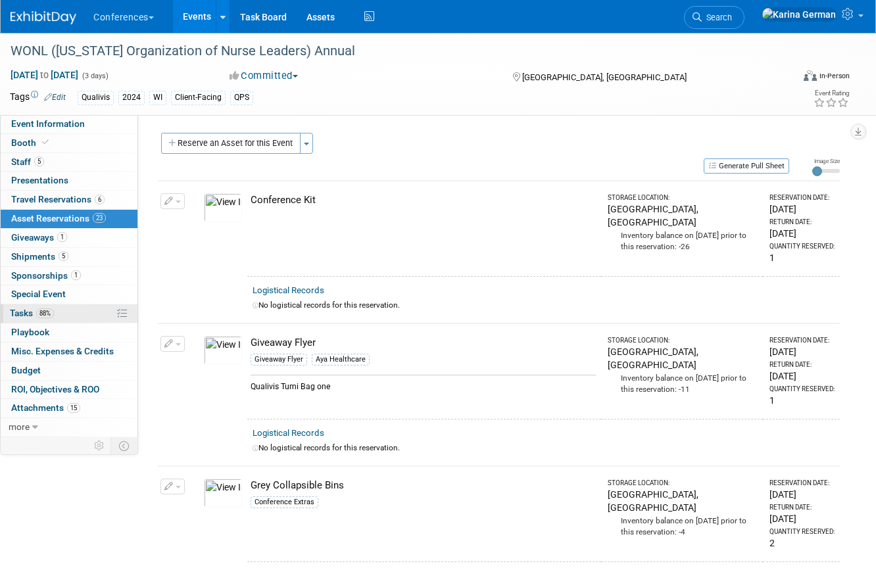
click at [67, 316] on link "88% Tasks 88%" at bounding box center [69, 313] width 137 height 18
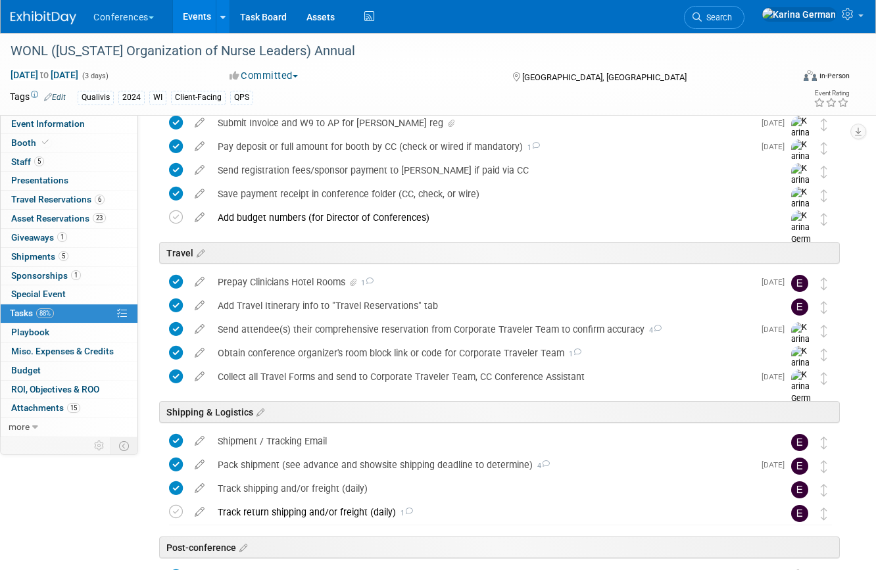
scroll to position [600, 0]
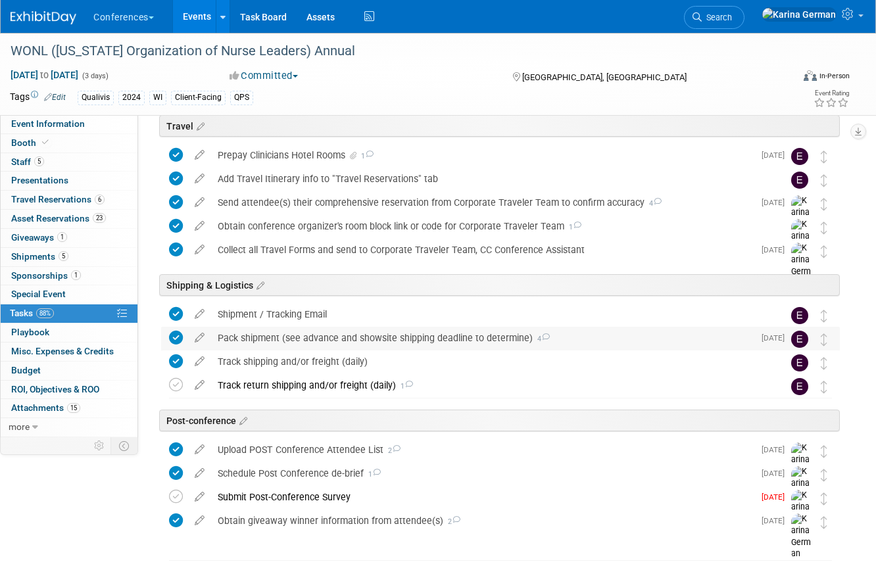
click at [314, 340] on div "Pack shipment (see advance and showsite shipping deadline to determine) 4" at bounding box center [482, 338] width 543 height 22
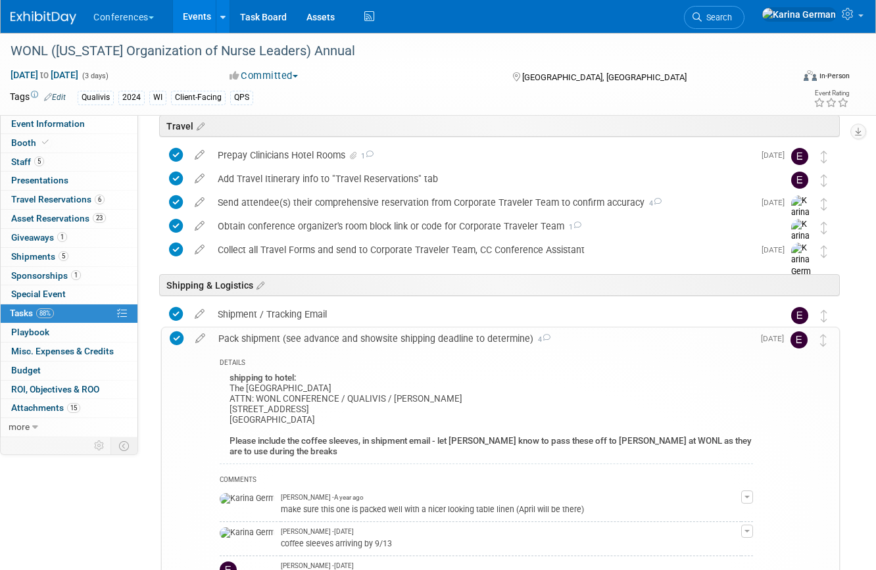
click at [314, 341] on div "Pack shipment (see advance and showsite shipping deadline to determine) 4" at bounding box center [482, 339] width 541 height 22
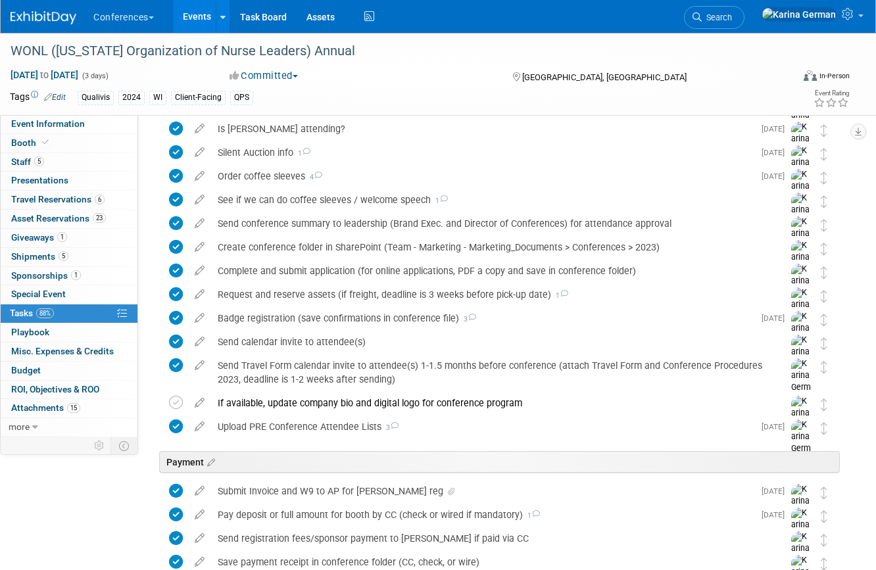
scroll to position [0, 0]
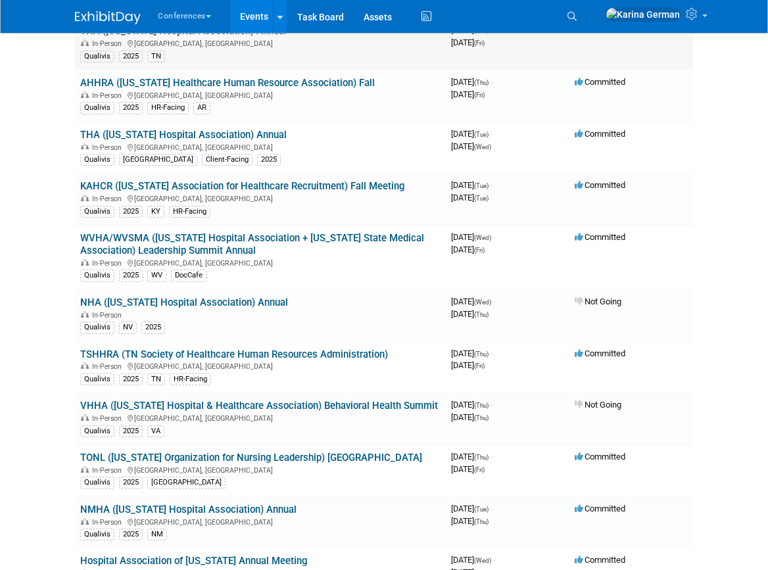
scroll to position [824, 0]
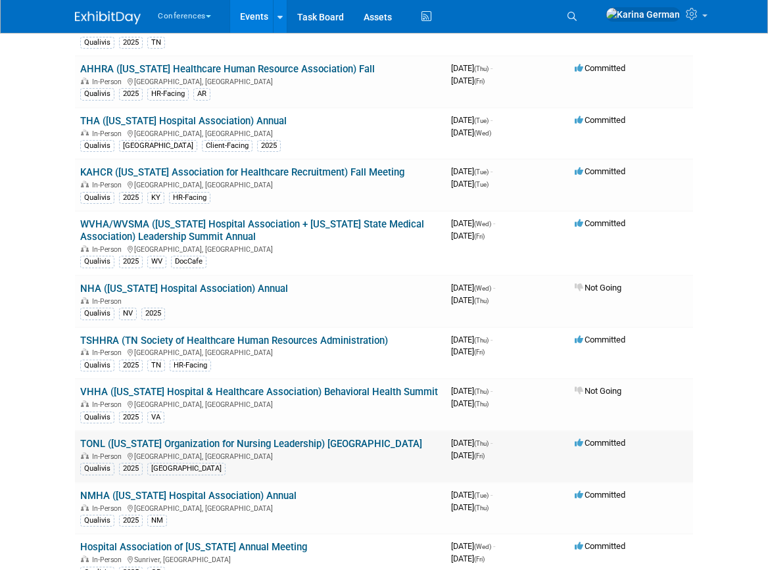
click at [260, 445] on link "TONL ([US_STATE] Organization for Nursing Leadership) [GEOGRAPHIC_DATA]" at bounding box center [251, 444] width 342 height 12
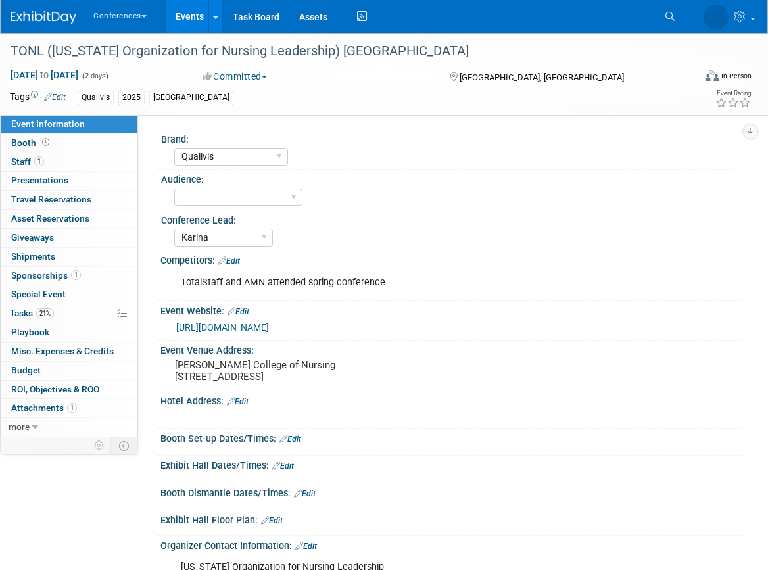
select select "Qualivis"
select select "Karina"
click at [269, 329] on link "[URL][DOMAIN_NAME]" at bounding box center [222, 327] width 93 height 11
click at [102, 280] on link "1 Sponsorships 1" at bounding box center [69, 276] width 137 height 18
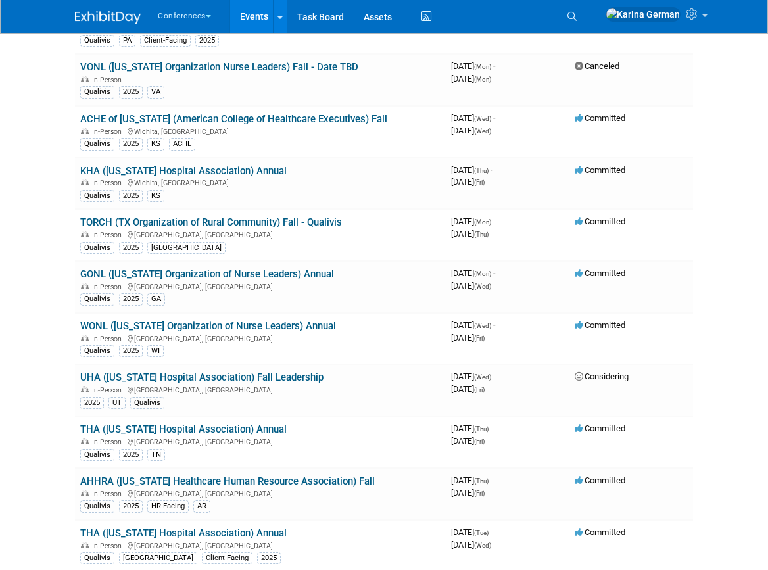
scroll to position [411, 0]
click at [262, 320] on td "WONL ([US_STATE] Organization of Nurse Leaders) Annual In-Person [GEOGRAPHIC_DA…" at bounding box center [260, 340] width 371 height 52
click at [259, 325] on link "WONL ([US_STATE] Organization of Nurse Leaders) Annual" at bounding box center [208, 327] width 256 height 12
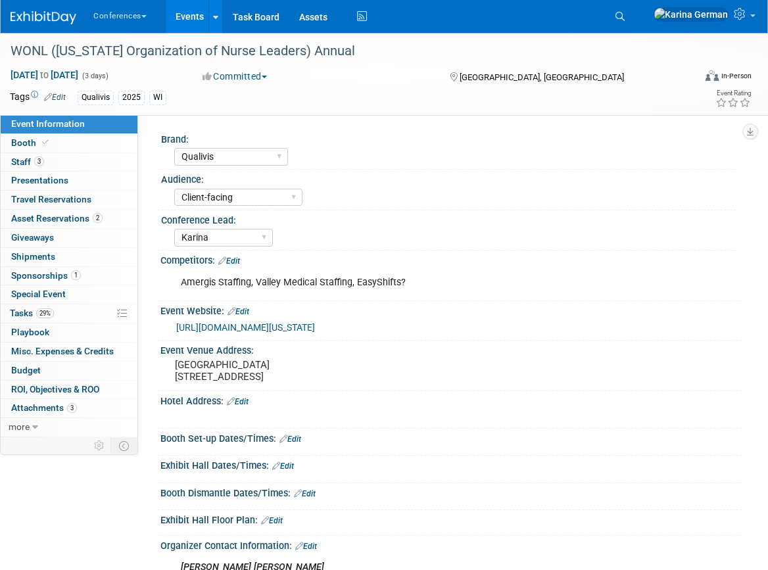
select select "Qualivis"
select select "Client-facing"
select select "Karina"
click at [59, 313] on link "29% Tasks 29%" at bounding box center [69, 313] width 137 height 18
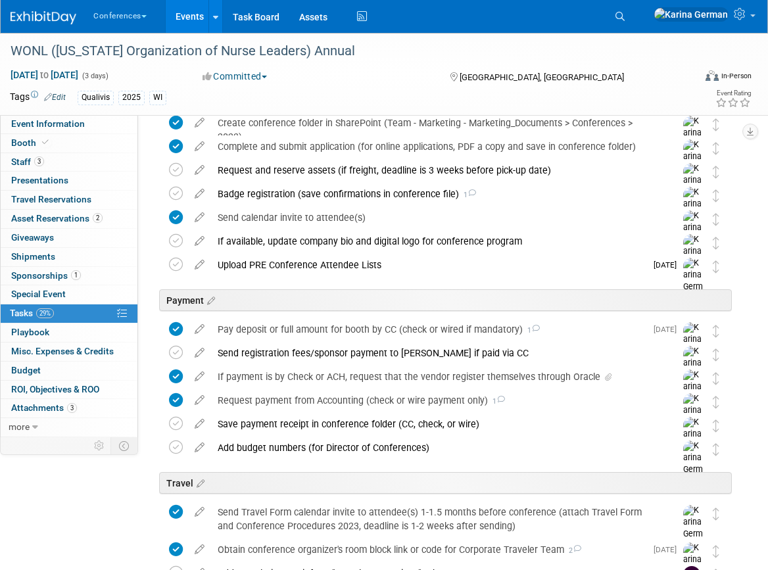
scroll to position [195, 0]
click at [334, 197] on div "Badge registration (save confirmations in conference file) 1" at bounding box center [434, 194] width 446 height 22
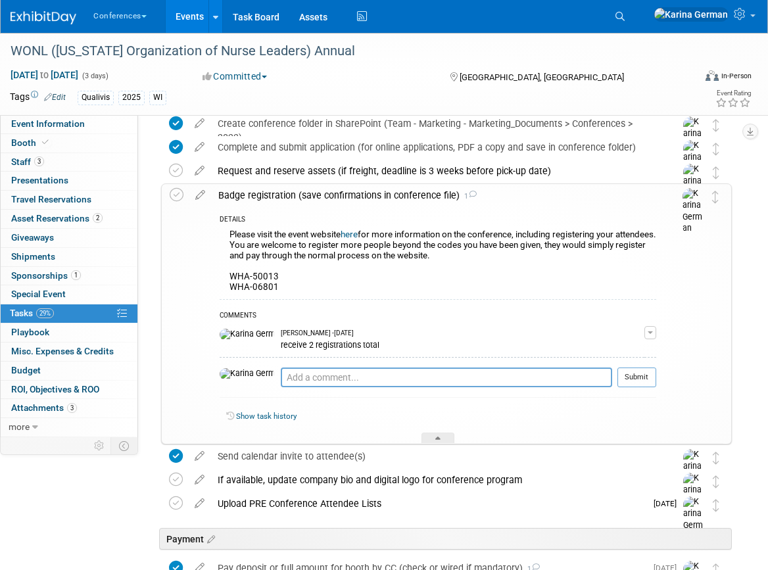
click at [354, 233] on link "here" at bounding box center [349, 235] width 17 height 10
click at [357, 235] on link "here" at bounding box center [349, 235] width 17 height 10
click at [289, 366] on div "COMMENTS Karina German - 4 months ago receive 2 registrations total Edit Commen…" at bounding box center [438, 351] width 437 height 105
click at [281, 371] on textarea at bounding box center [446, 378] width 331 height 20
type textarea "Sonya and Aaron are registered"
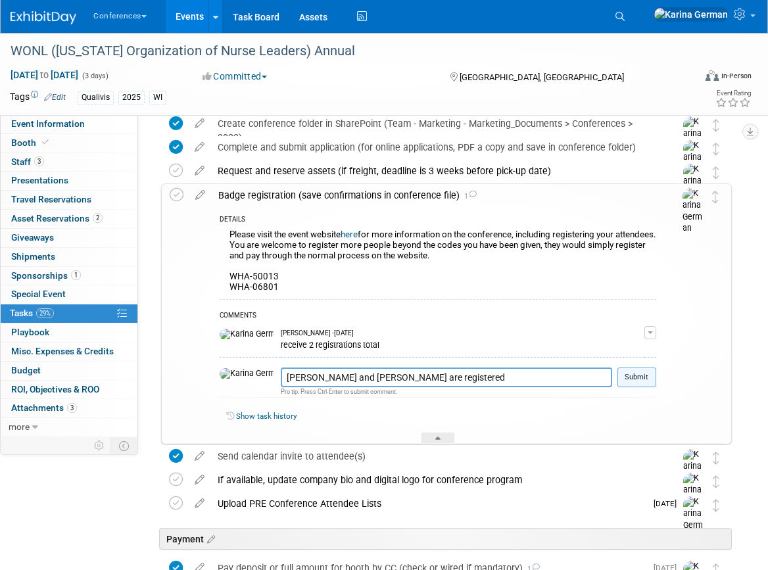
click at [637, 376] on button "Submit" at bounding box center [637, 378] width 39 height 20
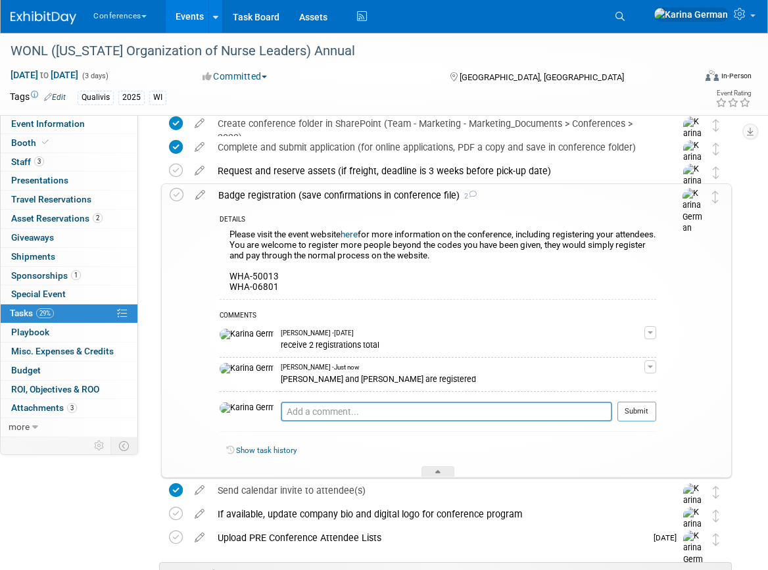
click at [280, 196] on div "Badge registration (save confirmations in conference file) 2" at bounding box center [434, 195] width 445 height 22
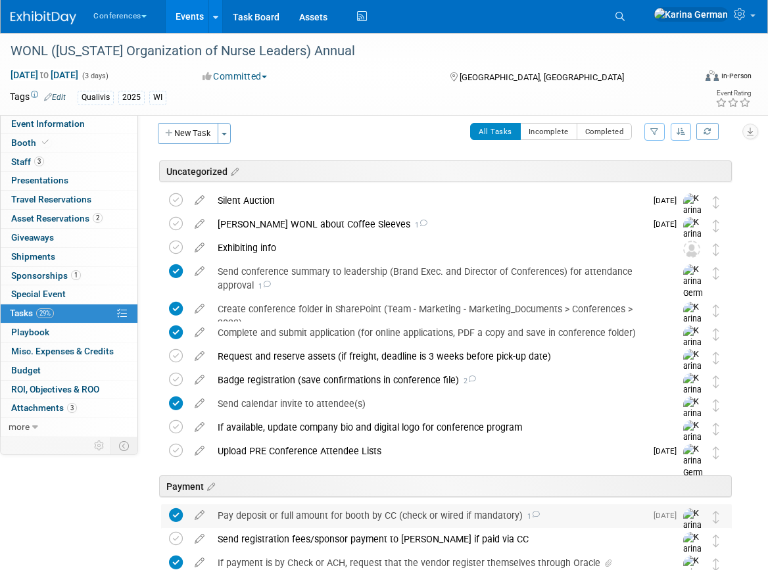
scroll to position [0, 0]
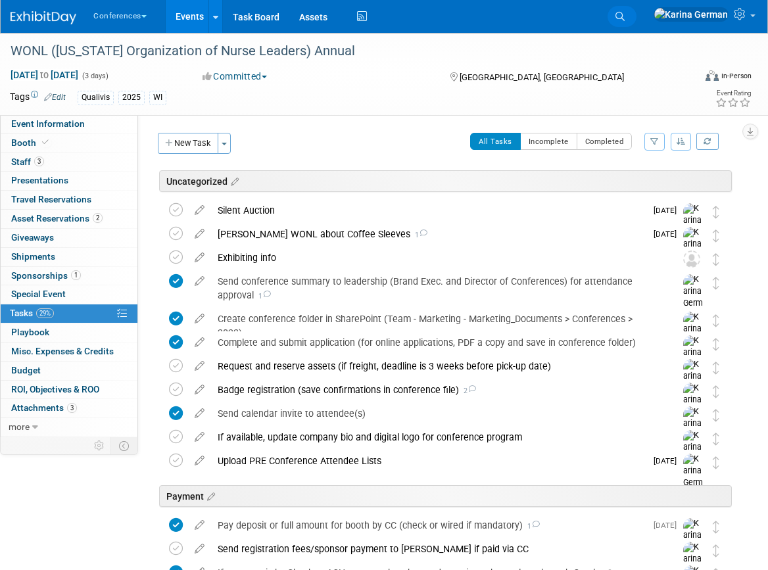
click at [637, 20] on link "Search" at bounding box center [622, 16] width 29 height 21
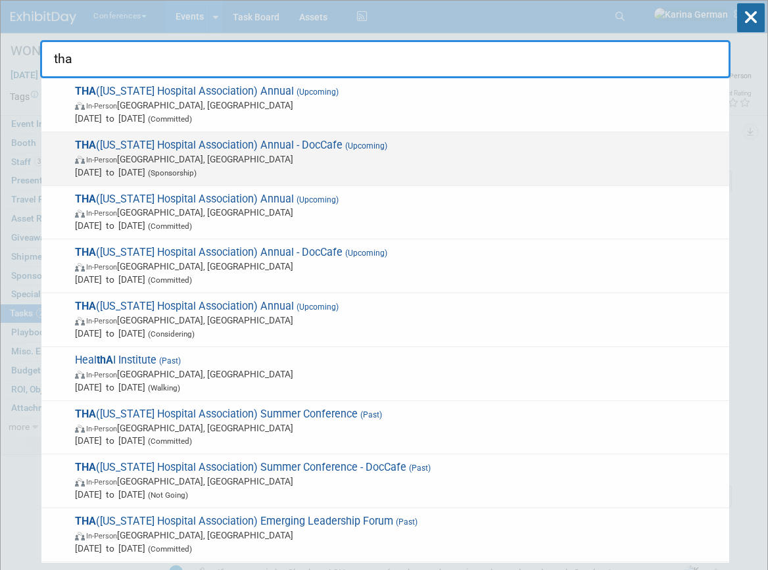
type input "tha"
click at [349, 162] on span "In-Person Nashville, TN" at bounding box center [399, 159] width 648 height 13
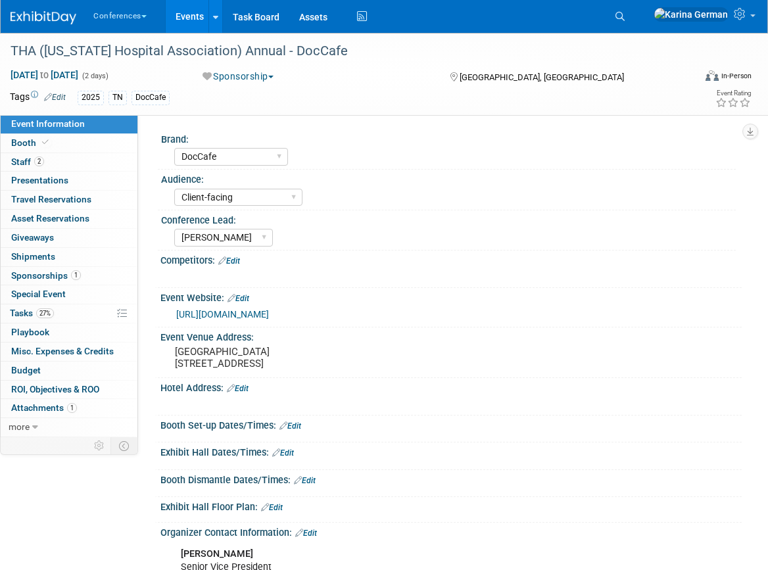
select select "DocCafe"
select select "Client-facing"
select select "[PERSON_NAME]"
click at [62, 309] on link "27% Tasks 27%" at bounding box center [69, 313] width 137 height 18
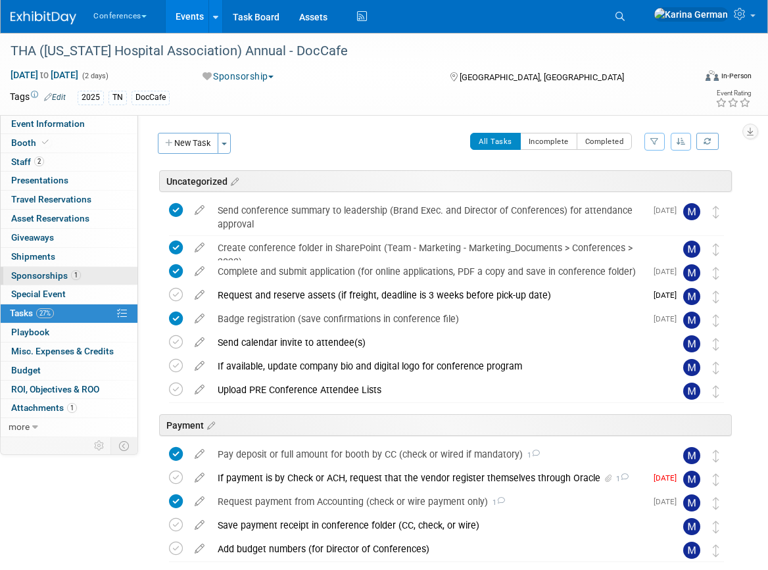
click at [70, 272] on span "Sponsorships 1" at bounding box center [46, 275] width 70 height 11
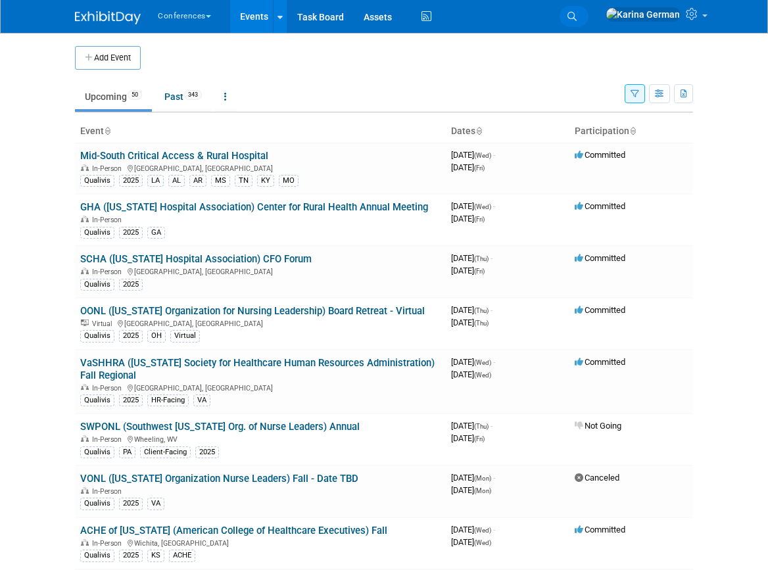
click at [589, 10] on link "Search" at bounding box center [574, 16] width 29 height 21
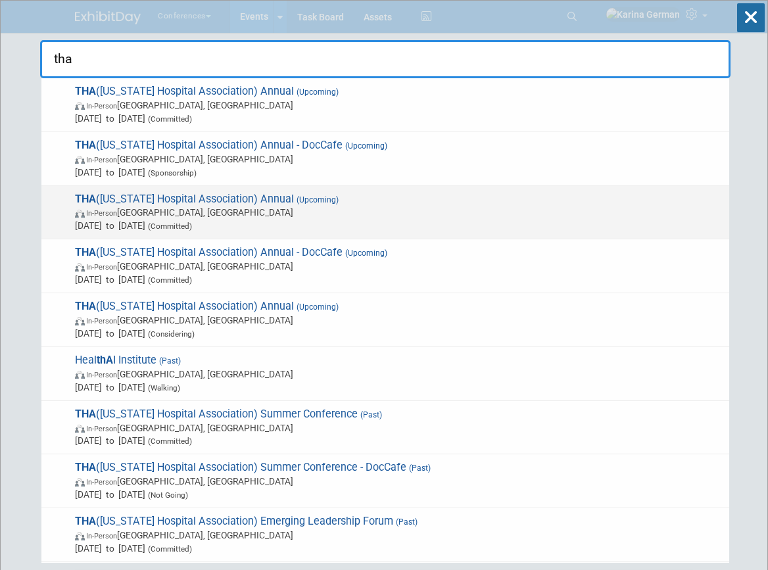
type input "tha"
click at [218, 203] on span "THA ([US_STATE] Hospital Association) Annual (Upcoming) In-Person [GEOGRAPHIC_D…" at bounding box center [397, 213] width 652 height 40
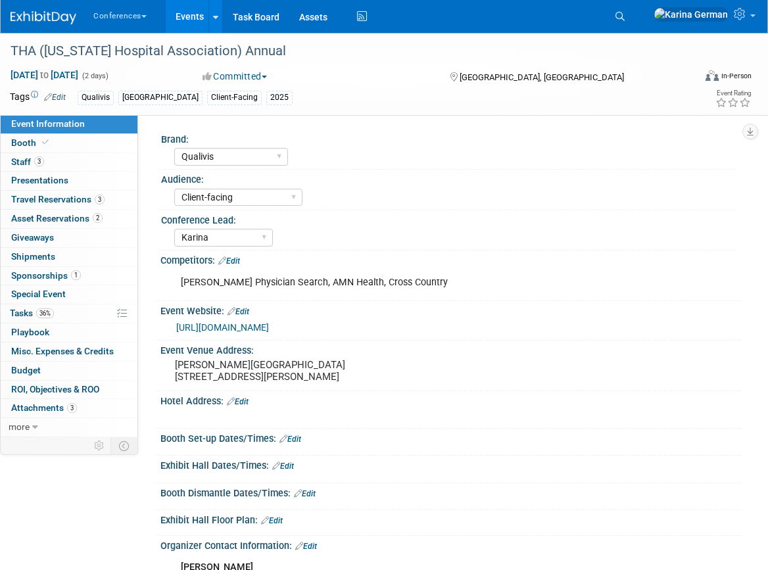
select select "Qualivis"
select select "Client-facing"
select select "Karina"
click at [238, 371] on pre "[PERSON_NAME][GEOGRAPHIC_DATA] [STREET_ADDRESS][PERSON_NAME]" at bounding box center [281, 371] width 213 height 24
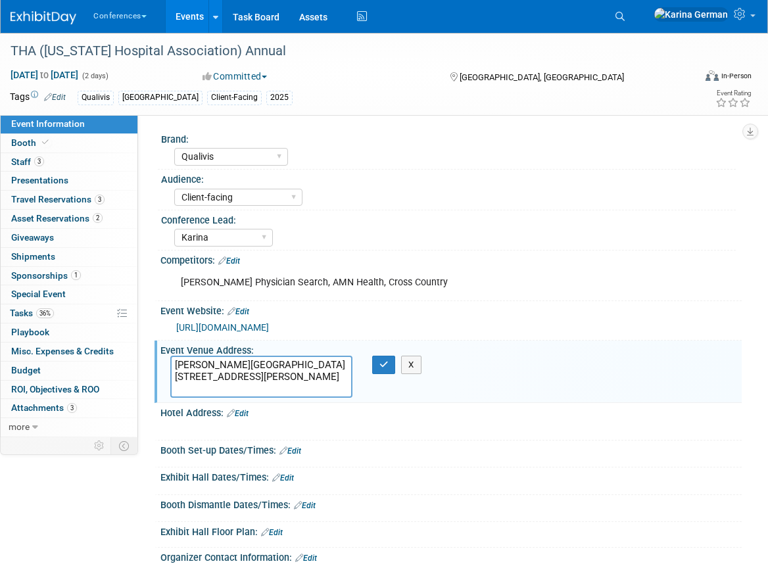
drag, startPoint x: 175, startPoint y: 364, endPoint x: 318, endPoint y: 363, distance: 143.4
click at [318, 363] on textarea "[PERSON_NAME][GEOGRAPHIC_DATA] [STREET_ADDRESS][PERSON_NAME]" at bounding box center [261, 377] width 182 height 42
click at [386, 377] on div "[PERSON_NAME][GEOGRAPHIC_DATA] [STREET_ADDRESS][PERSON_NAME] X" at bounding box center [281, 377] width 242 height 42
click at [385, 370] on button "button" at bounding box center [384, 365] width 24 height 18
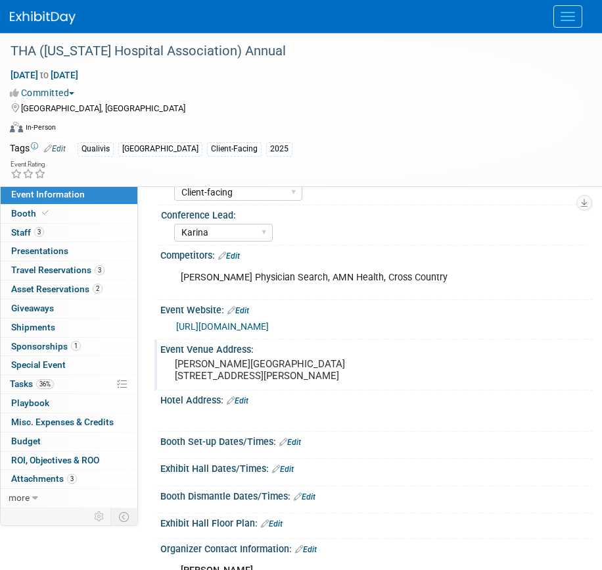
scroll to position [80, 0]
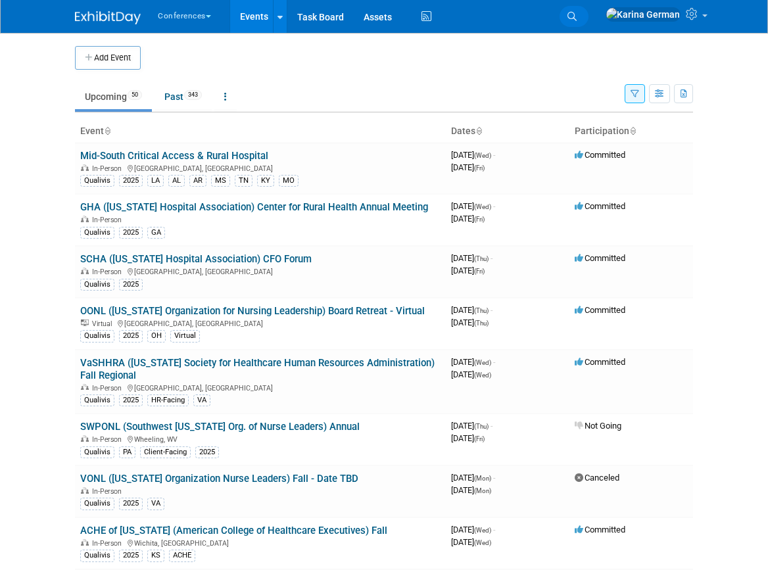
click at [589, 10] on link "Search" at bounding box center [574, 16] width 29 height 21
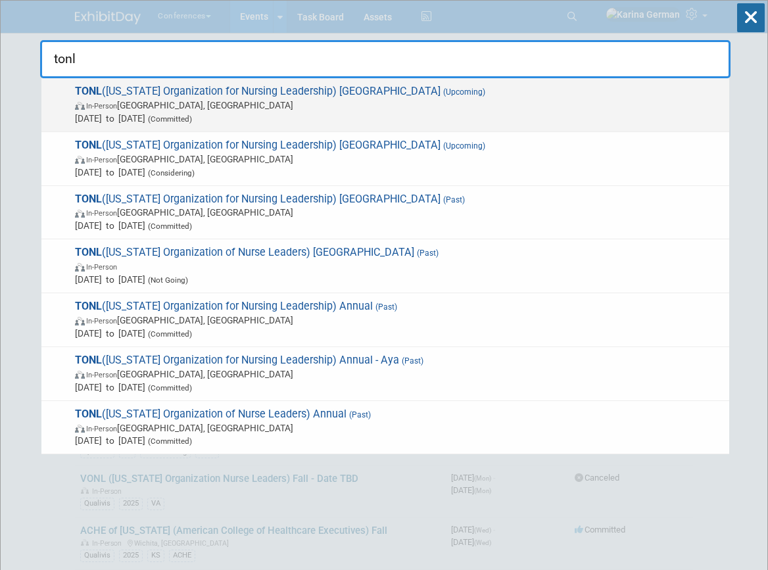
type input "tonl"
click at [250, 105] on span "In-Person [GEOGRAPHIC_DATA], [GEOGRAPHIC_DATA]" at bounding box center [399, 105] width 648 height 13
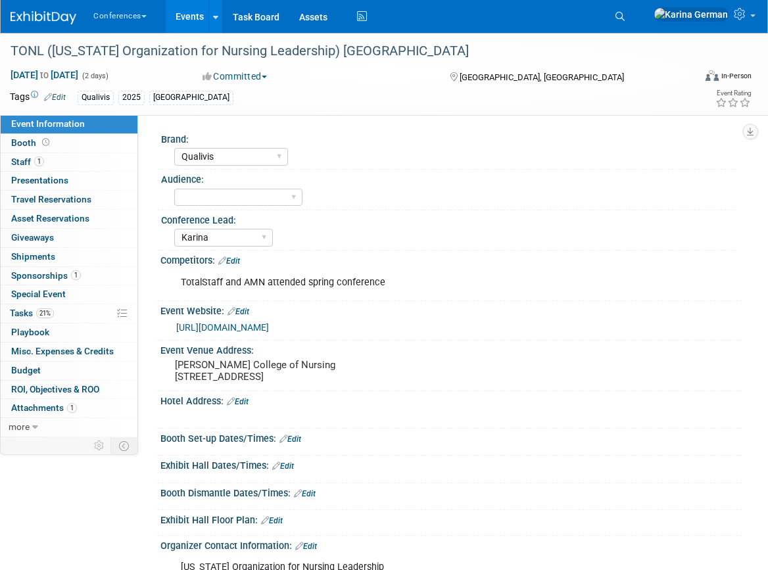
select select "Qualivis"
select select "Karina"
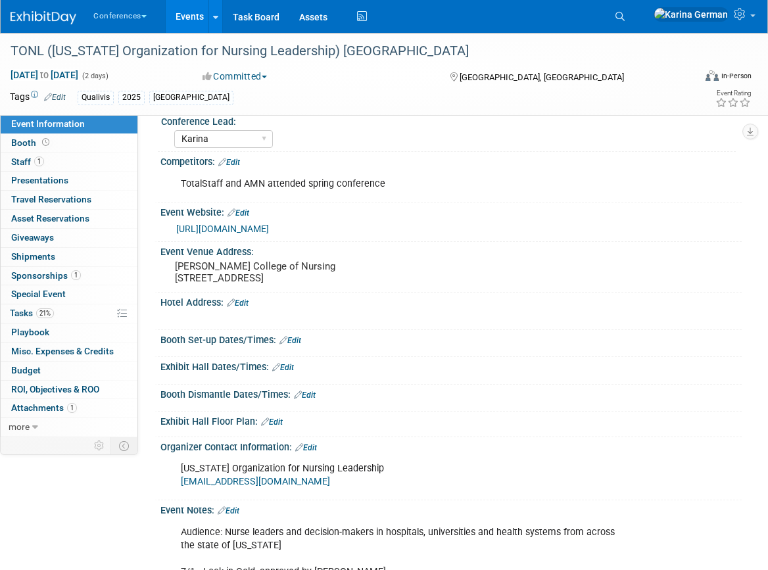
scroll to position [104, 0]
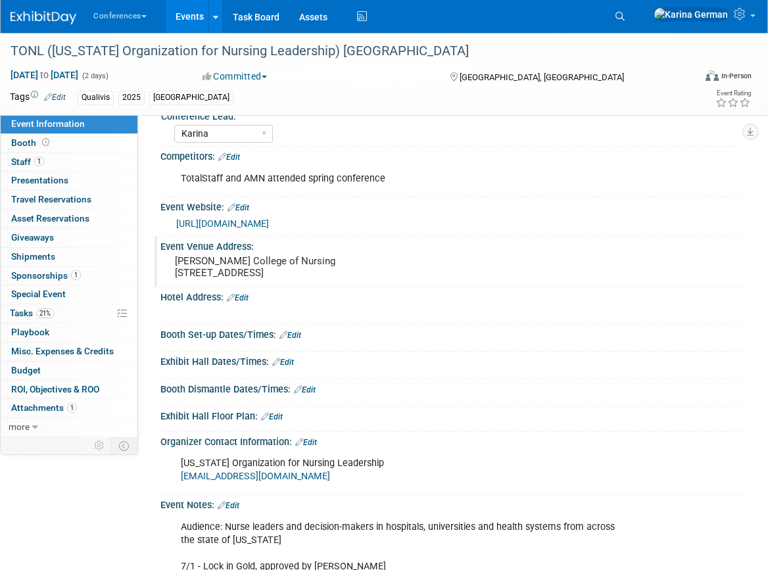
click at [191, 270] on pre "[PERSON_NAME] College of Nursing [STREET_ADDRESS]" at bounding box center [281, 267] width 213 height 24
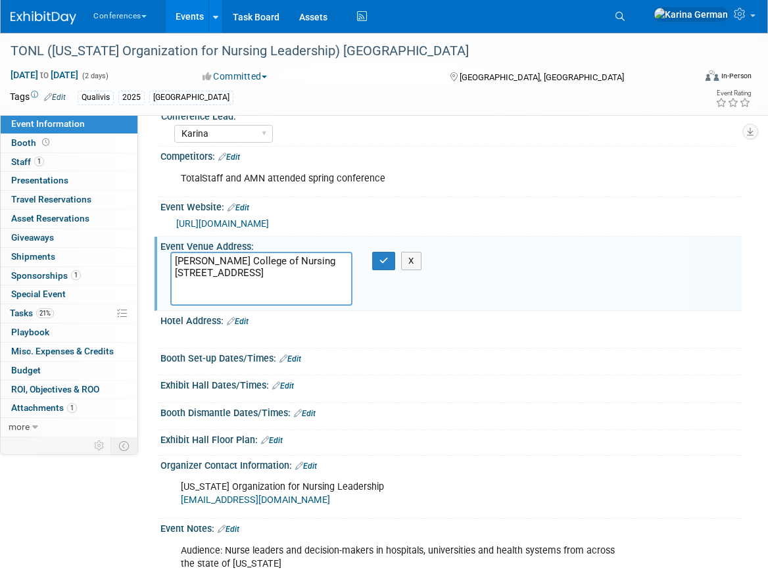
drag, startPoint x: 175, startPoint y: 262, endPoint x: 324, endPoint y: 262, distance: 148.6
click at [324, 262] on textarea "[PERSON_NAME] College of Nursing [STREET_ADDRESS]" at bounding box center [261, 279] width 182 height 54
click at [36, 315] on span "Tasks 21%" at bounding box center [32, 313] width 44 height 11
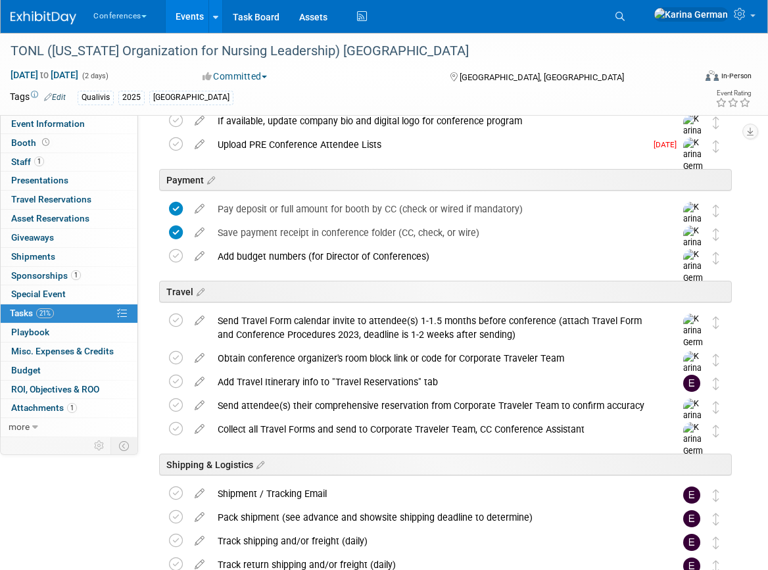
scroll to position [283, 0]
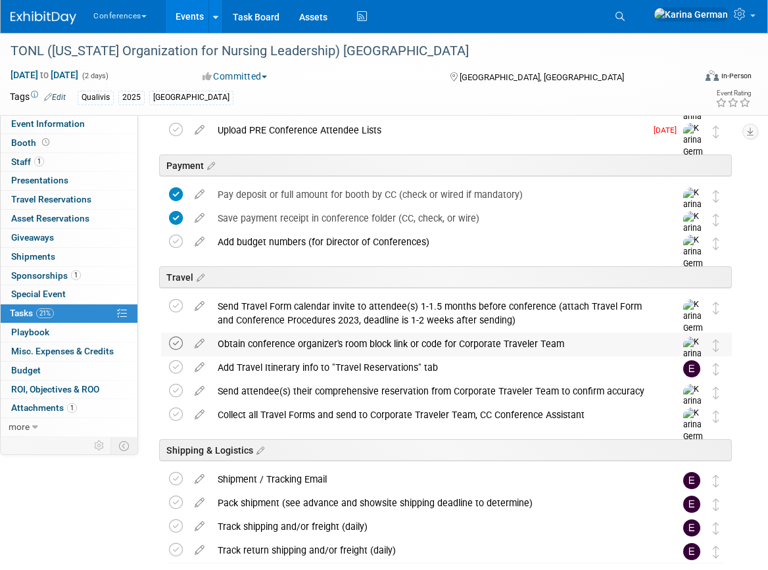
click at [170, 345] on icon at bounding box center [176, 344] width 14 height 14
click at [231, 345] on div "Obtain conference organizer's room block link or code for Corporate Traveler Te…" at bounding box center [434, 344] width 446 height 22
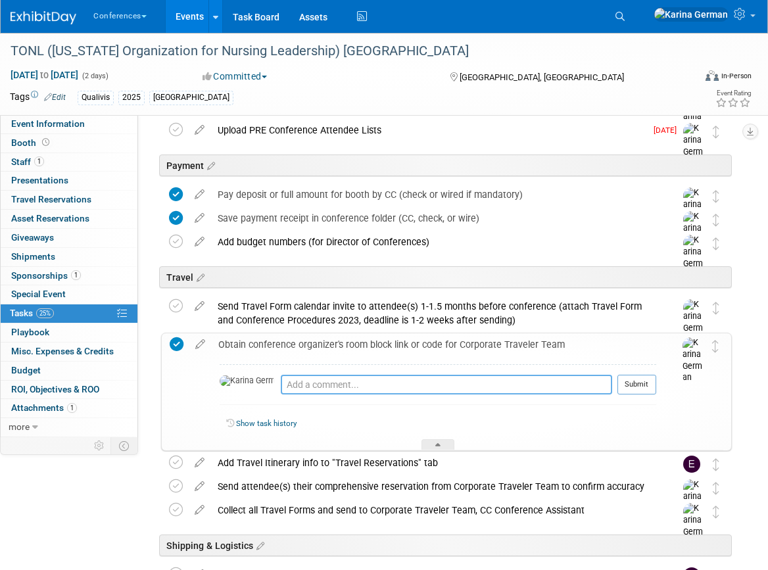
click at [281, 386] on textarea at bounding box center [446, 385] width 331 height 20
type textarea "sent to [PERSON_NAME] and [PERSON_NAME]"
click at [685, 387] on td at bounding box center [696, 391] width 26 height 117
click at [602, 387] on textarea "sent to [PERSON_NAME] and [PERSON_NAME]" at bounding box center [446, 385] width 331 height 20
click at [625, 387] on button "Submit" at bounding box center [637, 385] width 39 height 20
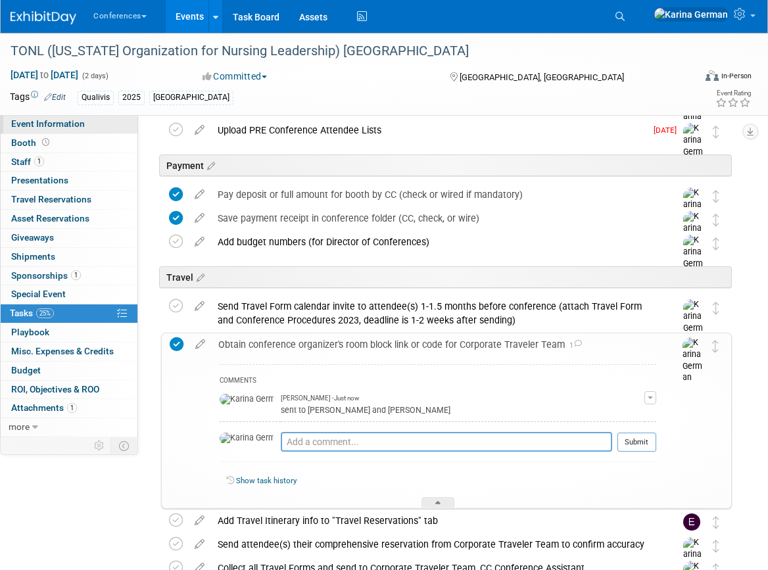
click at [105, 121] on link "Event Information" at bounding box center [69, 124] width 137 height 18
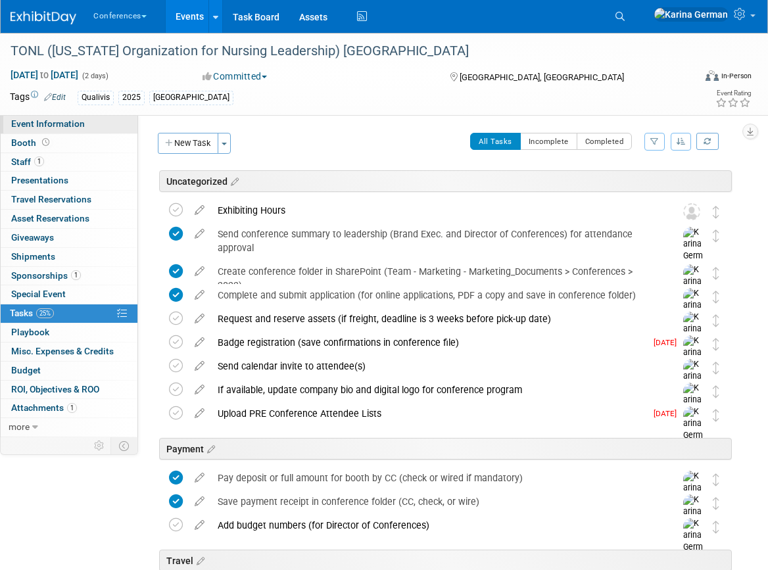
select select "Qualivis"
select select "Karina"
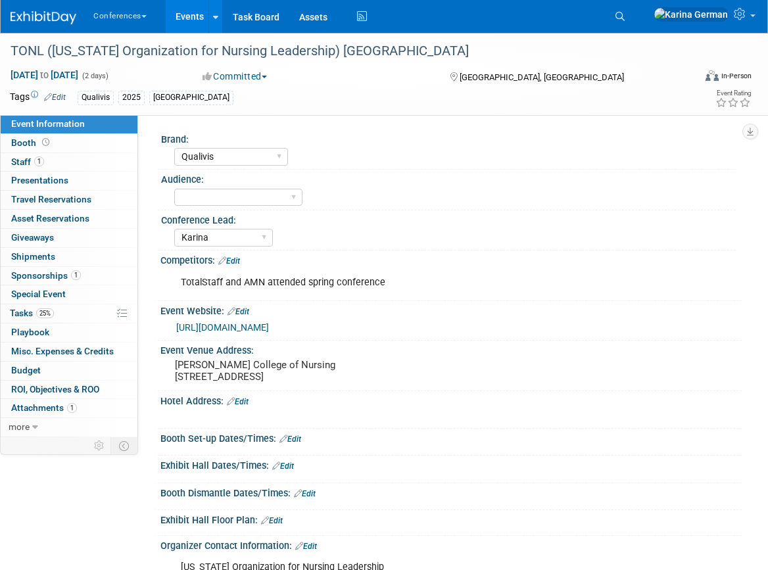
click at [247, 406] on link "Edit" at bounding box center [238, 401] width 22 height 9
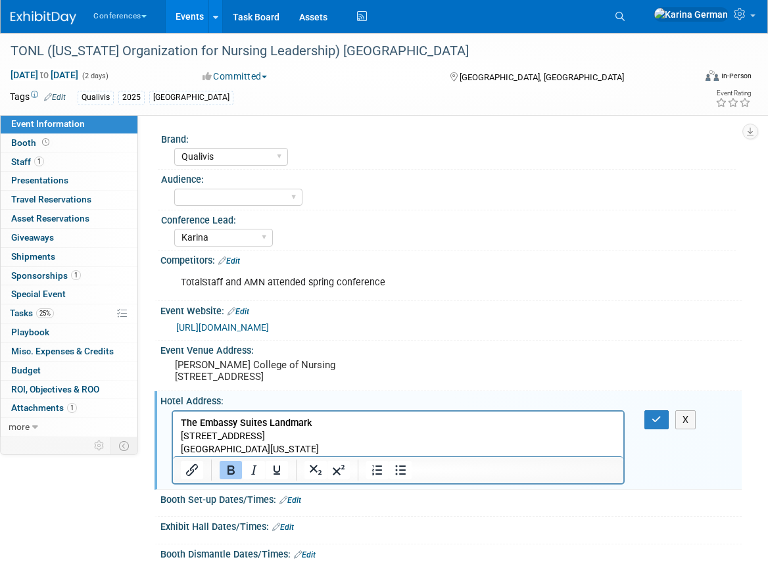
click at [278, 421] on b "The Embassy Suites Landmark" at bounding box center [246, 422] width 131 height 11
click at [233, 475] on icon "Bold" at bounding box center [231, 470] width 7 height 9
click at [429, 429] on p "The Embassy Suites Landmark [STREET_ADDRESS][US_STATE]" at bounding box center [398, 435] width 435 height 39
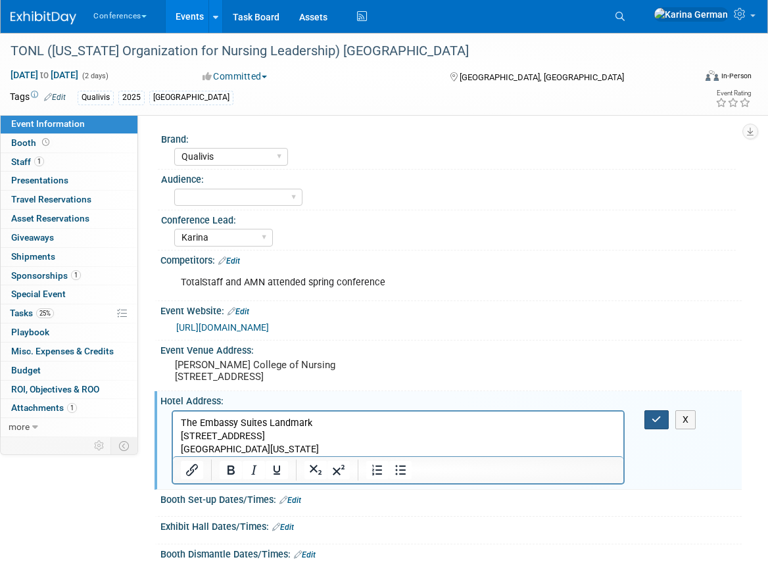
click at [650, 429] on button "button" at bounding box center [656, 419] width 24 height 19
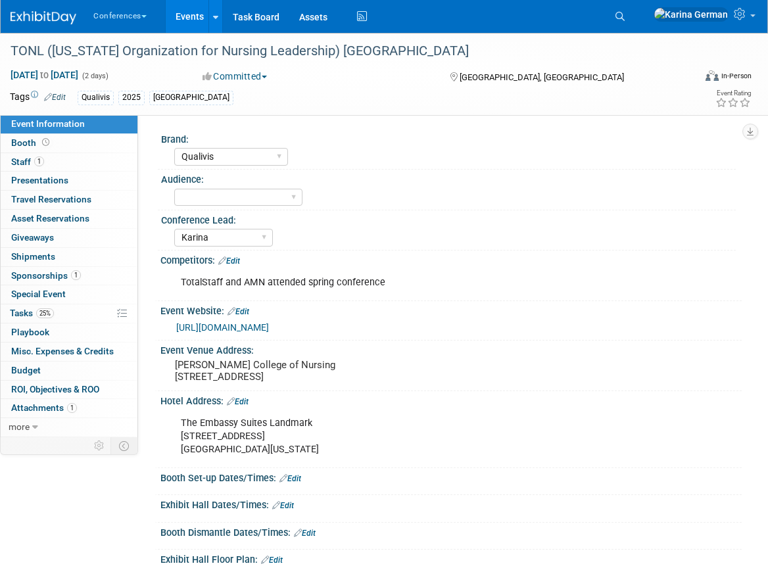
click at [265, 326] on link "https://tonl.org/events/EventDetails.aspx?id=1965340&group=" at bounding box center [222, 327] width 93 height 11
click at [218, 463] on div "The Embassy Suites Landmark 5615 Landmark Parkway San Antonio, Texas 78249" at bounding box center [398, 436] width 453 height 53
drag, startPoint x: 180, startPoint y: 447, endPoint x: 320, endPoint y: 474, distance: 142.1
click at [320, 463] on div "The Embassy Suites Landmark 5615 Landmark Parkway San Antonio, Texas 78249" at bounding box center [398, 436] width 453 height 53
copy div "The Embassy Suites Landmark 5615 Landmark Parkway San Antonio, Texas 78249"
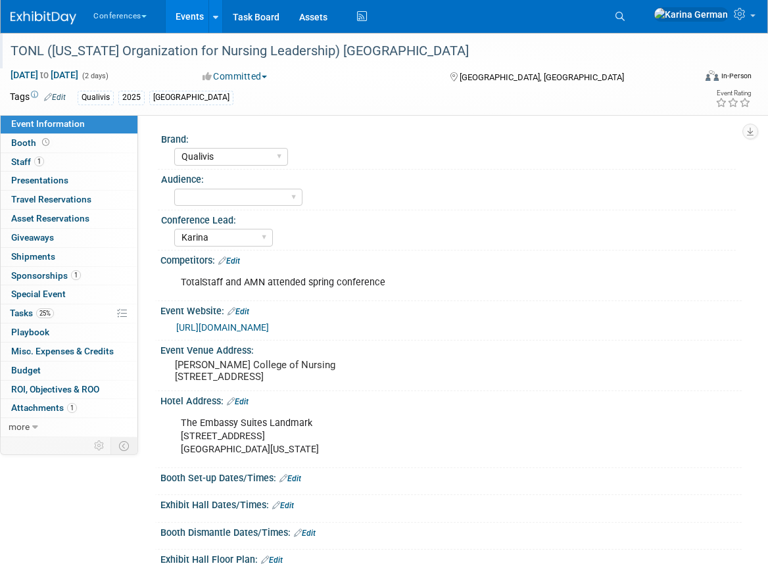
click at [342, 54] on div "TONL ([US_STATE] Organization for Nursing Leadership) [GEOGRAPHIC_DATA]" at bounding box center [342, 51] width 673 height 24
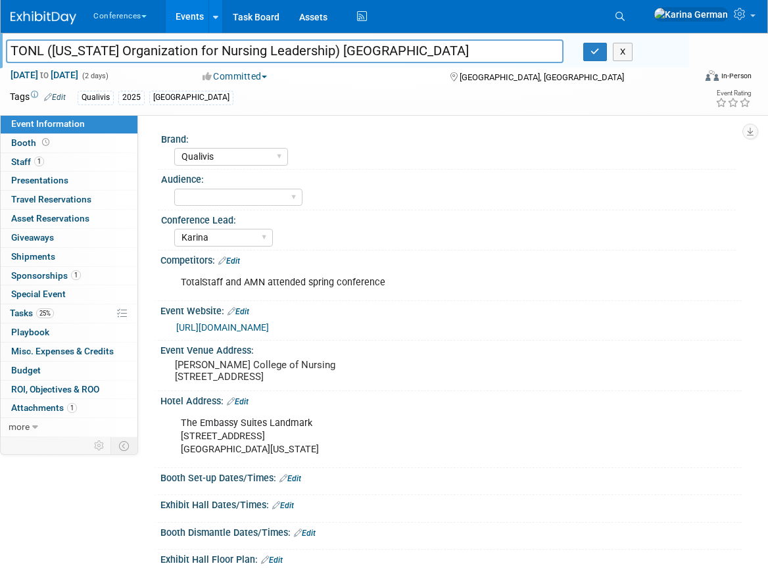
click at [342, 54] on input "TONL ([US_STATE] Organization for Nursing Leadership) [GEOGRAPHIC_DATA]" at bounding box center [285, 50] width 558 height 23
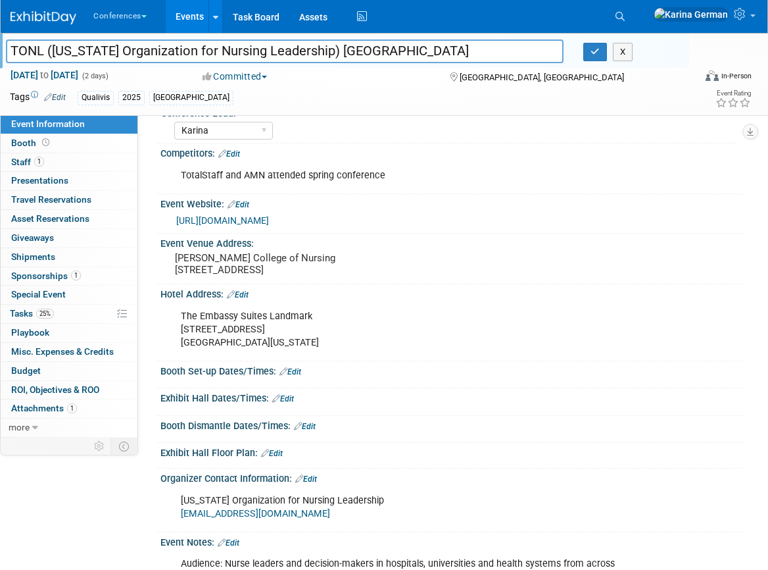
scroll to position [109, 0]
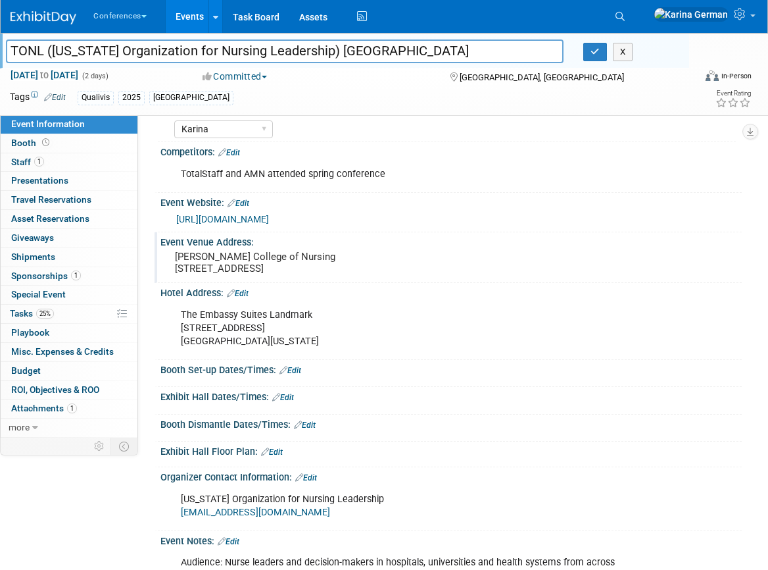
click at [220, 274] on pre "Galen College of Nursing 13805 IH-10 W San Antonio, TX 78249 United States" at bounding box center [281, 263] width 213 height 24
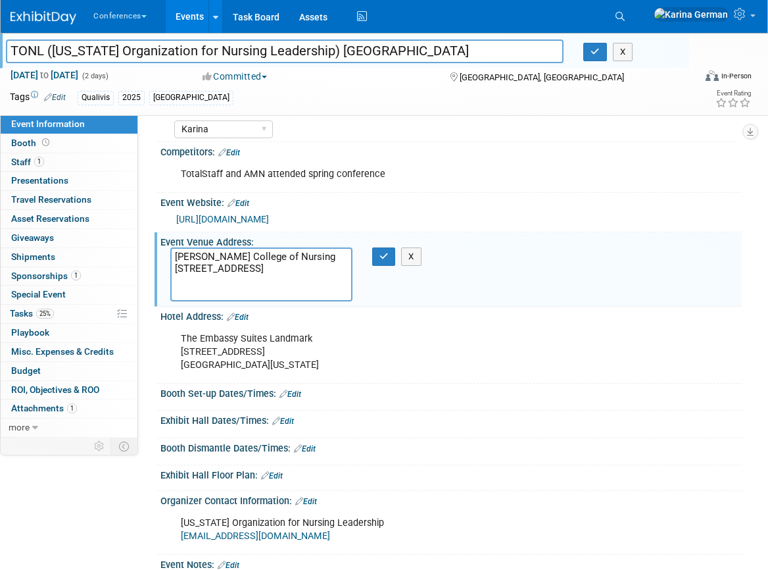
drag, startPoint x: 173, startPoint y: 255, endPoint x: 256, endPoint y: 305, distance: 97.3
click at [256, 305] on div "Event Venue Address: Galen College of Nursing 13805 IH-10 W San Antonio, TX 782…" at bounding box center [448, 269] width 587 height 74
click at [232, 344] on div "The Embassy Suites Landmark 5615 Landmark Parkway San Antonio, Texas 78249" at bounding box center [398, 352] width 453 height 53
drag, startPoint x: 182, startPoint y: 335, endPoint x: 305, endPoint y: 372, distance: 128.8
click at [305, 372] on div "The Embassy Suites Landmark 5615 Landmark Parkway San Antonio, Texas 78249" at bounding box center [398, 352] width 453 height 53
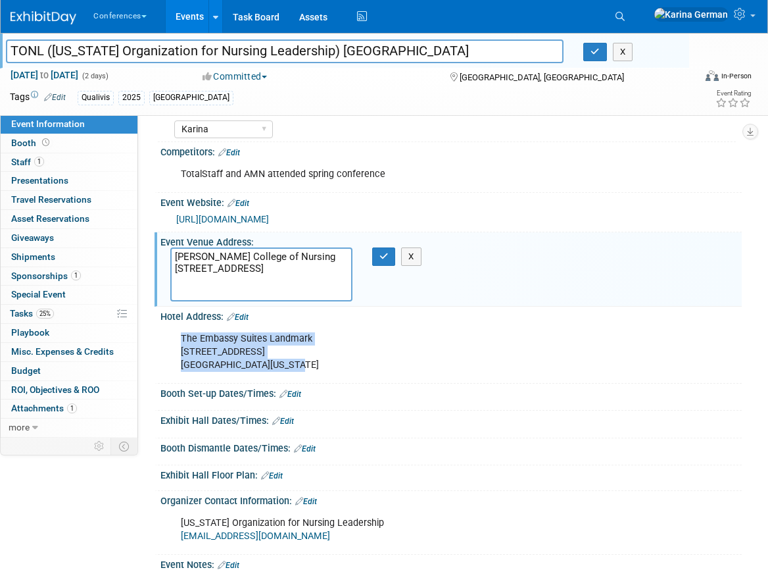
copy div "The Embassy Suites Landmark 5615 Landmark Parkway San Antonio, Texas 78249"
click at [600, 51] on button "button" at bounding box center [595, 52] width 24 height 18
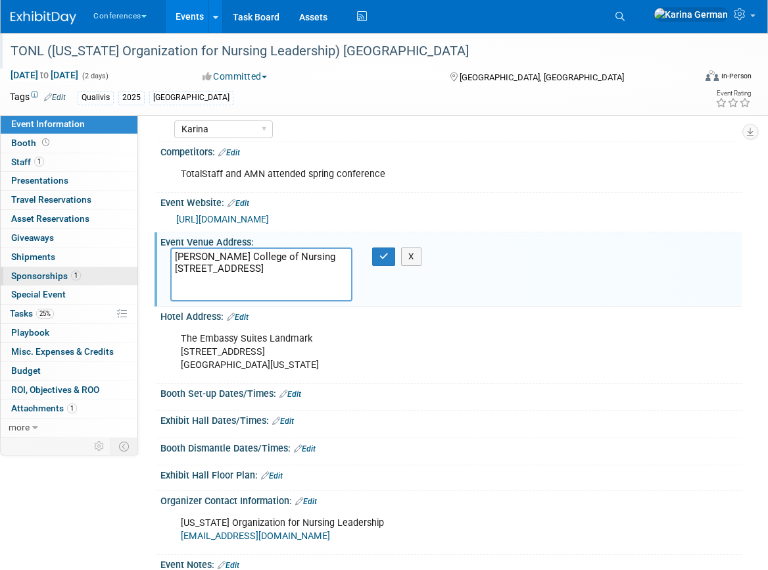
click at [96, 278] on link "1 Sponsorships 1" at bounding box center [69, 276] width 137 height 18
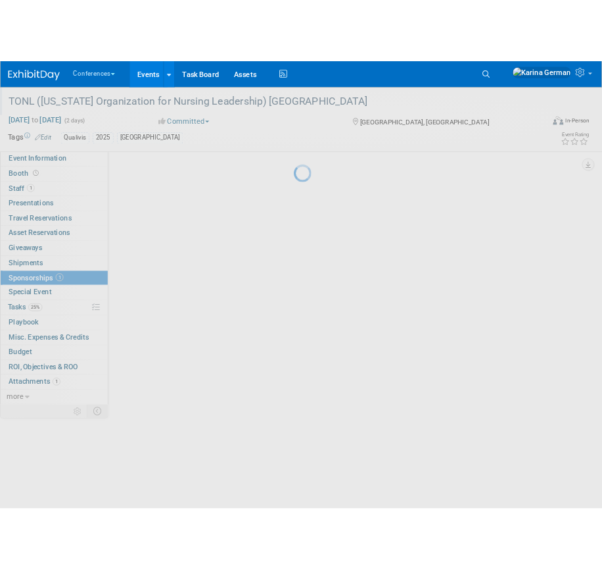
scroll to position [0, 0]
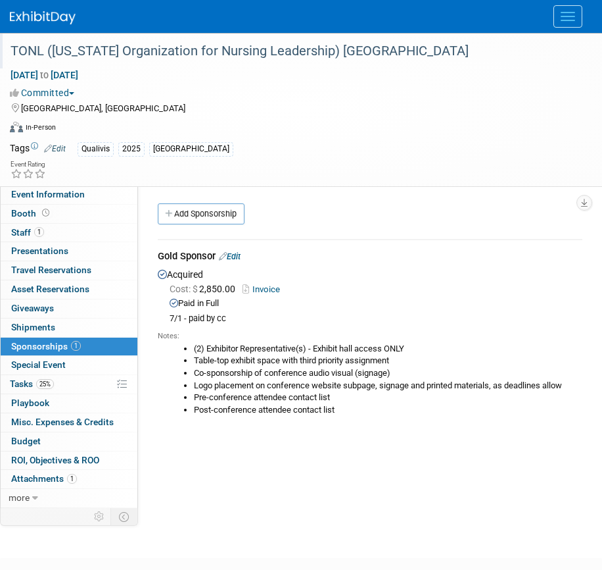
click at [50, 20] on img at bounding box center [43, 17] width 66 height 13
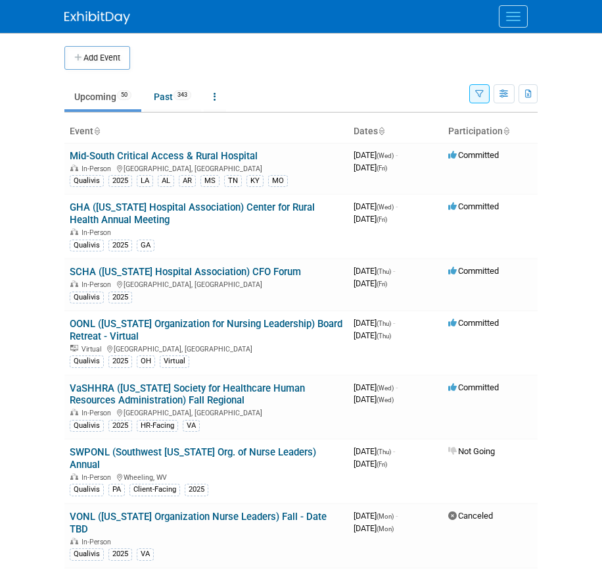
click at [520, 12] on span "Menu" at bounding box center [513, 12] width 14 height 1
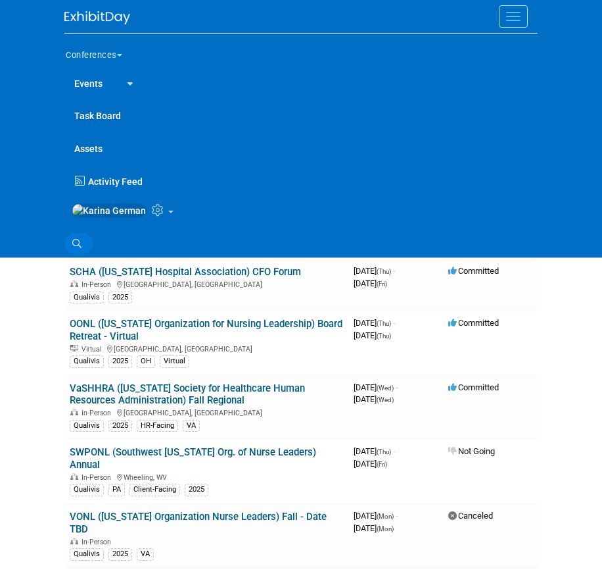
click at [75, 248] on icon at bounding box center [76, 243] width 9 height 9
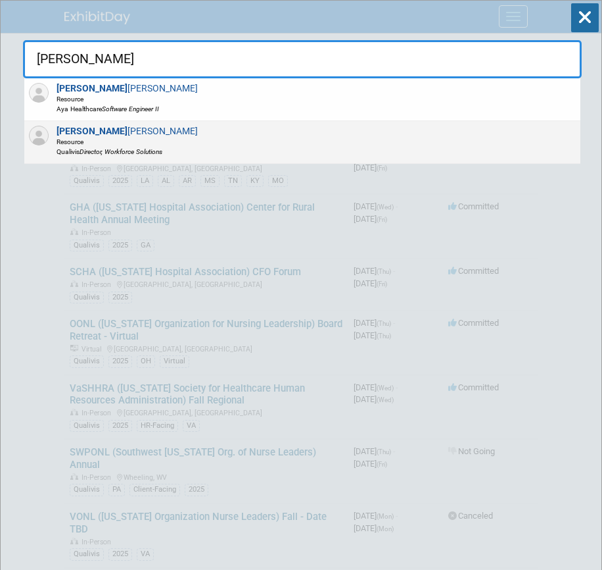
type input "[PERSON_NAME]"
click at [89, 137] on span "Resource" at bounding box center [127, 142] width 141 height 10
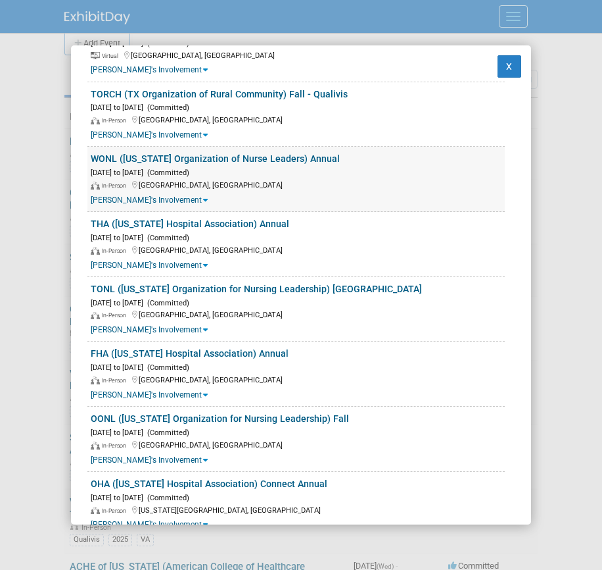
scroll to position [343, 0]
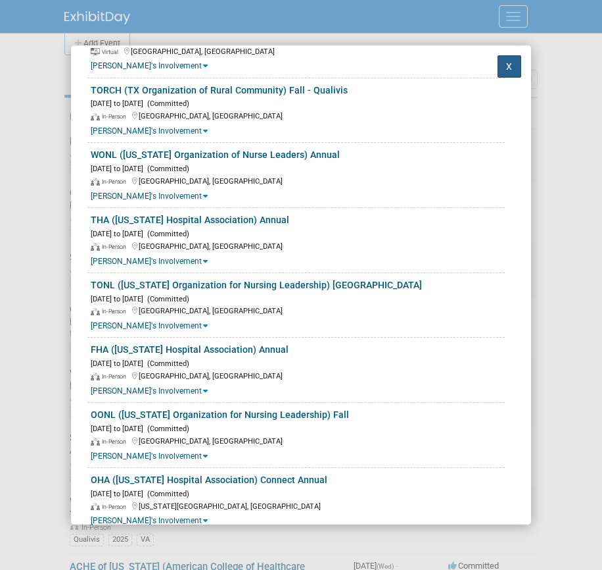
click at [509, 66] on button "X" at bounding box center [510, 66] width 24 height 22
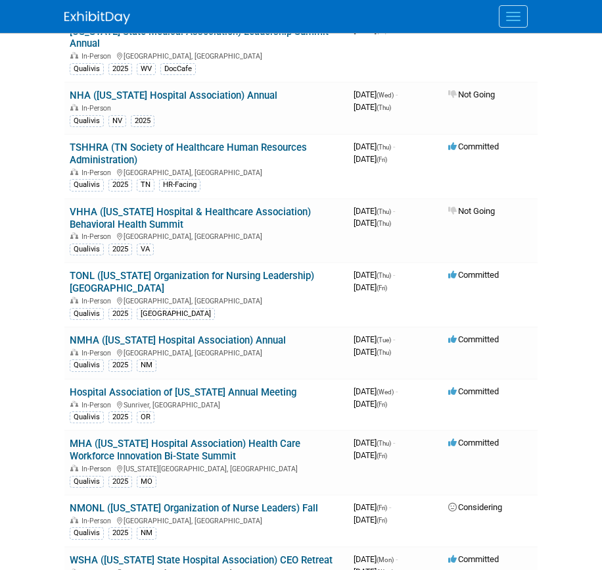
scroll to position [1119, 0]
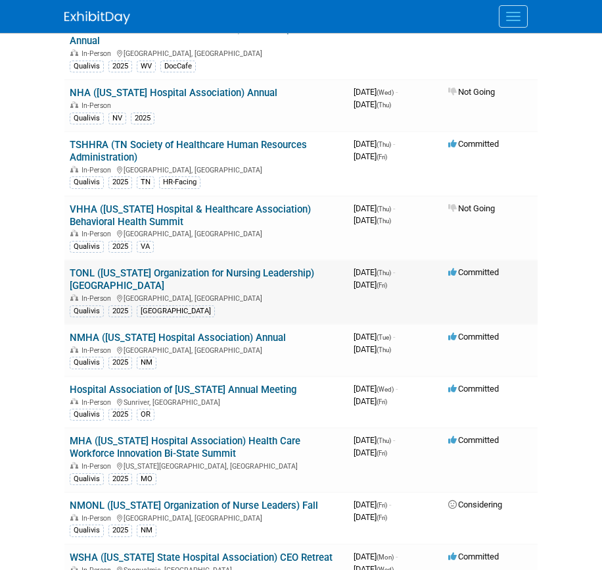
click at [205, 274] on link "TONL ([US_STATE] Organization for Nursing Leadership) [GEOGRAPHIC_DATA]" at bounding box center [192, 279] width 245 height 24
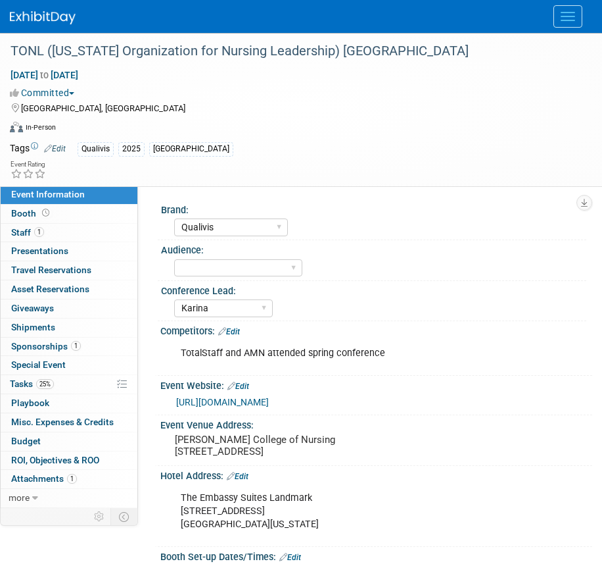
select select "Qualivis"
select select "Karina"
click at [205, 274] on select "Client-facing Clinician/Provider-facing Both N/a" at bounding box center [238, 268] width 128 height 18
select select "Client-facing"
click at [79, 376] on link "25% Tasks 25%" at bounding box center [69, 384] width 137 height 18
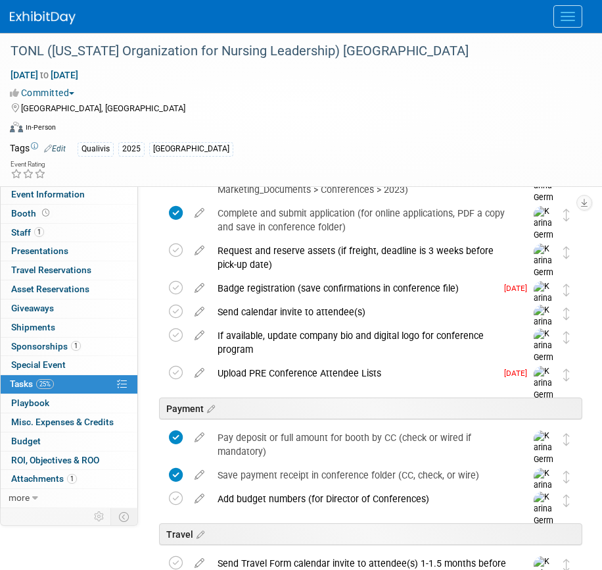
scroll to position [184, 0]
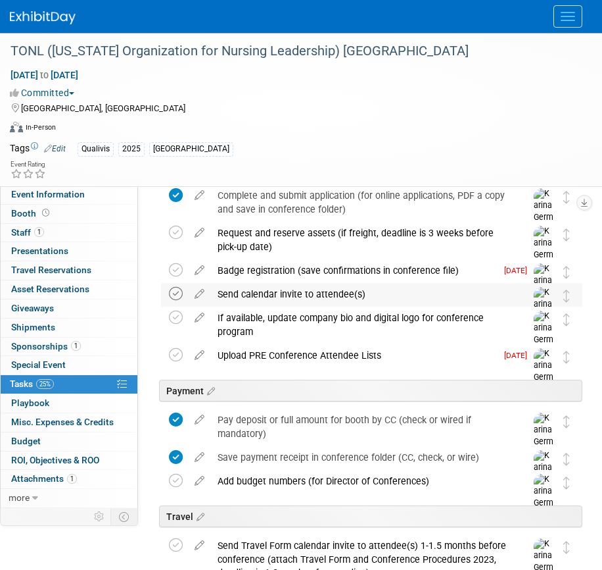
click at [176, 296] on icon at bounding box center [176, 294] width 14 height 14
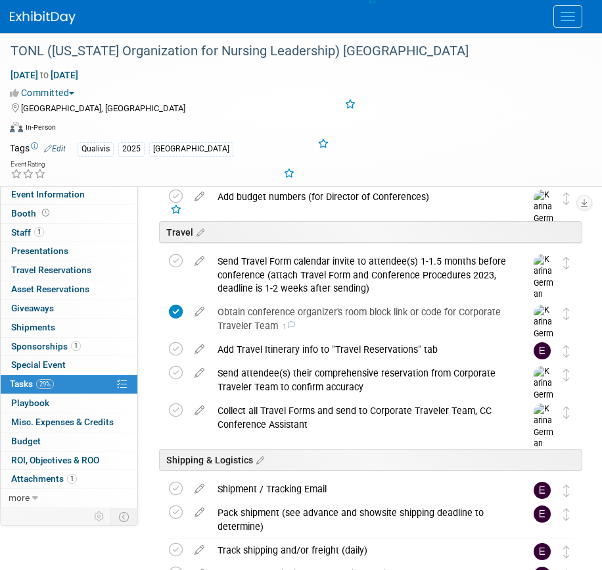
scroll to position [481, 0]
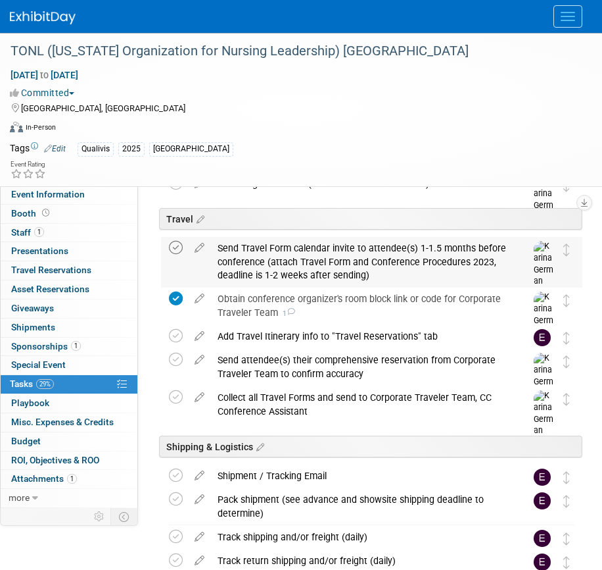
click at [180, 241] on icon at bounding box center [176, 248] width 14 height 14
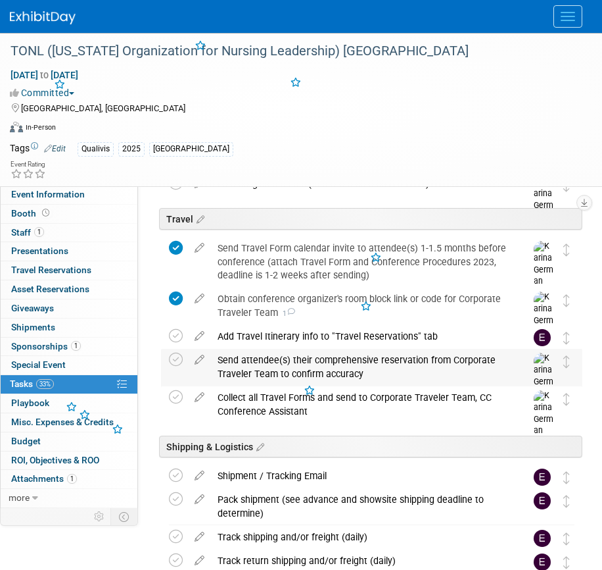
click at [265, 363] on div "Send attendee(s) their comprehensive reservation from Corporate Traveler Team t…" at bounding box center [359, 367] width 297 height 36
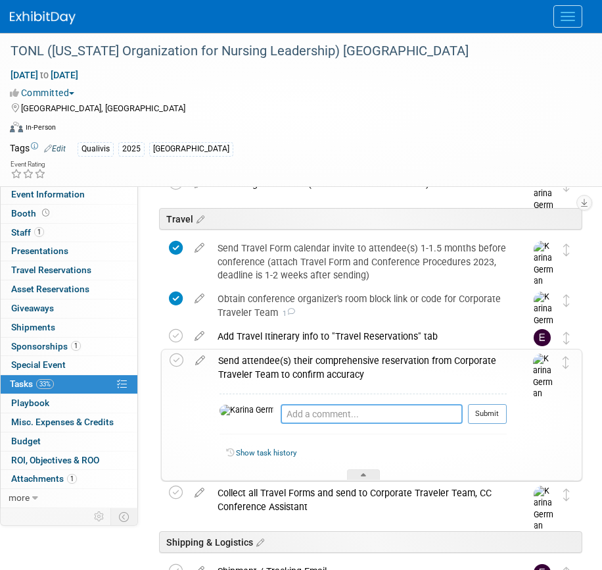
click at [281, 412] on textarea at bounding box center [372, 414] width 182 height 20
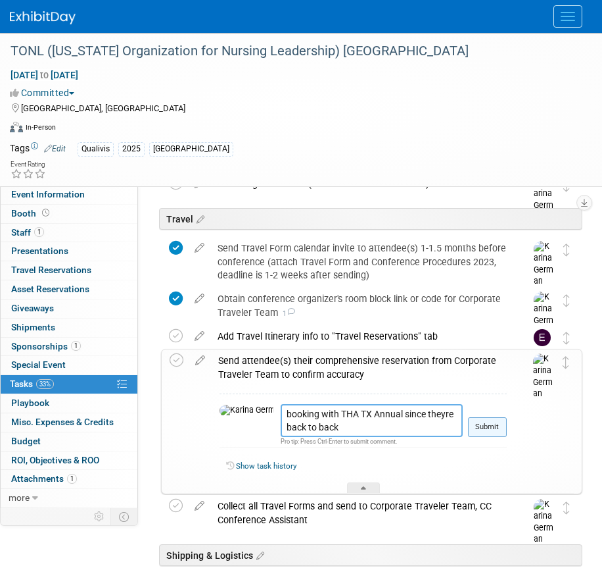
type textarea "booking with THA TX Annual since theyre back to back"
click at [485, 429] on button "Submit" at bounding box center [487, 427] width 39 height 20
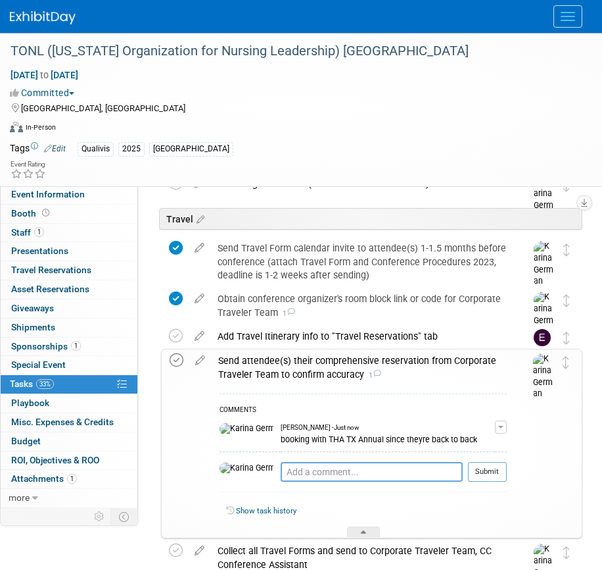
click at [182, 357] on icon at bounding box center [177, 360] width 14 height 14
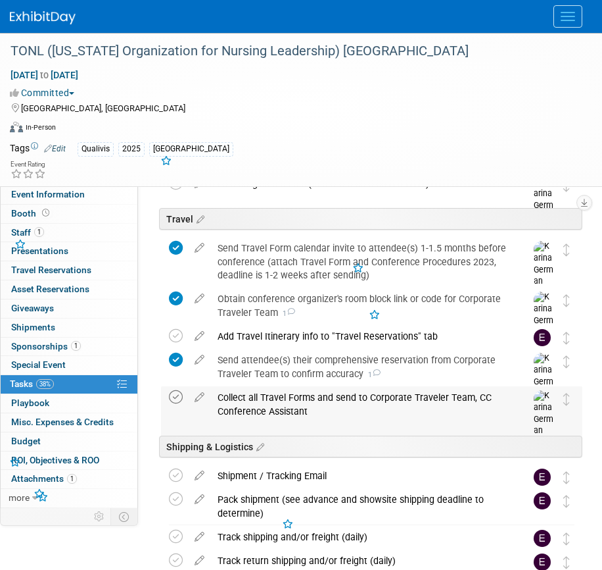
click at [175, 403] on icon at bounding box center [176, 397] width 14 height 14
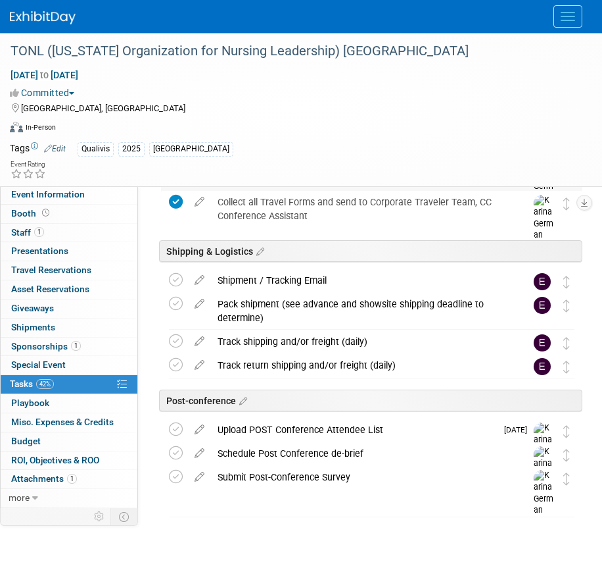
scroll to position [676, 0]
click at [205, 298] on icon at bounding box center [199, 301] width 23 height 16
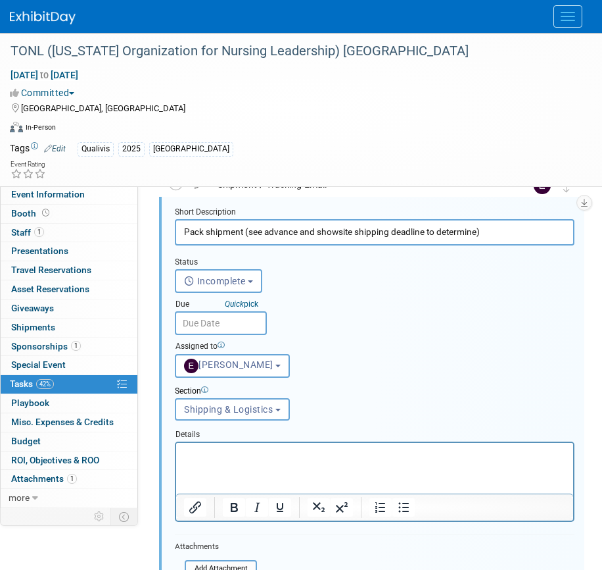
scroll to position [783, 0]
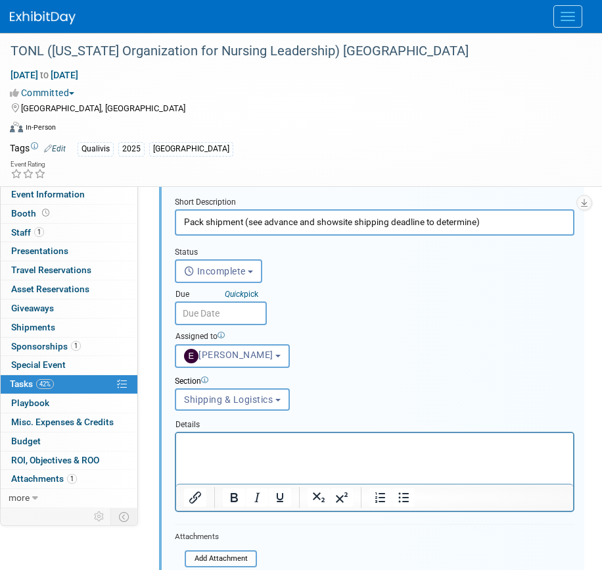
click at [234, 319] on input "text" at bounding box center [221, 313] width 92 height 24
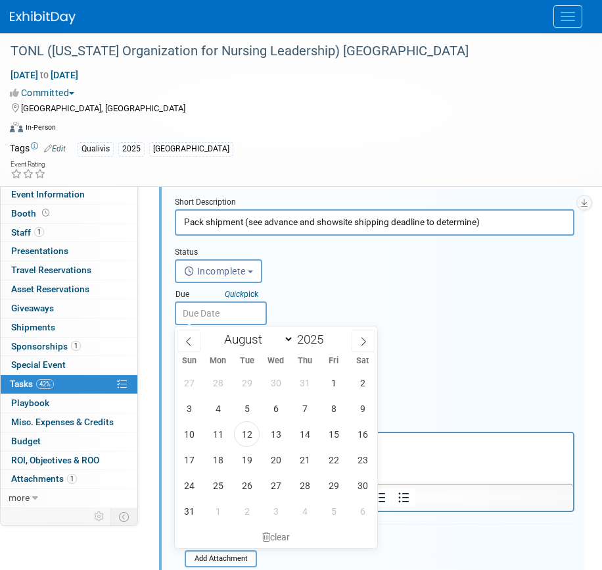
click at [335, 285] on div "Status <i class="far fa-clock" style="padding: 6px 4px 6px 1px;"></i> Incomplet…" at bounding box center [375, 301] width 420 height 132
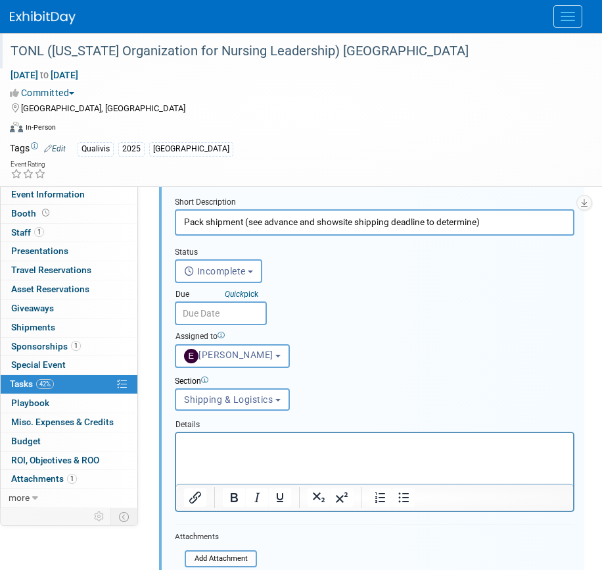
click at [203, 49] on div "TONL ([US_STATE] Organization for Nursing Leadership) [GEOGRAPHIC_DATA]" at bounding box center [291, 51] width 570 height 24
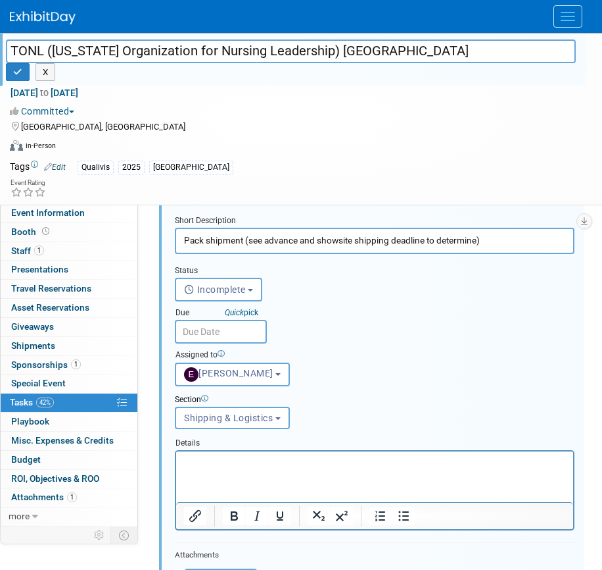
click at [203, 49] on input "TONL ([US_STATE] Organization for Nursing Leadership) [GEOGRAPHIC_DATA]" at bounding box center [291, 50] width 570 height 23
click at [219, 329] on input "text" at bounding box center [221, 332] width 92 height 24
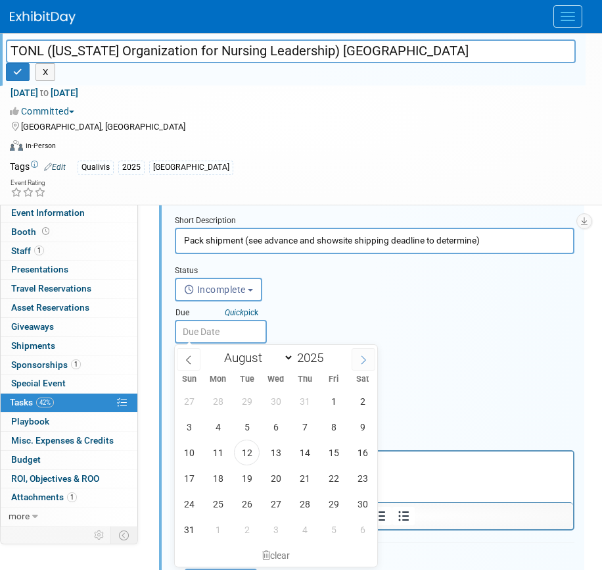
click at [358, 361] on span at bounding box center [364, 359] width 24 height 22
select select "8"
click at [329, 456] on span "19" at bounding box center [334, 452] width 26 height 26
type input "Sep 19, 2025"
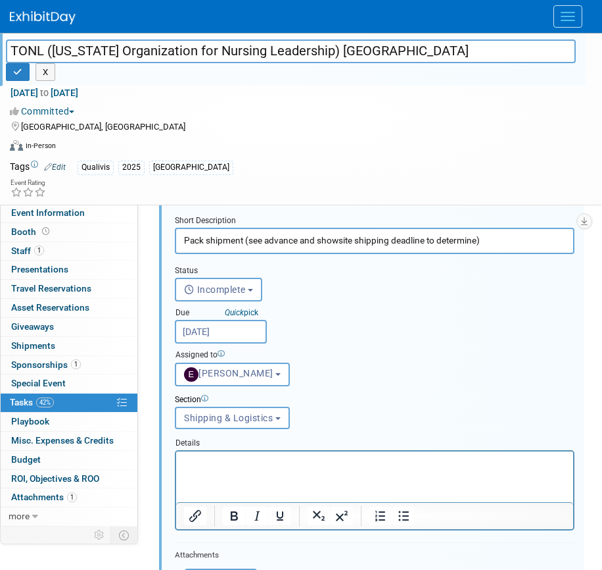
click at [254, 469] on html at bounding box center [374, 460] width 397 height 18
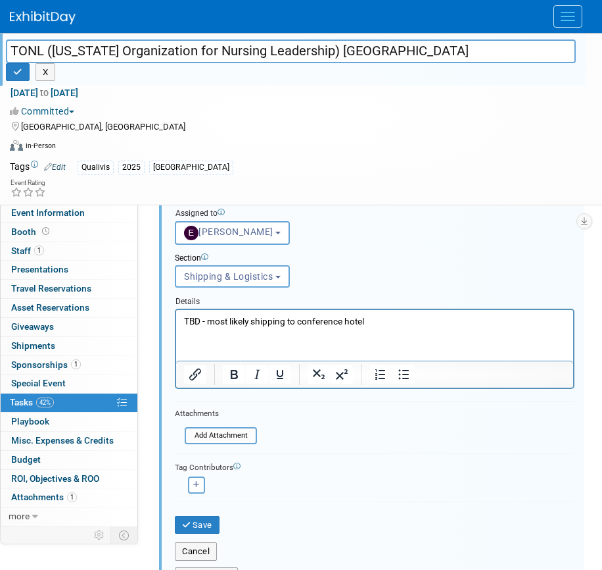
scroll to position [929, 0]
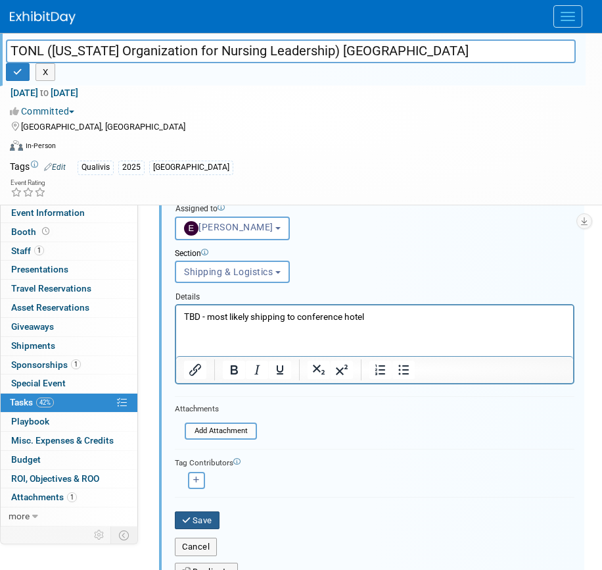
click at [210, 520] on button "Save" at bounding box center [197, 520] width 45 height 18
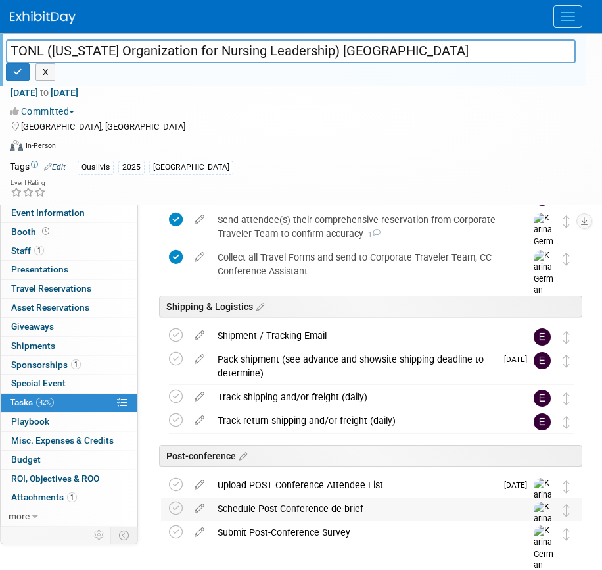
scroll to position [695, 0]
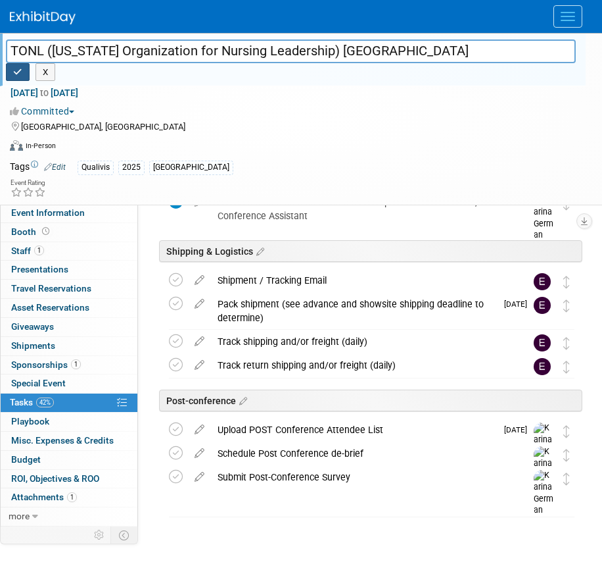
click at [19, 68] on icon "button" at bounding box center [17, 72] width 9 height 9
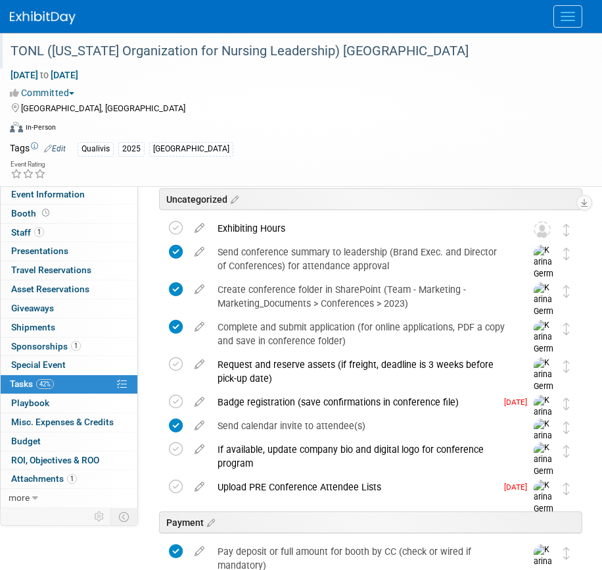
scroll to position [57, 0]
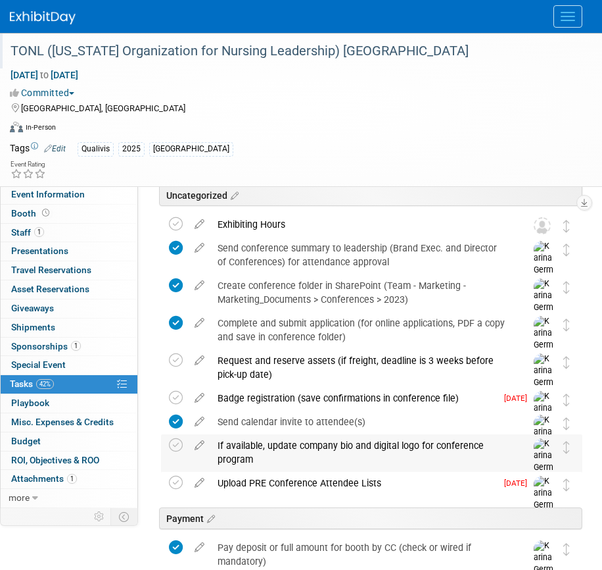
click at [256, 468] on div "If available, update company bio and digital logo for conference program" at bounding box center [359, 452] width 297 height 36
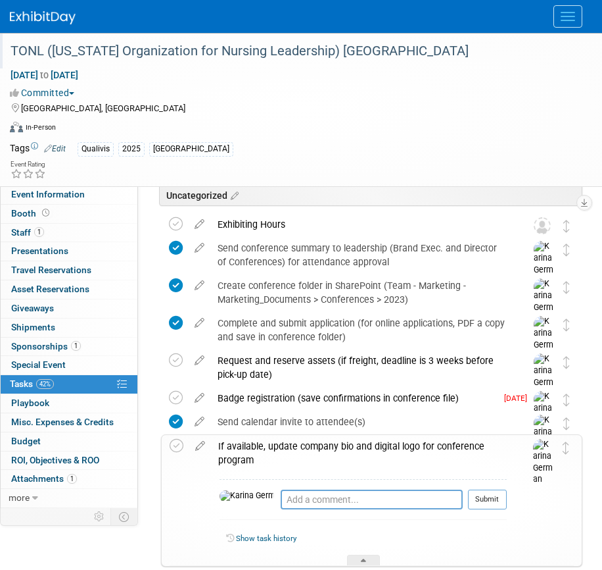
click at [255, 460] on div "If available, update company bio and digital logo for conference program" at bounding box center [359, 453] width 295 height 36
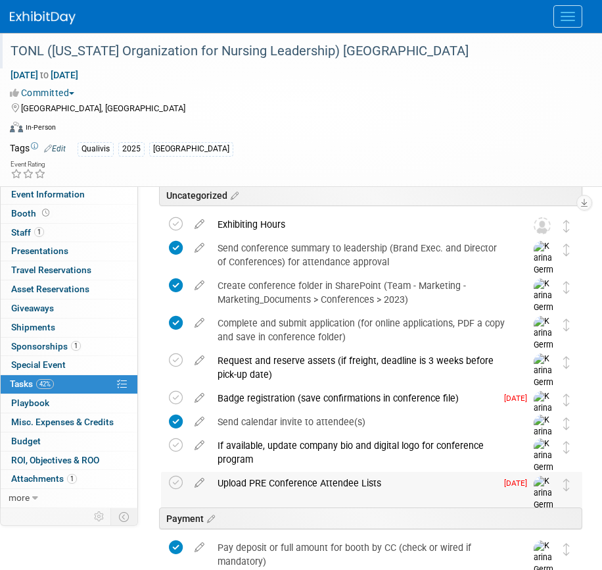
click at [255, 481] on div "Upload PRE Conference Attendee Lists" at bounding box center [353, 483] width 285 height 22
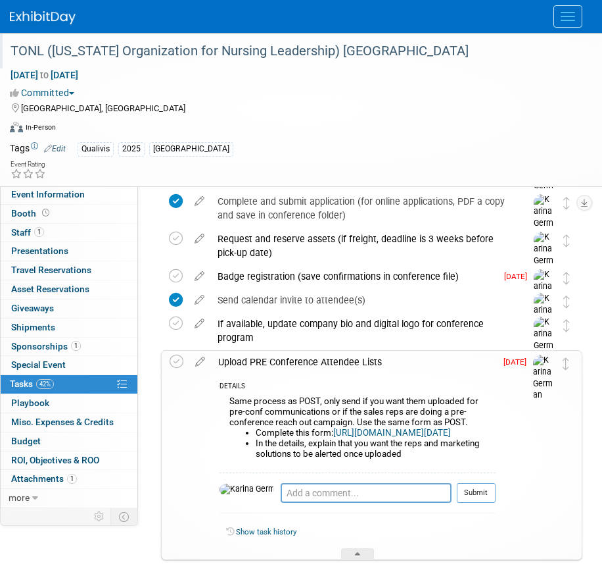
scroll to position [180, 0]
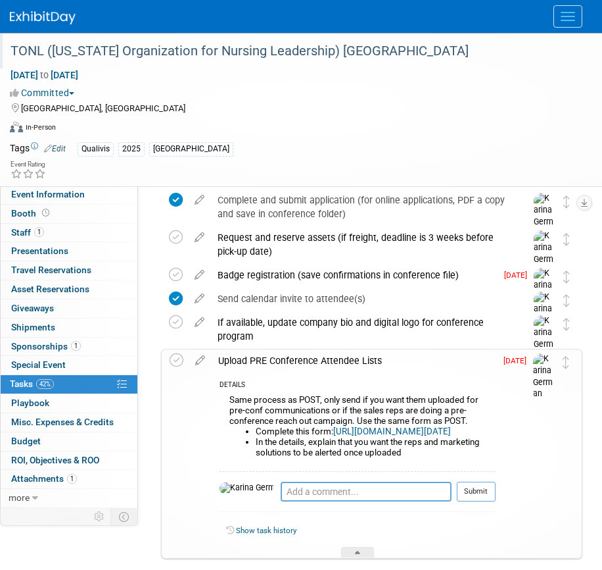
click at [243, 350] on div "Upload PRE Conference Attendee Lists" at bounding box center [354, 360] width 284 height 22
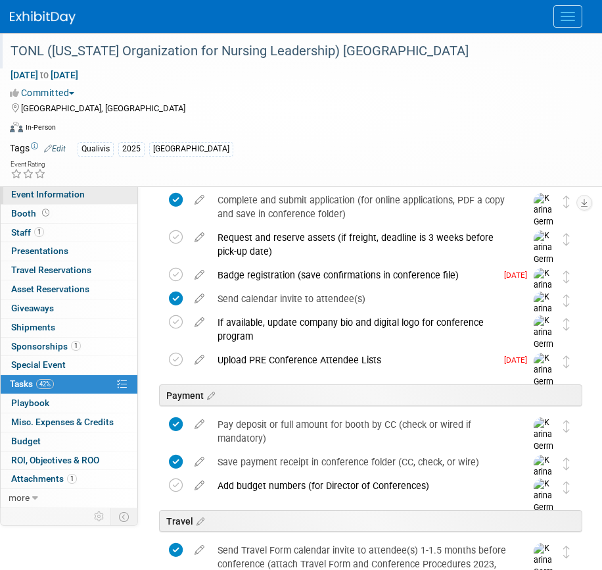
click at [89, 187] on link "Event Information" at bounding box center [69, 194] width 137 height 18
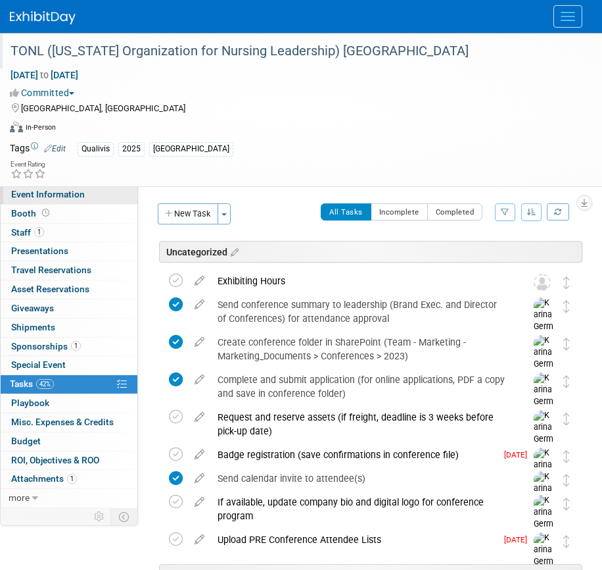
select select "Qualivis"
select select "Client-facing"
select select "Karina"
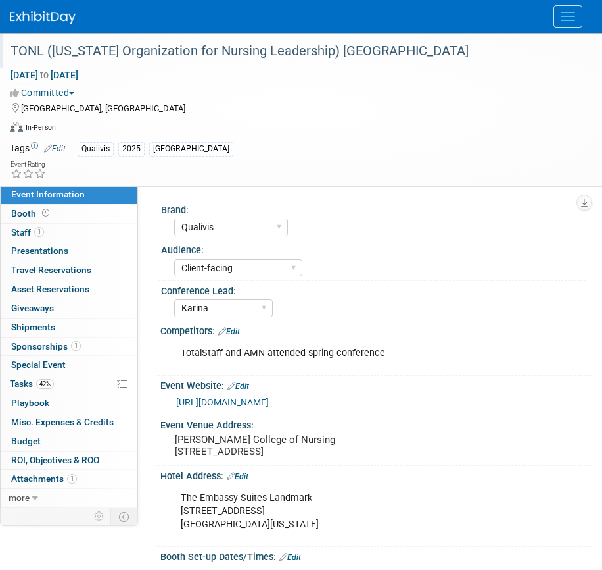
click at [254, 352] on div "TotalStaff and AMN attended spring conference" at bounding box center [370, 353] width 397 height 26
click at [293, 352] on div "TotalStaff and AMN attended spring conference" at bounding box center [370, 353] width 397 height 26
click at [235, 332] on link "Edit" at bounding box center [229, 331] width 22 height 9
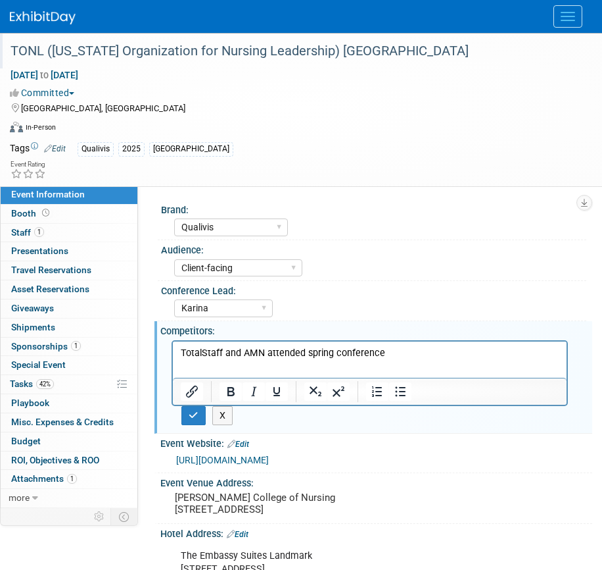
click at [278, 351] on p "TotalStaff and AMN attended spring conference" at bounding box center [370, 352] width 379 height 13
click at [193, 413] on icon "button" at bounding box center [194, 414] width 10 height 9
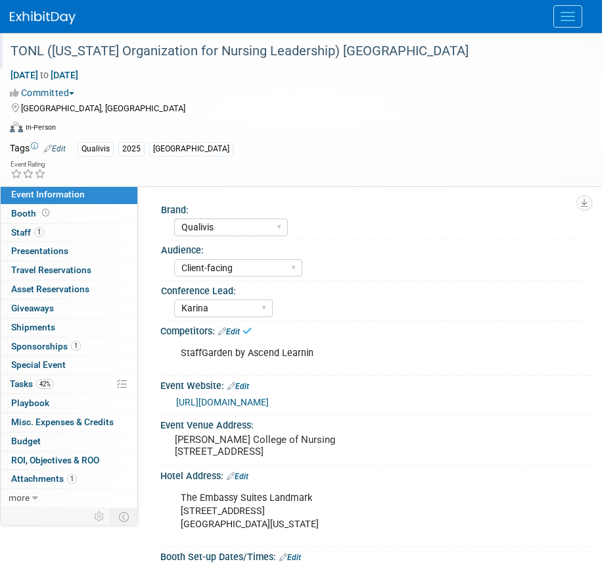
click at [236, 330] on link "Edit" at bounding box center [229, 331] width 22 height 9
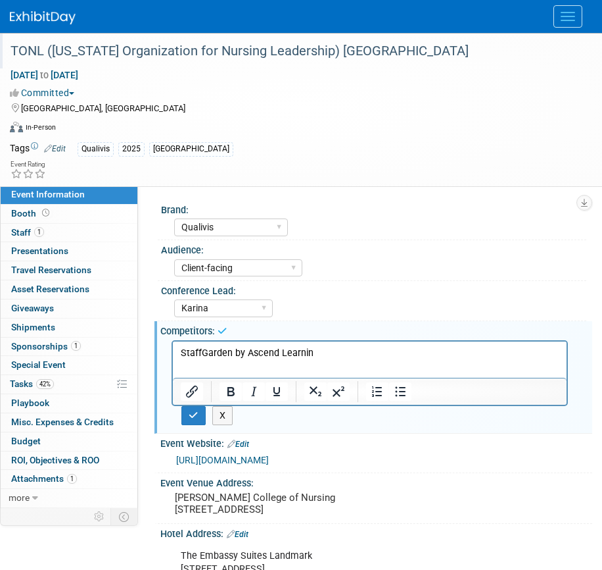
click at [345, 354] on p "StaffGarden by Ascend Learnin" at bounding box center [370, 352] width 379 height 13
click at [189, 413] on icon "button" at bounding box center [194, 414] width 10 height 9
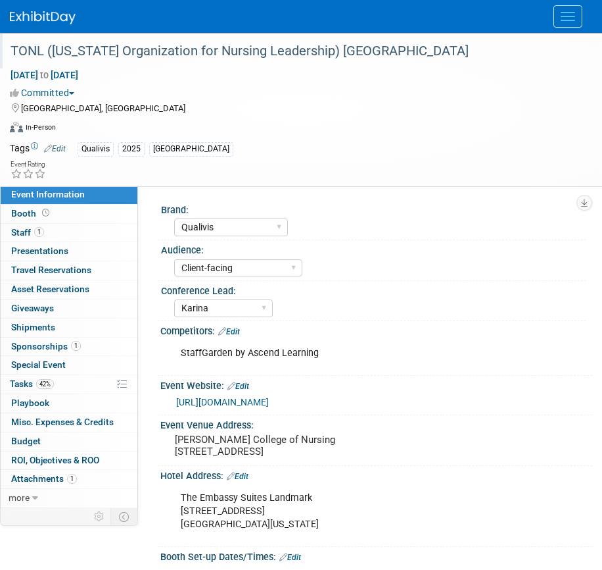
click at [238, 335] on link "Edit" at bounding box center [229, 331] width 22 height 9
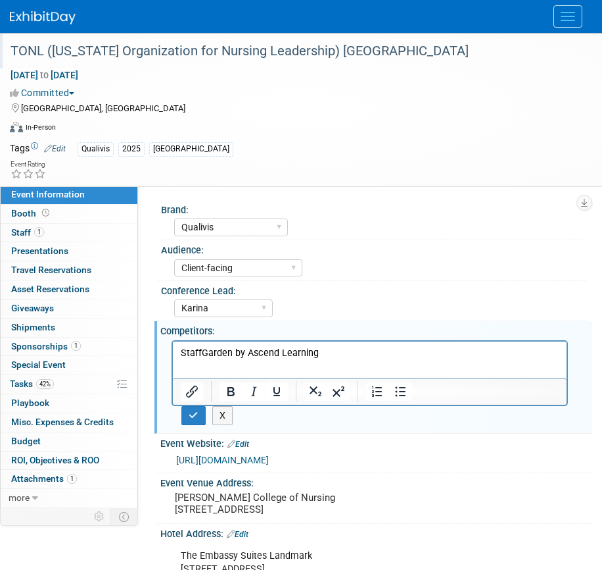
click at [320, 335] on div "Competitors: Edit" at bounding box center [376, 329] width 432 height 16
click at [319, 345] on html "StaffGarden by Ascend Learning" at bounding box center [370, 350] width 394 height 18
click at [320, 354] on p "StaffGarden by Ascend Learning" at bounding box center [370, 352] width 379 height 13
click at [199, 412] on button "button" at bounding box center [194, 415] width 24 height 19
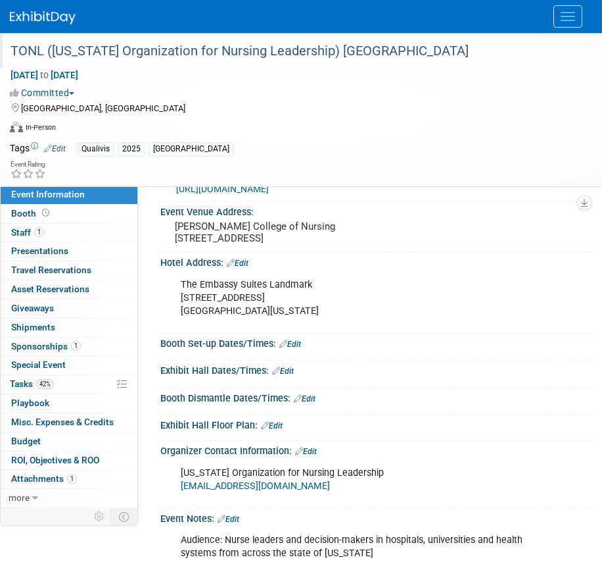
scroll to position [335, 0]
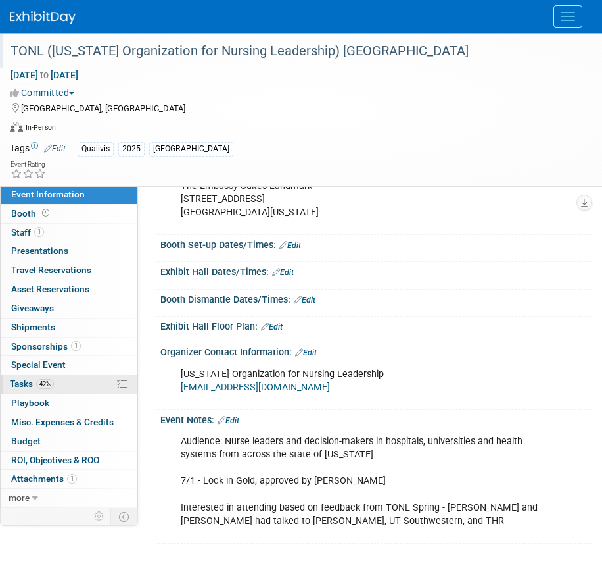
click at [67, 380] on link "42% Tasks 42%" at bounding box center [69, 384] width 137 height 18
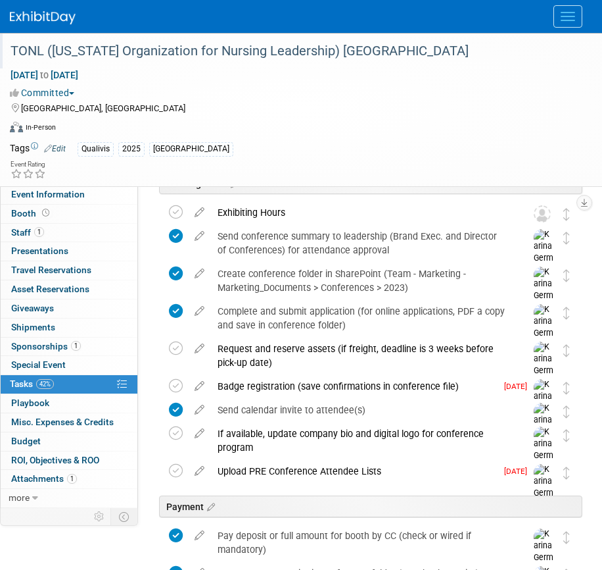
scroll to position [0, 0]
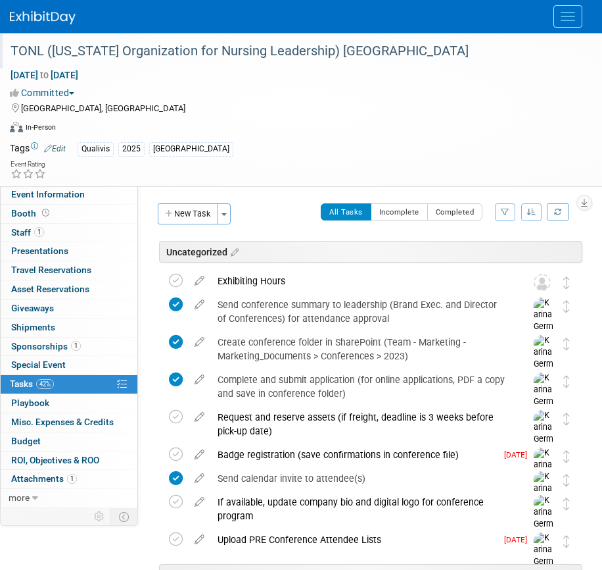
click at [61, 19] on img at bounding box center [43, 17] width 66 height 13
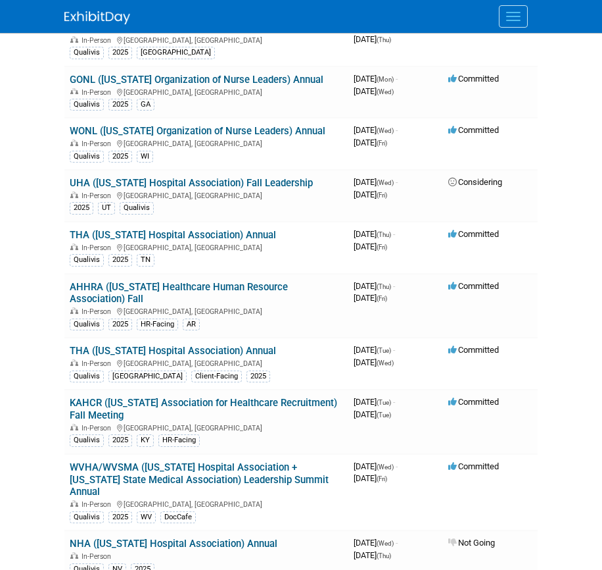
scroll to position [670, 0]
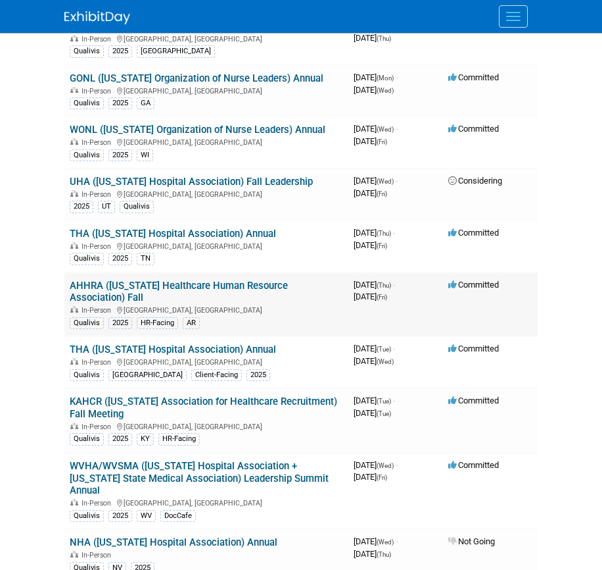
click at [255, 283] on link "AHHRA ([US_STATE] Healthcare Human Resource Association) Fall" at bounding box center [179, 292] width 218 height 24
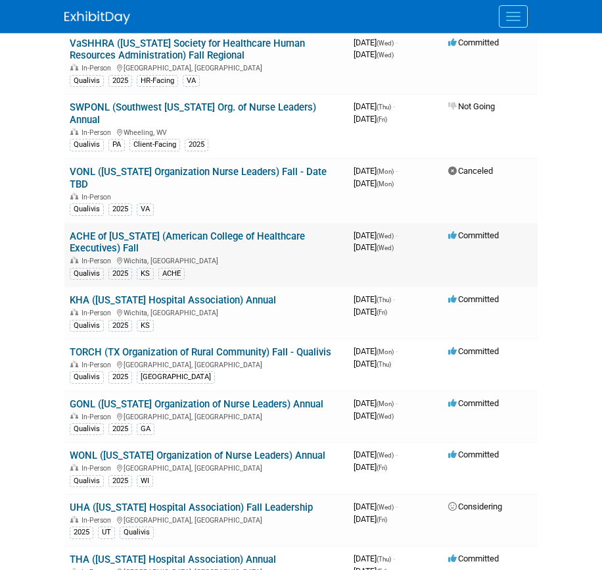
scroll to position [349, 0]
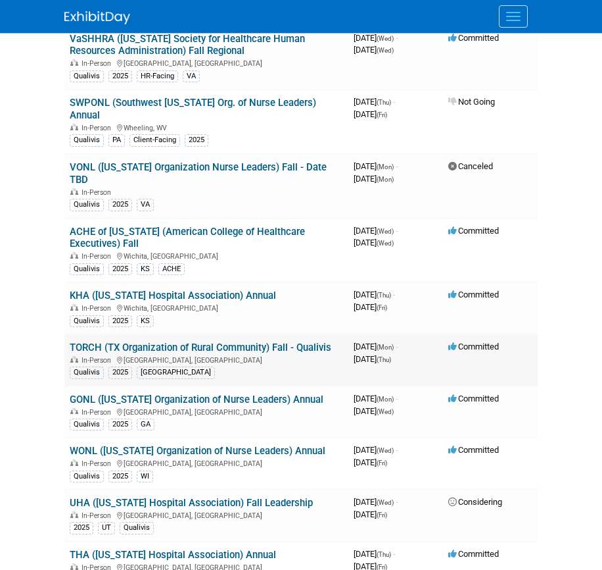
click at [181, 341] on link "TORCH (TX Organization of Rural Community) Fall - Qualivis" at bounding box center [201, 347] width 262 height 12
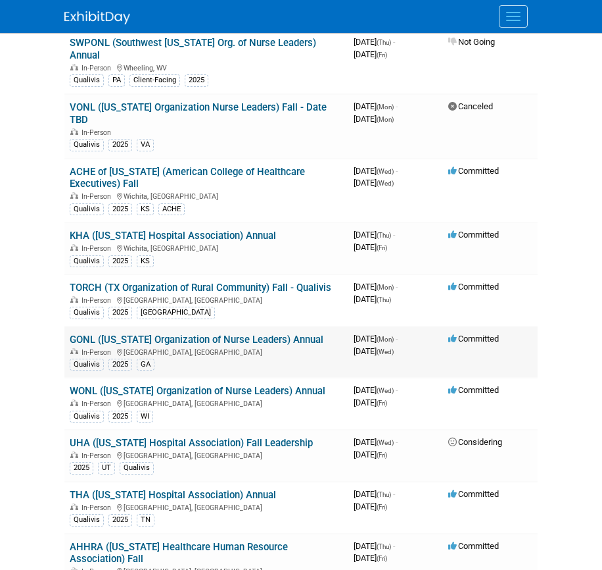
scroll to position [431, 0]
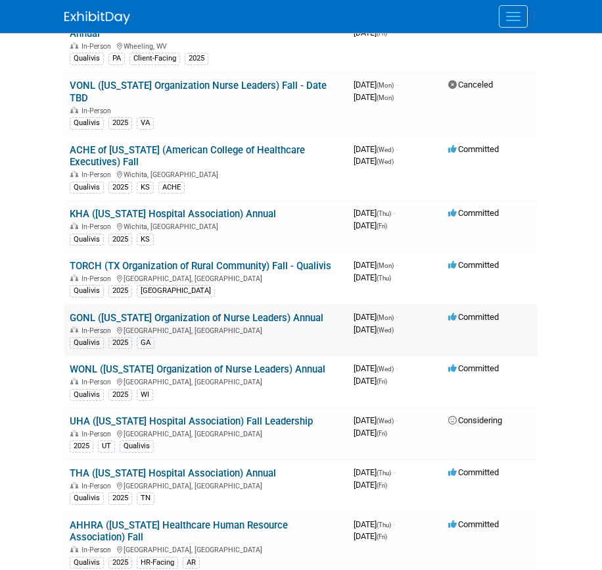
click at [244, 319] on link "GONL ([US_STATE] Organization of Nurse Leaders) Annual" at bounding box center [197, 318] width 254 height 12
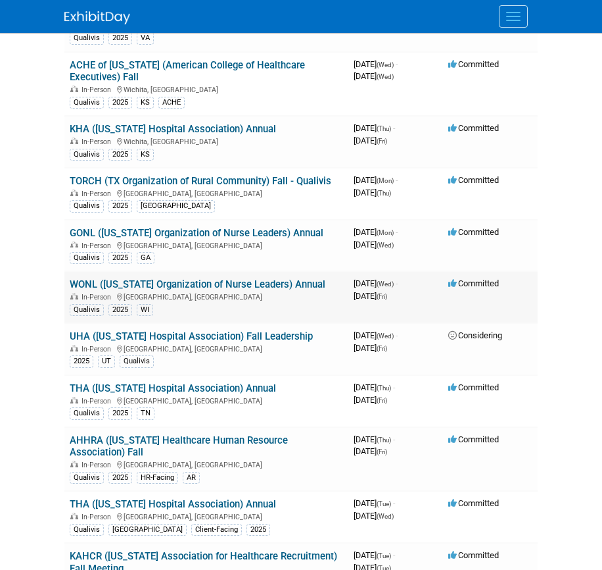
scroll to position [542, 0]
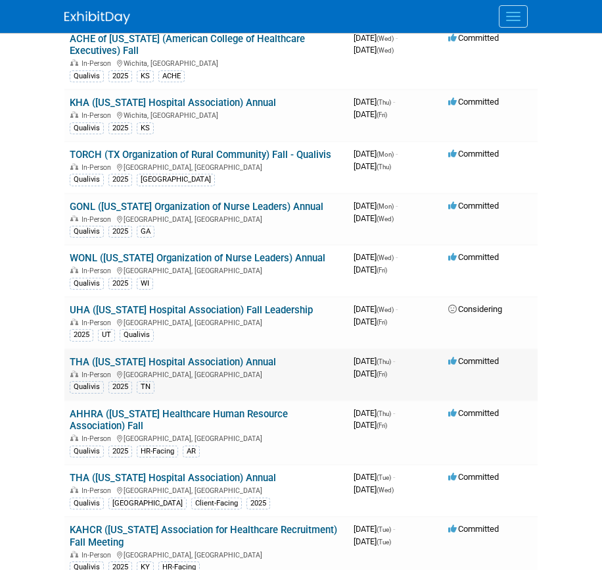
click at [205, 358] on link "THA ([US_STATE] Hospital Association) Annual" at bounding box center [173, 362] width 207 height 12
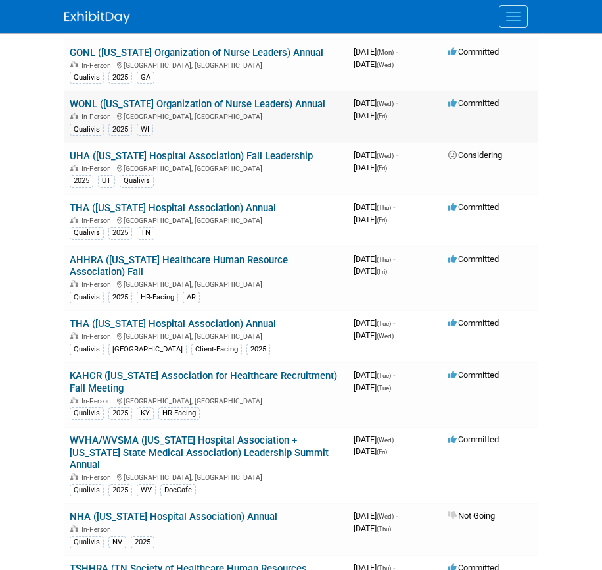
scroll to position [703, 0]
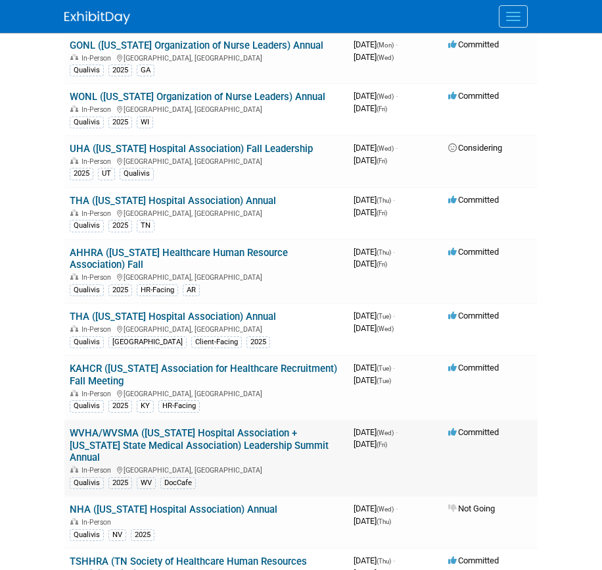
click at [223, 442] on link "WVHA/WVSMA ([US_STATE] Hospital Association + [US_STATE] State Medical Associat…" at bounding box center [199, 445] width 259 height 37
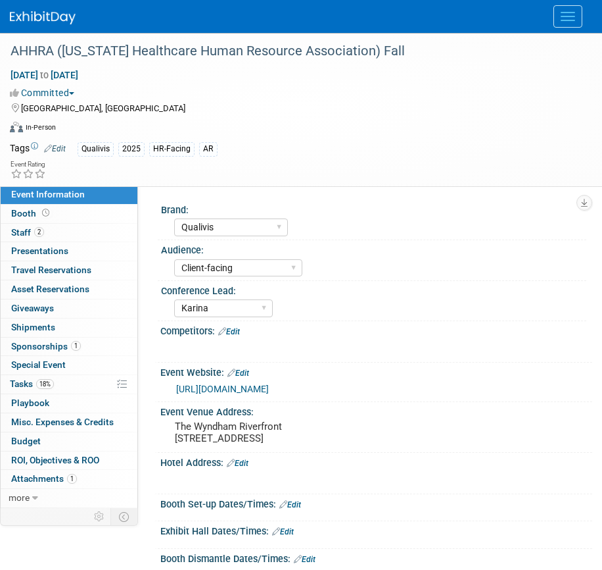
select select "Qualivis"
select select "Client-facing"
select select "Karina"
click at [73, 93] on button "Committed" at bounding box center [45, 92] width 70 height 13
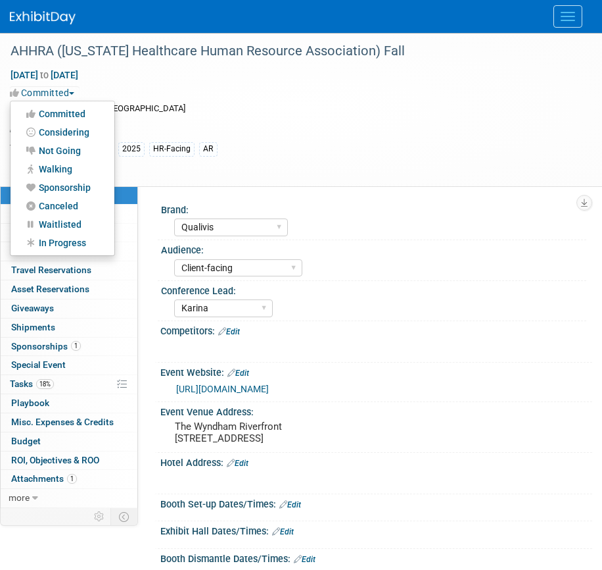
click at [70, 129] on link "Considering" at bounding box center [63, 132] width 104 height 18
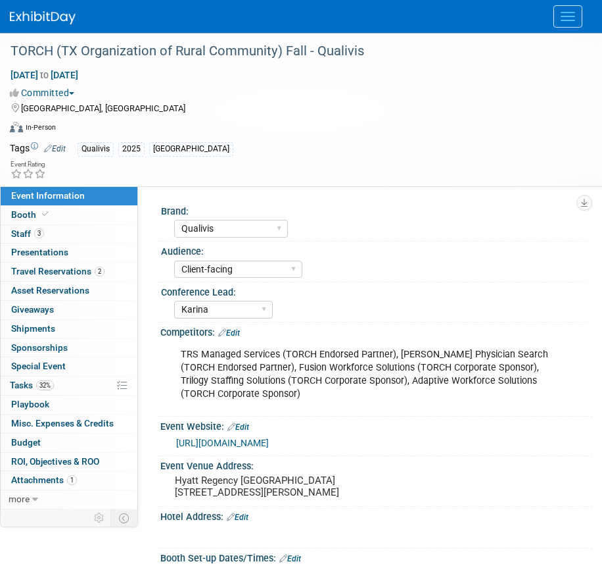
select select "Qualivis"
select select "Client-facing"
select select "Karina"
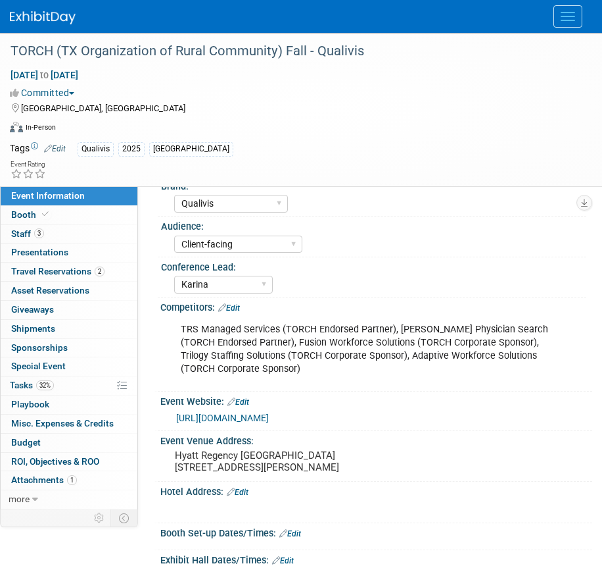
scroll to position [30, 0]
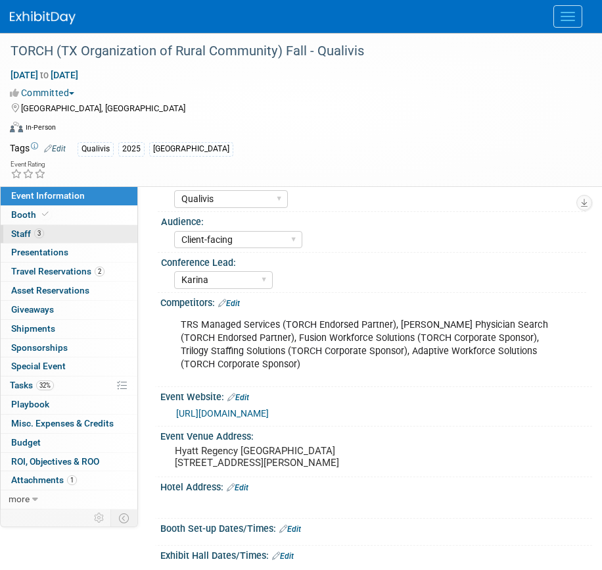
click at [94, 226] on link "3 Staff 3" at bounding box center [69, 234] width 137 height 18
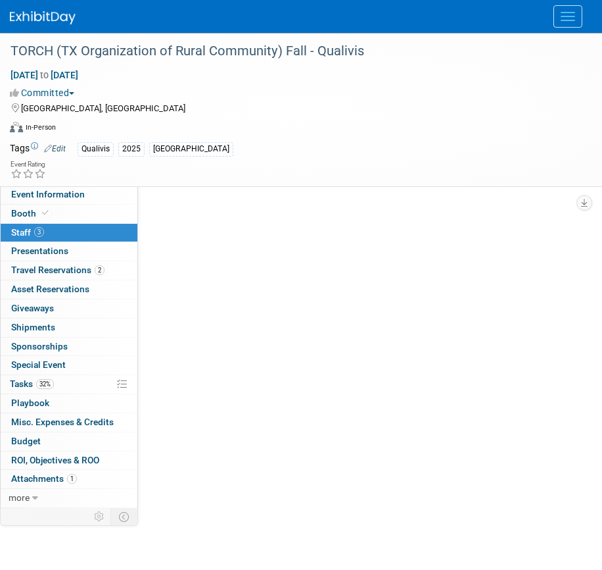
scroll to position [0, 0]
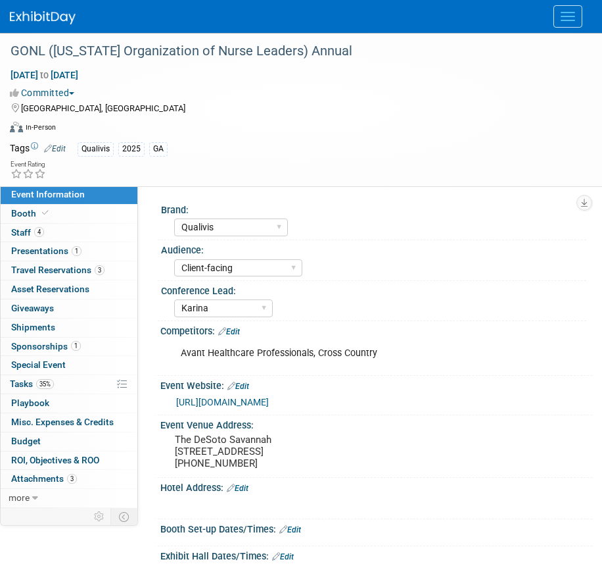
select select "Qualivis"
select select "Client-facing"
select select "Karina"
click at [70, 235] on link "4 Staff 4" at bounding box center [69, 233] width 137 height 18
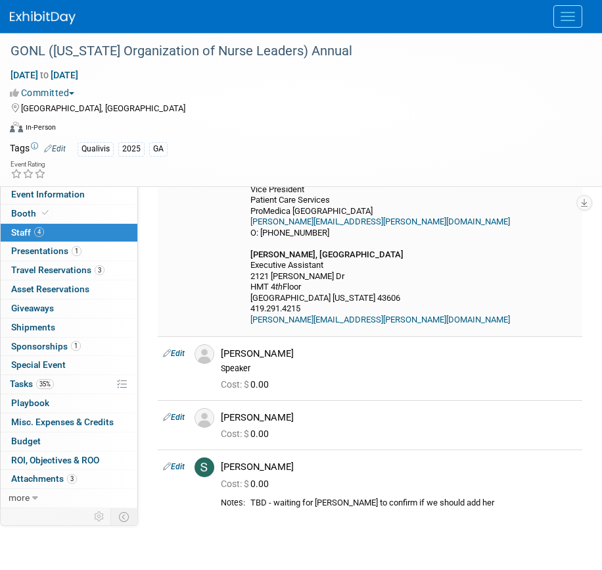
scroll to position [251, 0]
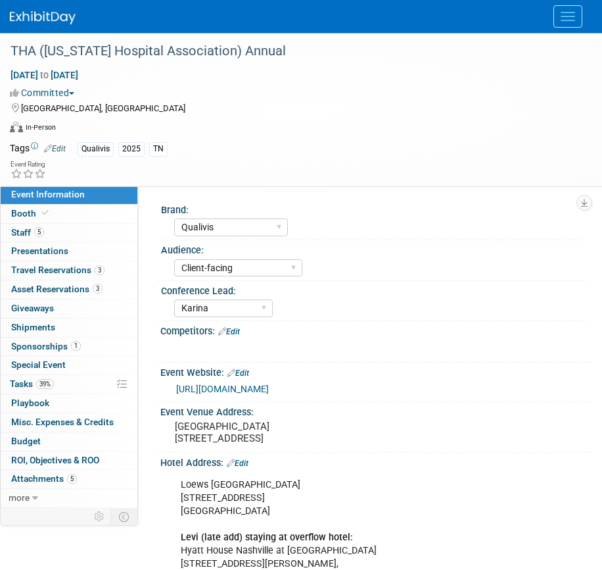
select select "Qualivis"
select select "Client-facing"
select select "Karina"
click at [61, 231] on link "5 Staff 5" at bounding box center [69, 233] width 137 height 18
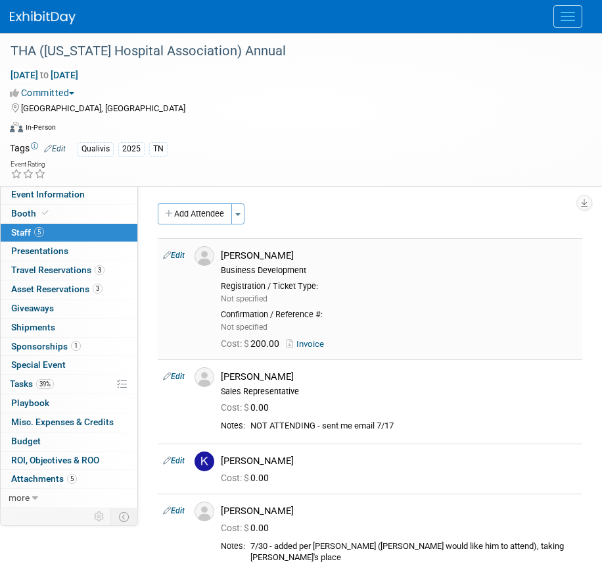
scroll to position [55, 0]
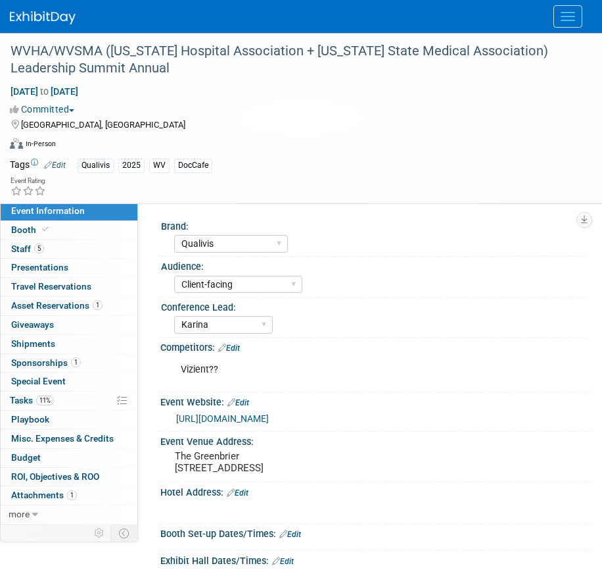
select select "Qualivis"
select select "Client-facing"
select select "Karina"
click at [73, 251] on link "5 Staff 5" at bounding box center [69, 249] width 137 height 18
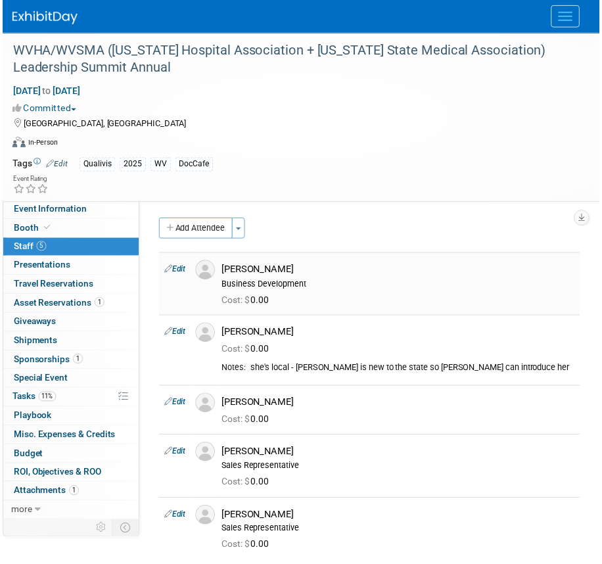
scroll to position [71, 0]
